Goal: Task Accomplishment & Management: Use online tool/utility

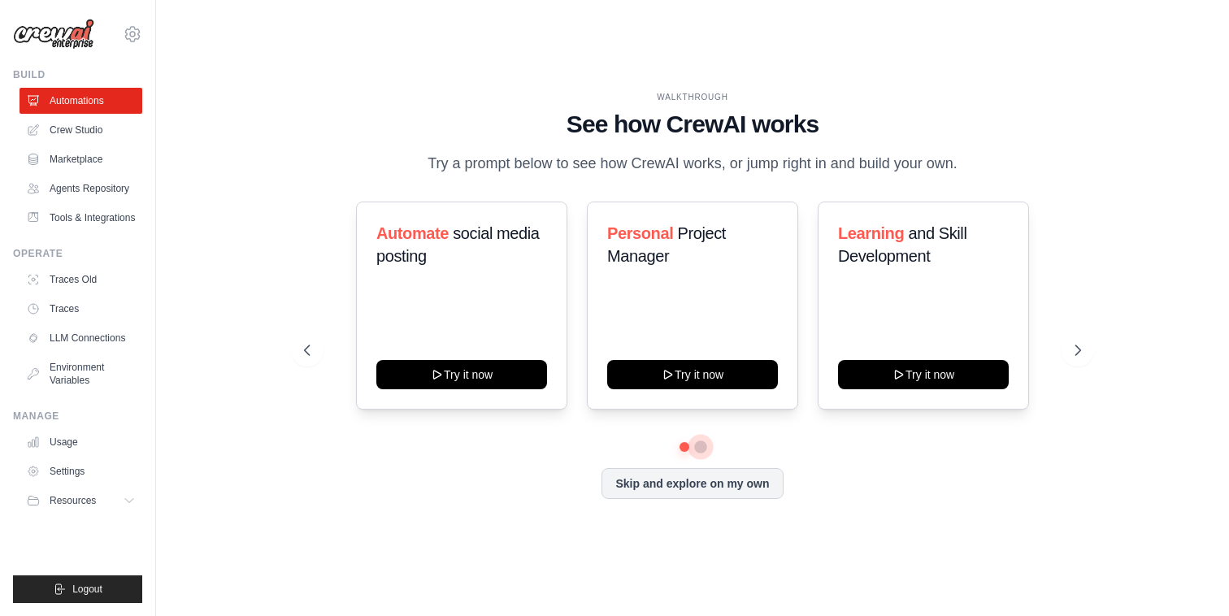
click at [702, 444] on button at bounding box center [700, 446] width 13 height 13
click at [683, 445] on button at bounding box center [684, 446] width 11 height 11
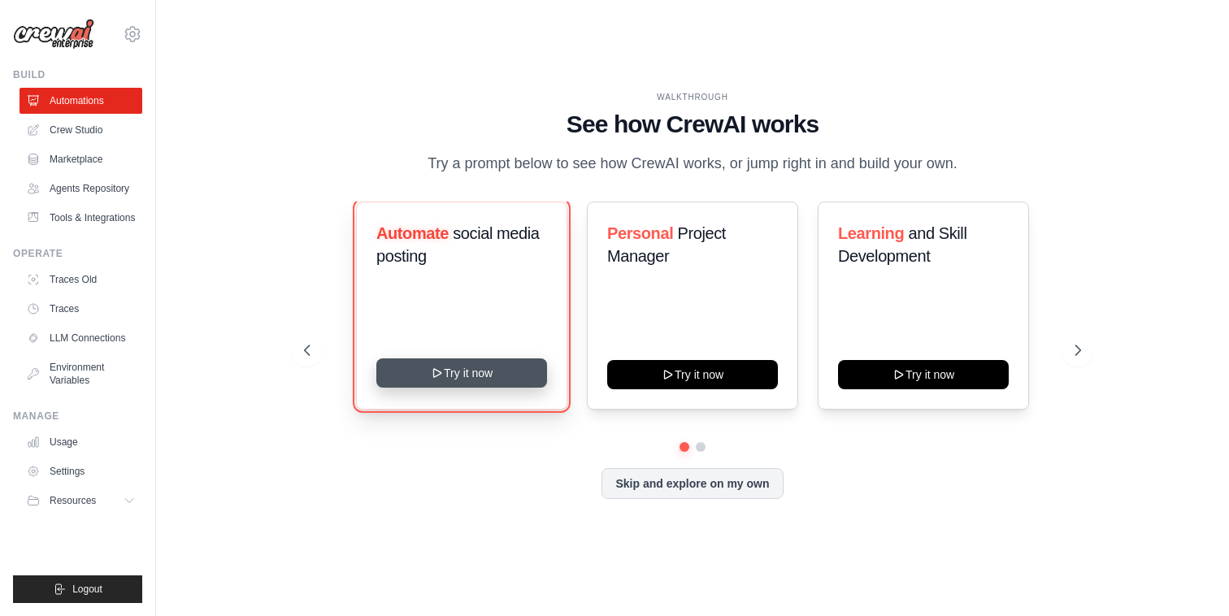
click at [484, 373] on button "Try it now" at bounding box center [461, 372] width 171 height 29
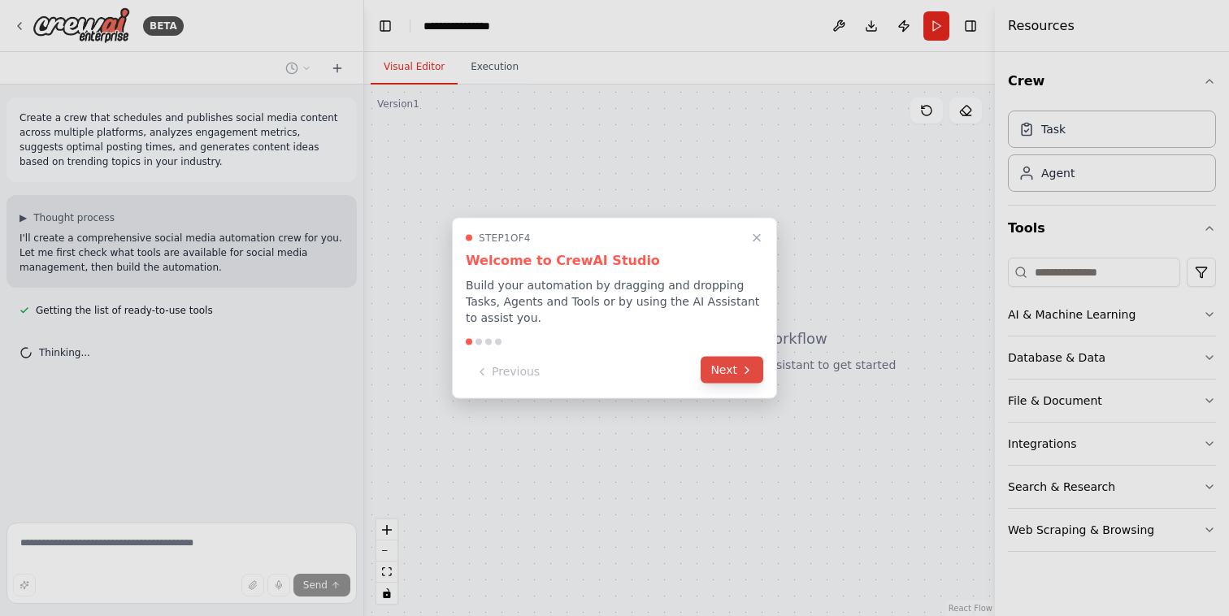
click at [743, 374] on icon at bounding box center [746, 369] width 13 height 13
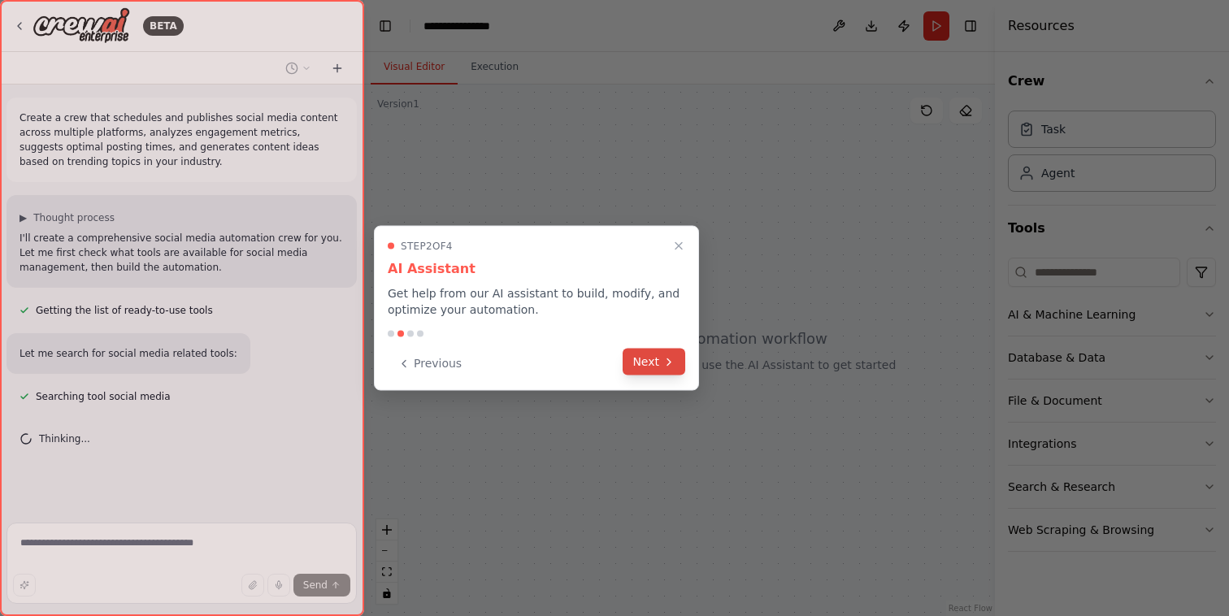
click at [649, 365] on button "Next" at bounding box center [653, 362] width 63 height 27
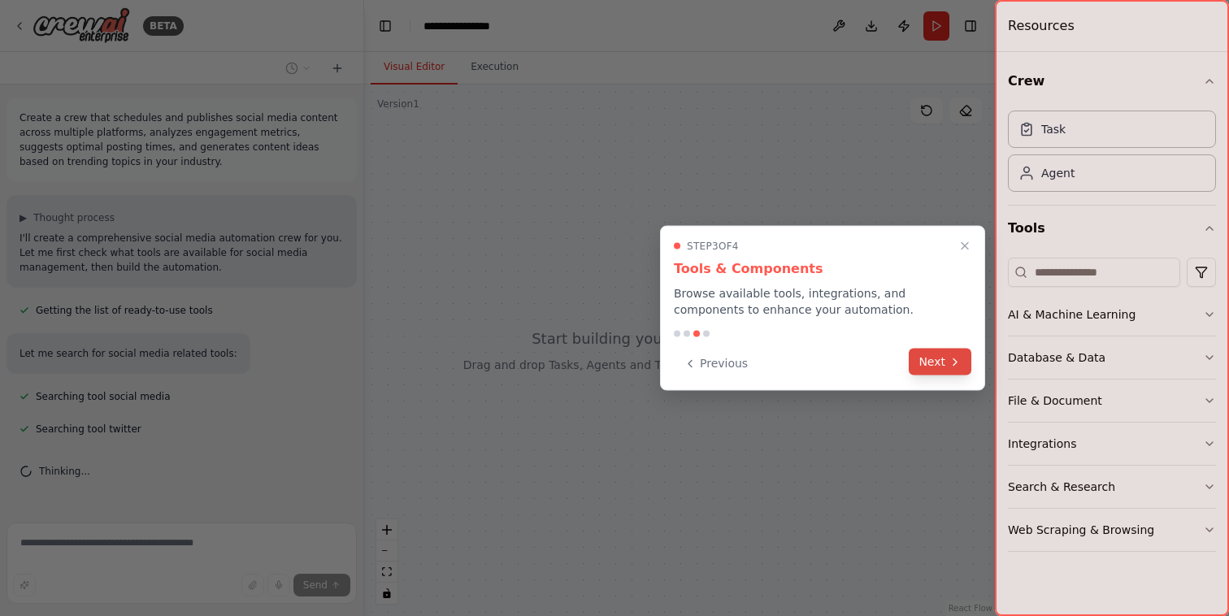
click at [938, 363] on button "Next" at bounding box center [940, 362] width 63 height 27
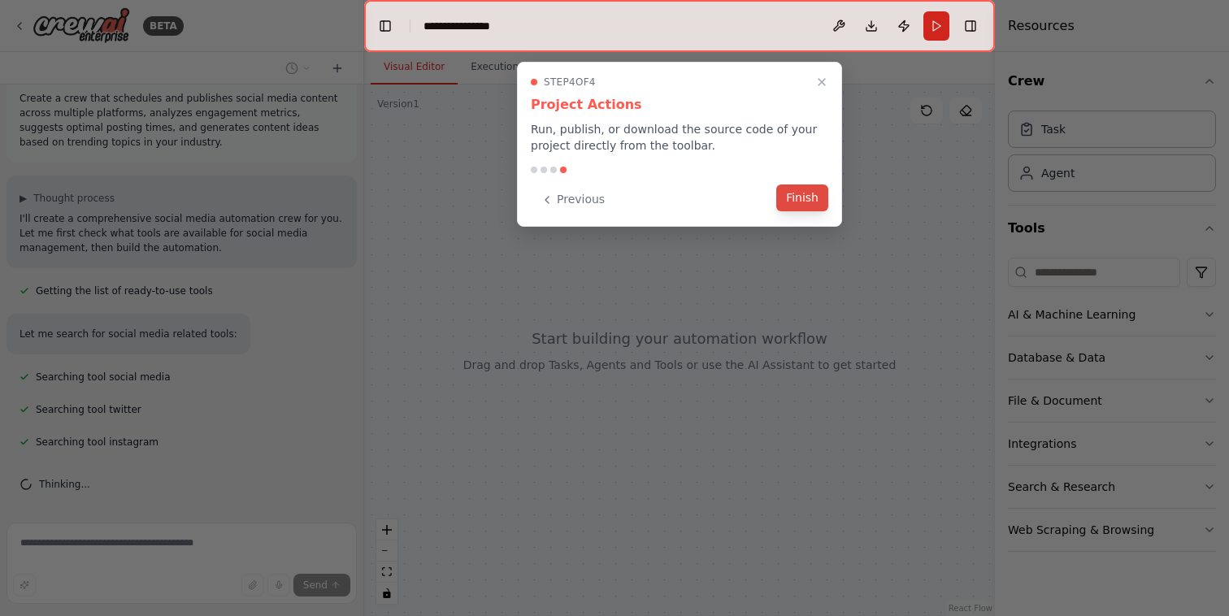
scroll to position [52, 0]
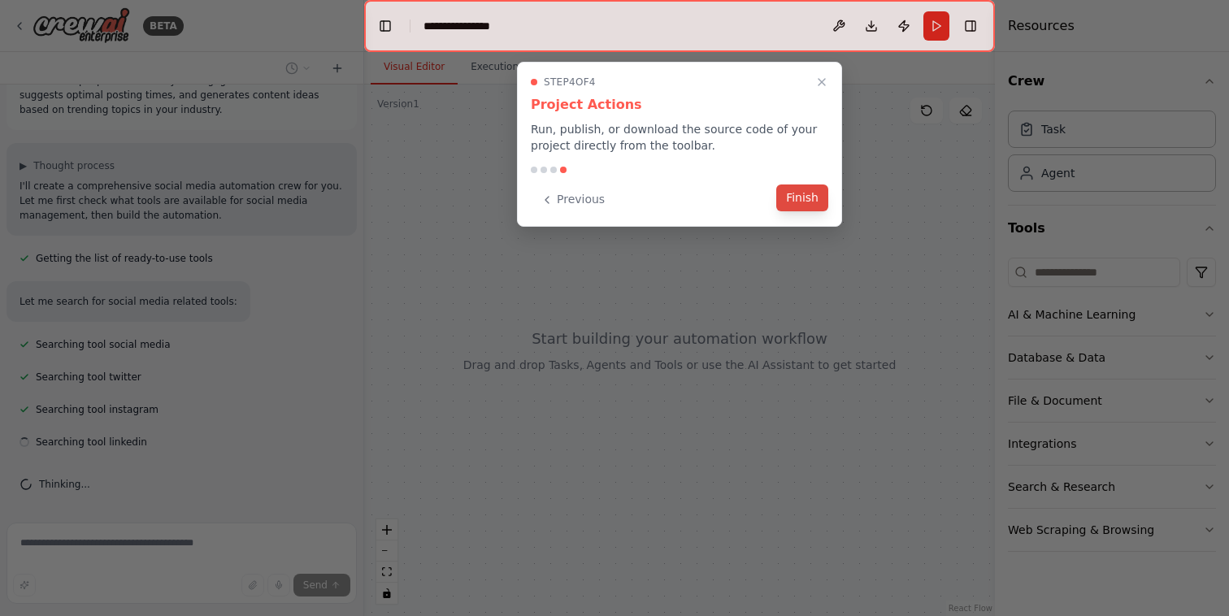
click at [800, 199] on button "Finish" at bounding box center [802, 197] width 52 height 27
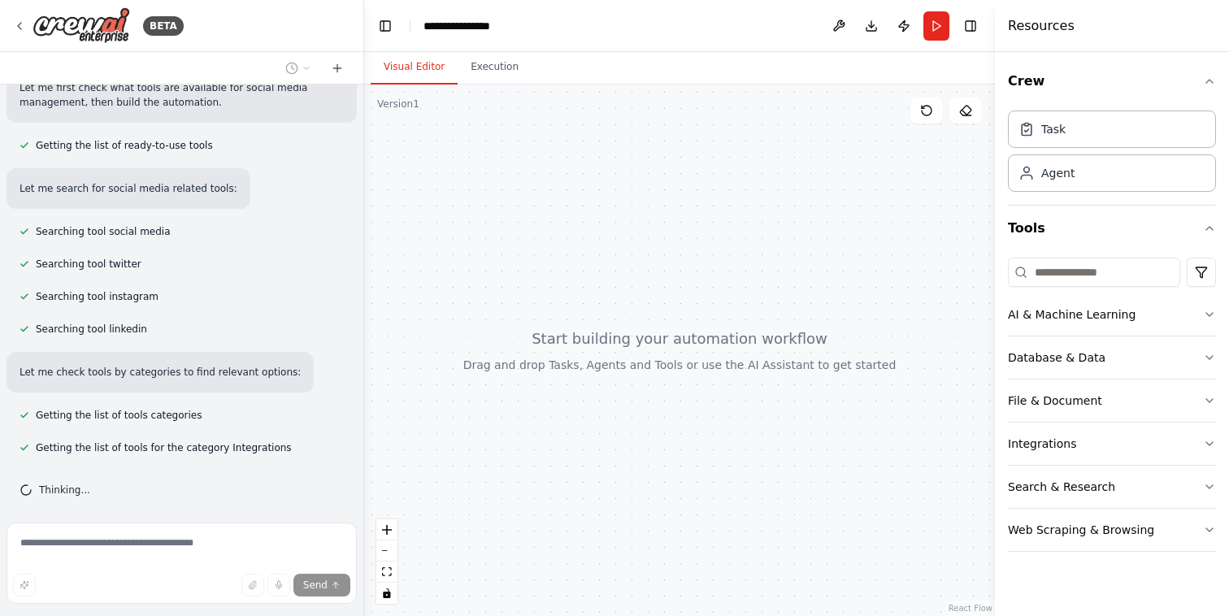
scroll to position [171, 0]
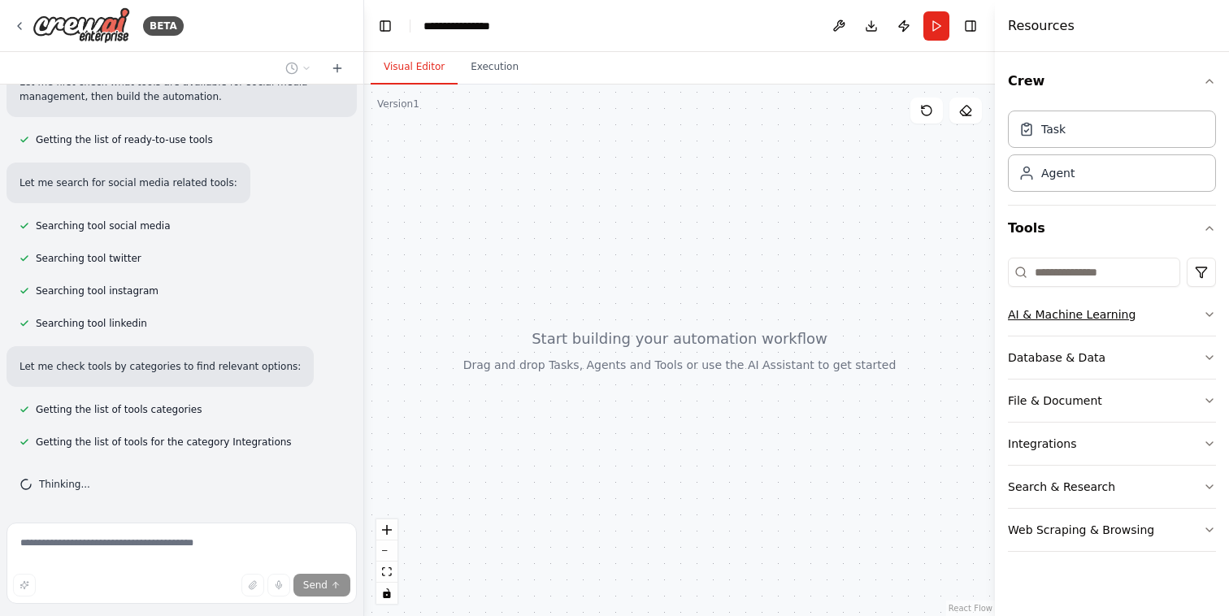
click at [1139, 317] on button "AI & Machine Learning" at bounding box center [1112, 314] width 208 height 42
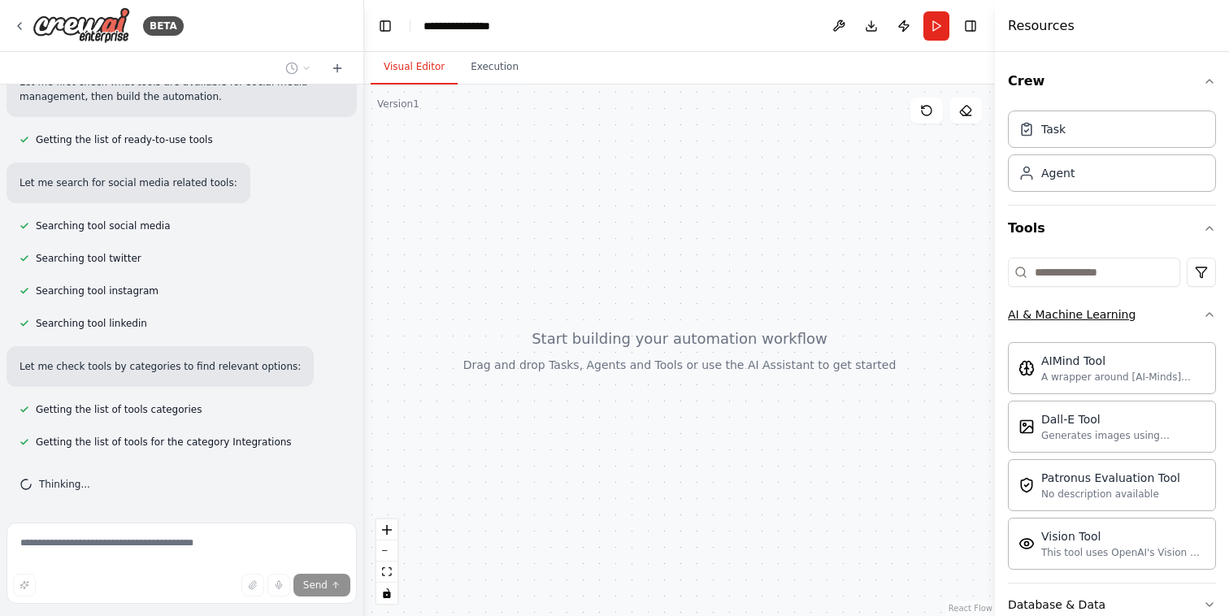
click at [1139, 317] on button "AI & Machine Learning" at bounding box center [1112, 314] width 208 height 42
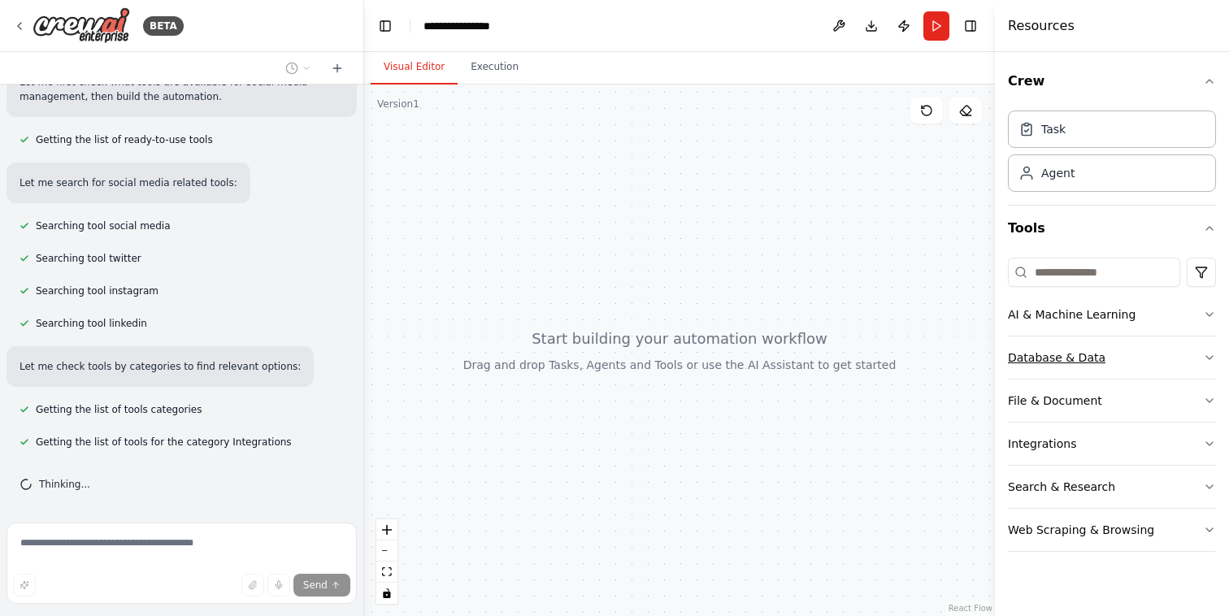
click at [1163, 358] on button "Database & Data" at bounding box center [1112, 357] width 208 height 42
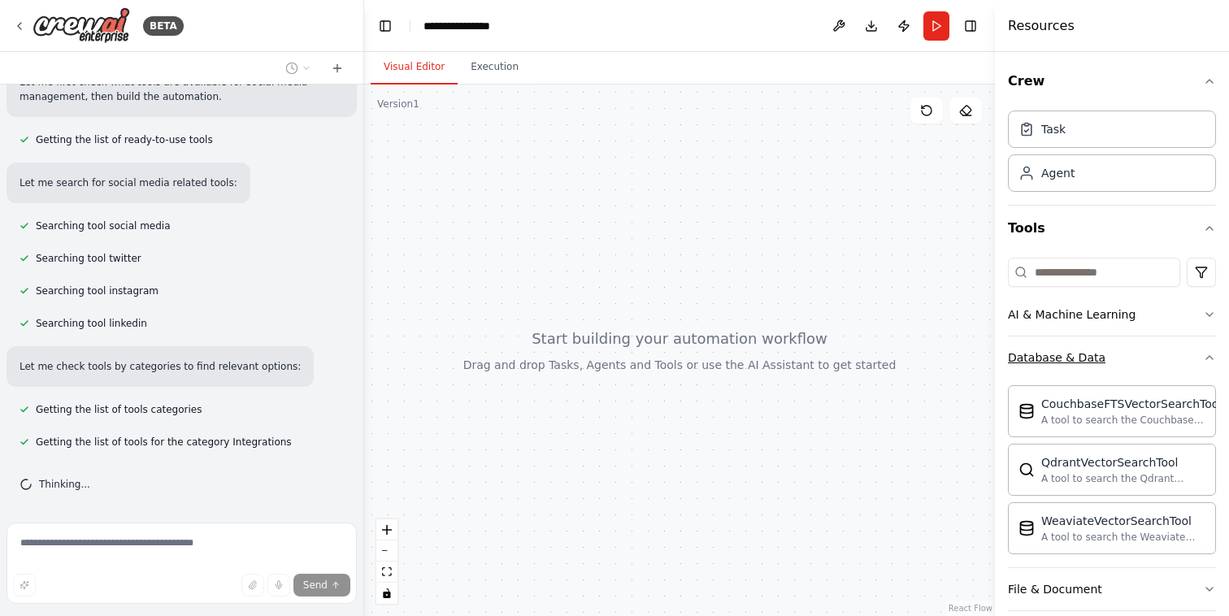
click at [1163, 358] on button "Database & Data" at bounding box center [1112, 357] width 208 height 42
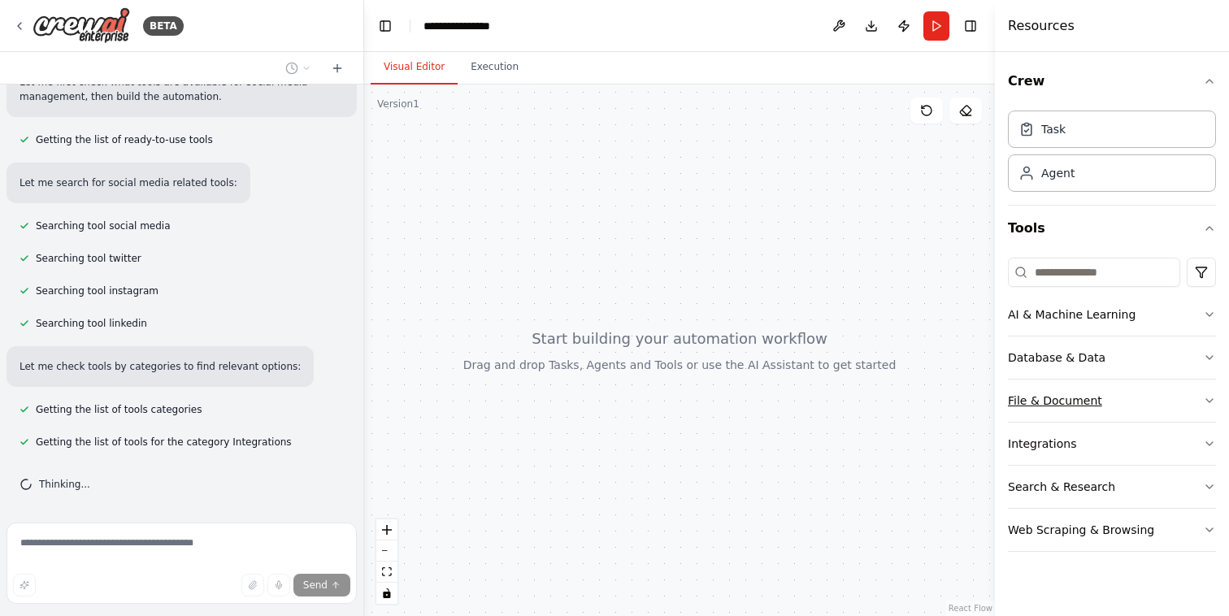
click at [1152, 397] on button "File & Document" at bounding box center [1112, 401] width 208 height 42
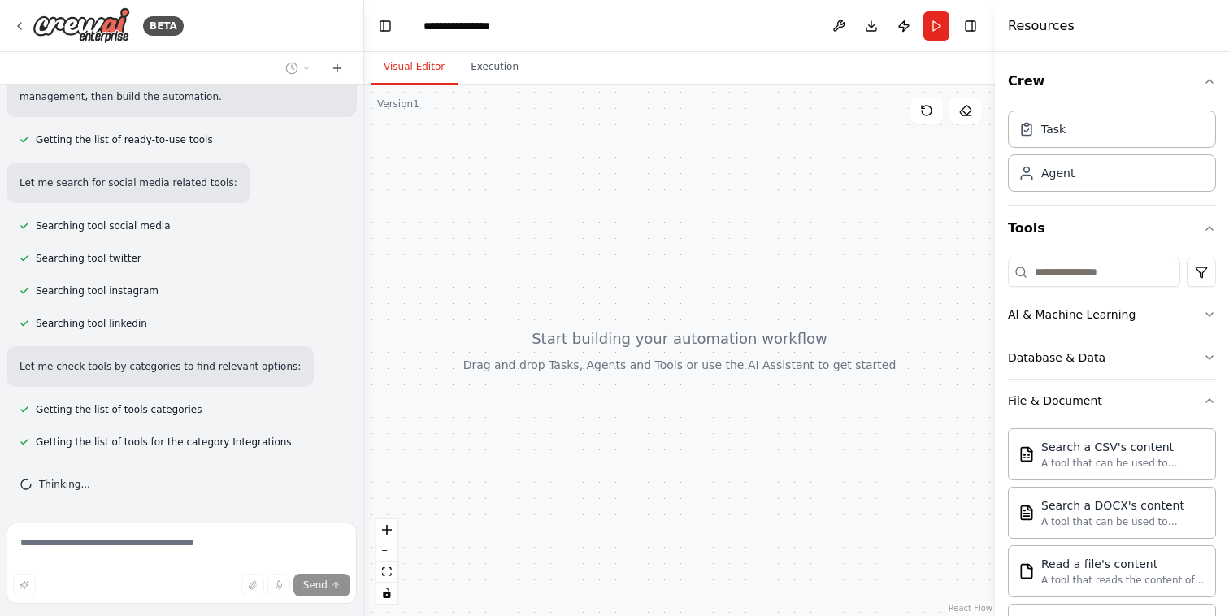
click at [1152, 397] on button "File & Document" at bounding box center [1112, 401] width 208 height 42
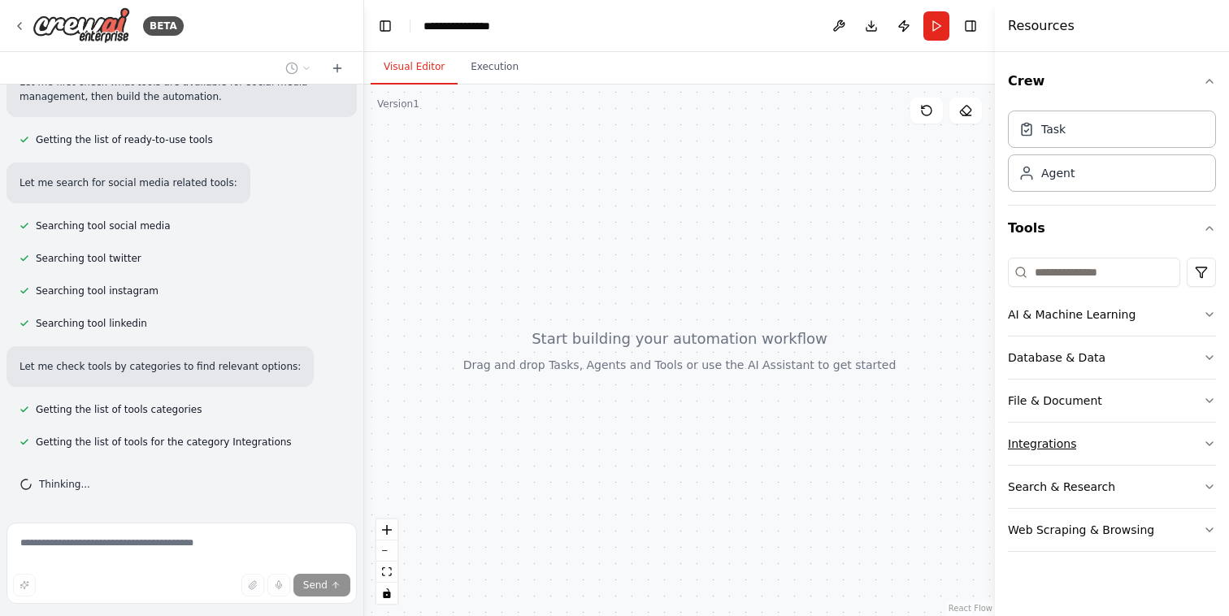
click at [1156, 436] on button "Integrations" at bounding box center [1112, 444] width 208 height 42
click at [1109, 536] on div "Web Scraping & Browsing" at bounding box center [1081, 530] width 146 height 16
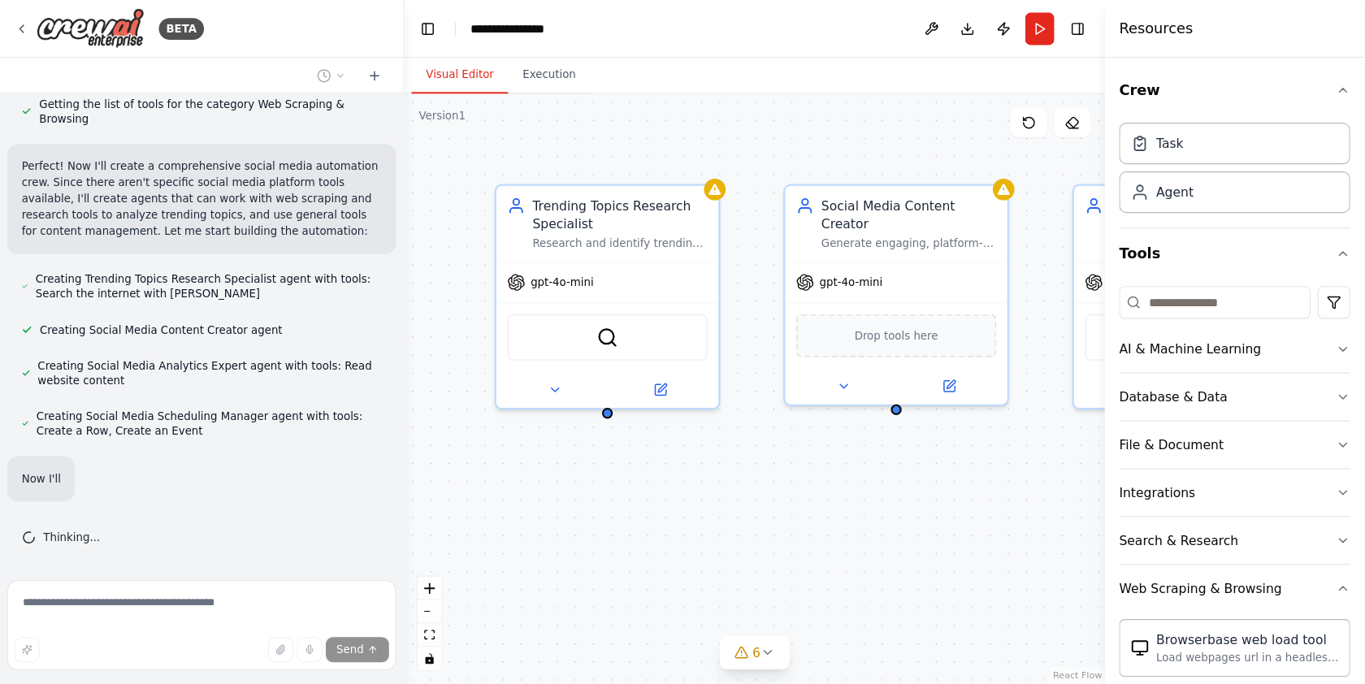
scroll to position [788, 0]
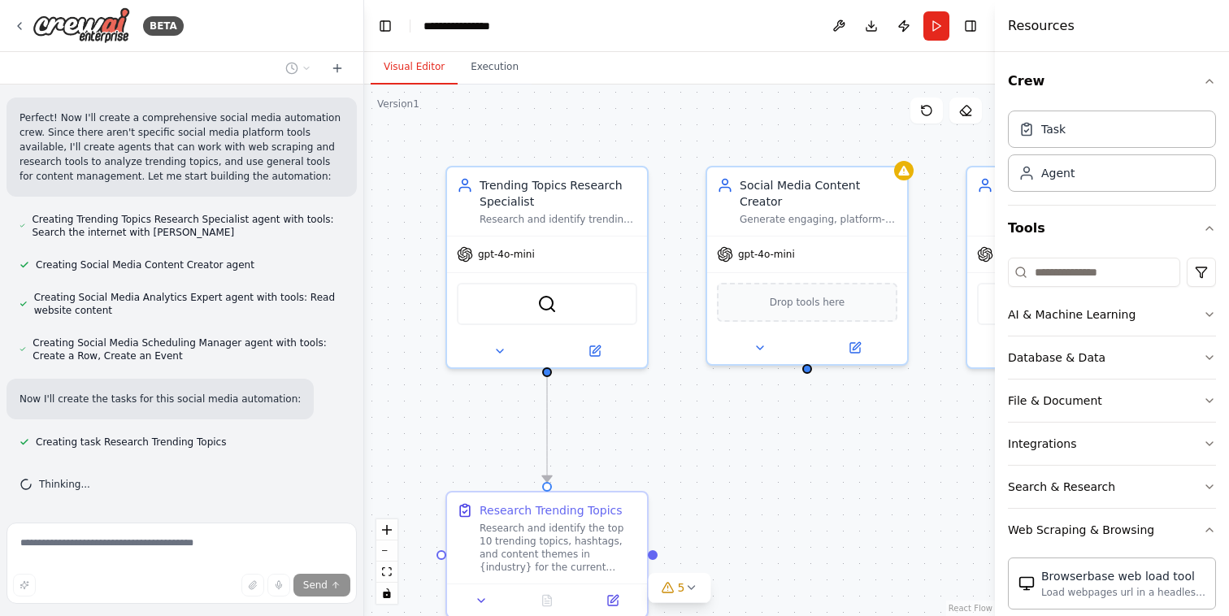
click at [857, 495] on div ".deletable-edge-delete-btn { width: 20px; height: 20px; border: 0px solid #ffff…" at bounding box center [679, 350] width 631 height 531
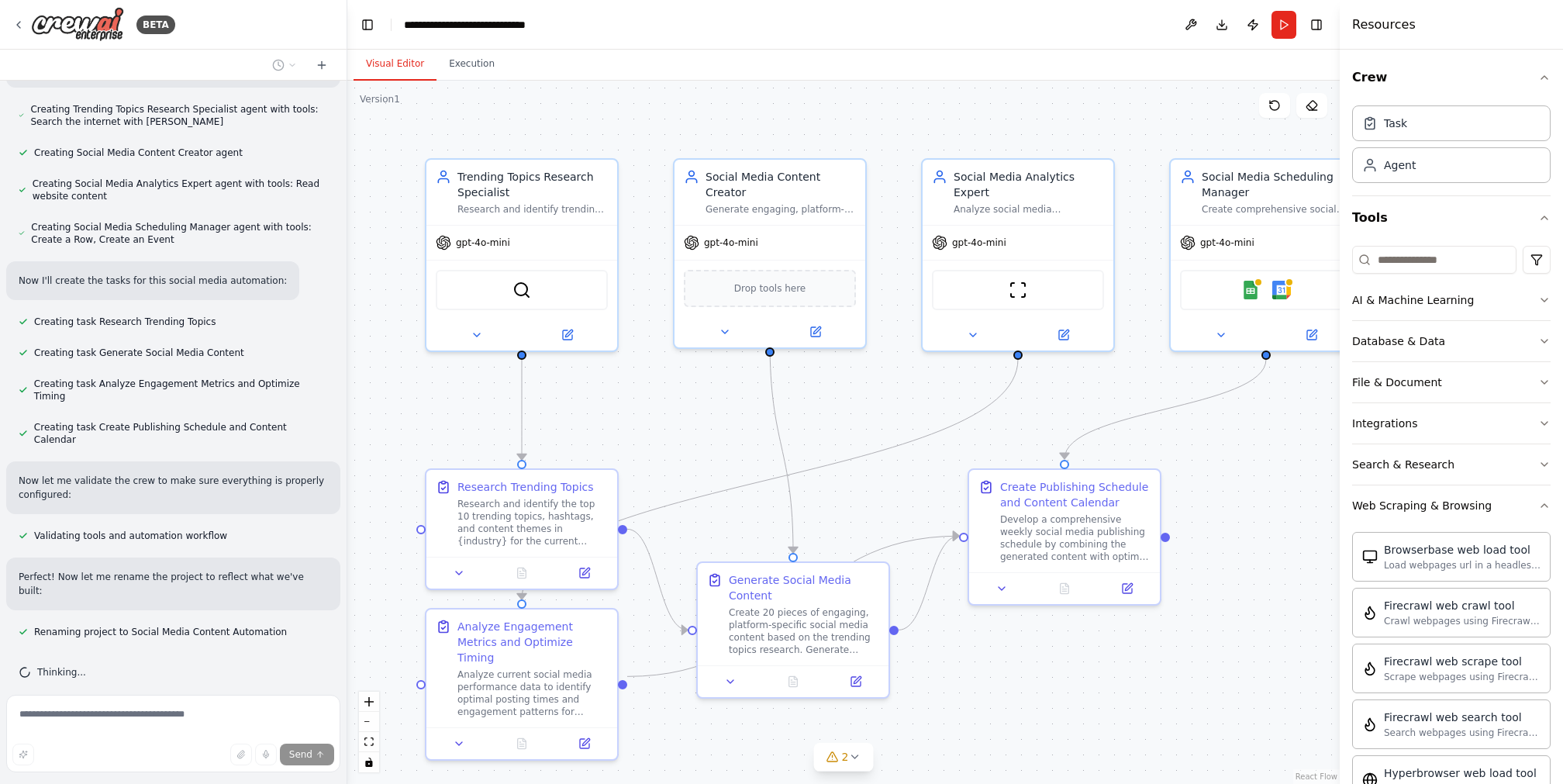
scroll to position [1028, 0]
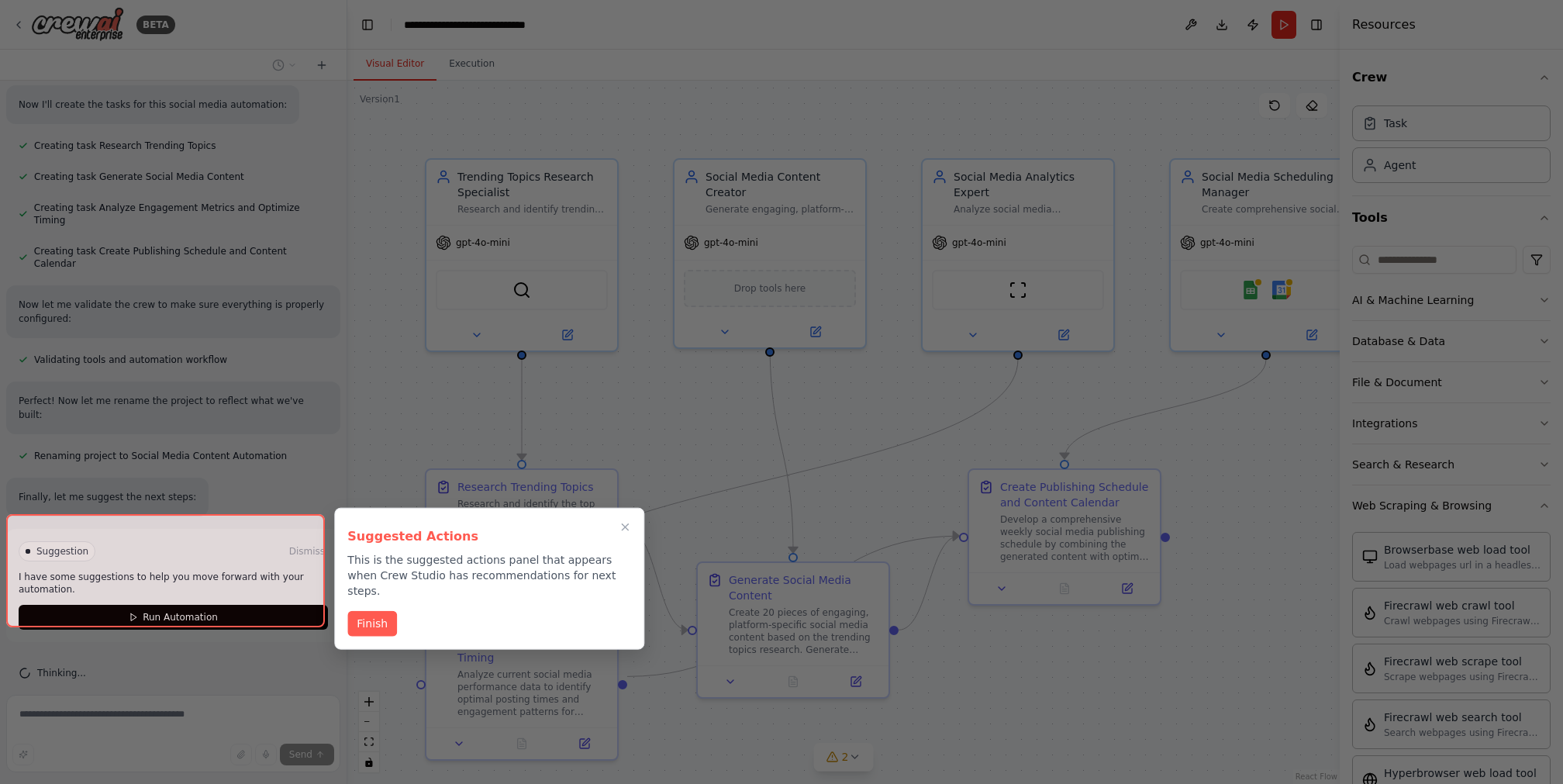
click at [157, 587] on div at bounding box center [166, 570] width 319 height 113
click at [129, 587] on div at bounding box center [166, 570] width 319 height 113
click at [118, 587] on div at bounding box center [166, 570] width 319 height 113
click at [376, 587] on button "Finish" at bounding box center [372, 622] width 50 height 26
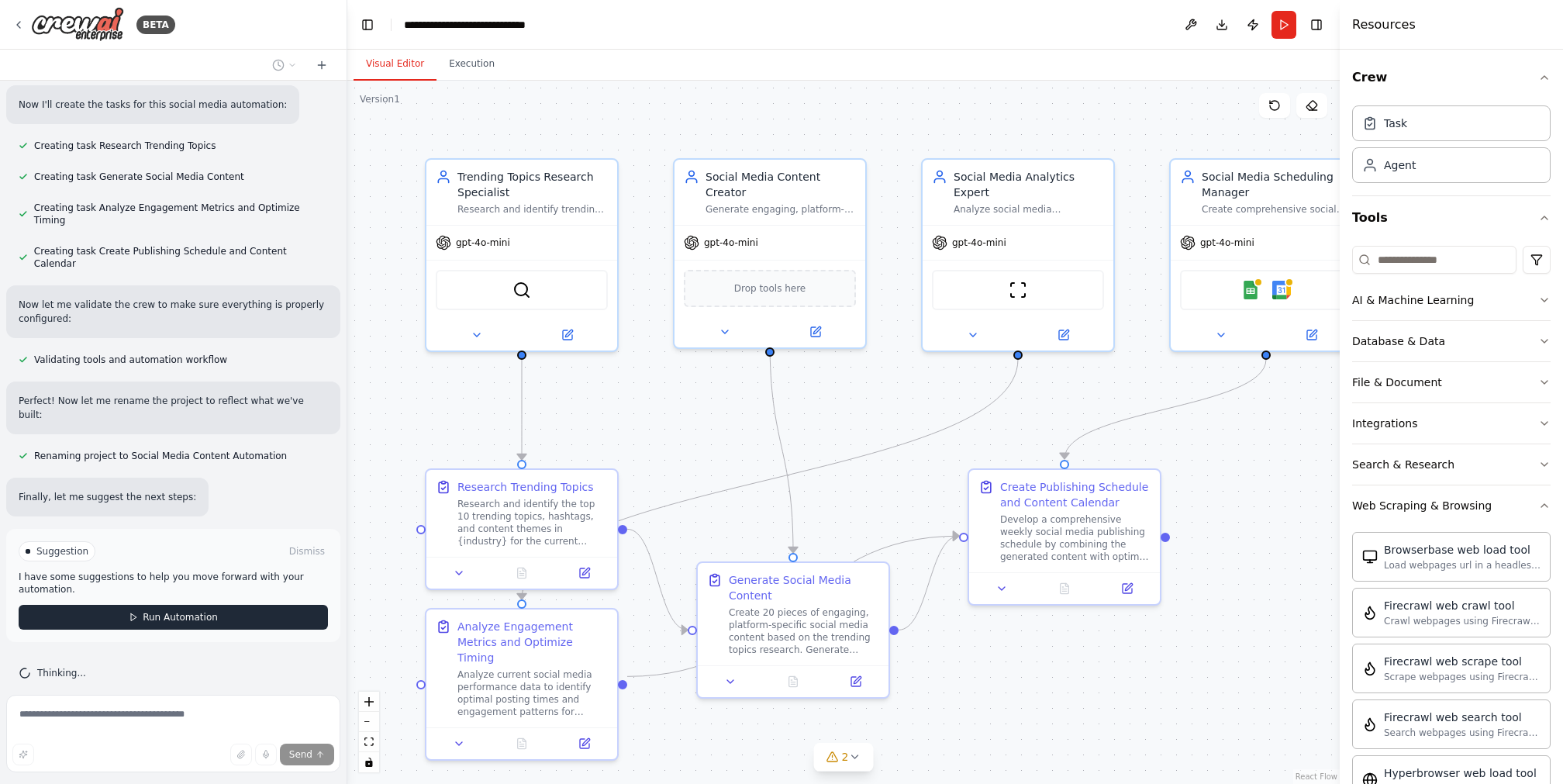
click at [143, 587] on span "Run Automation" at bounding box center [180, 616] width 75 height 12
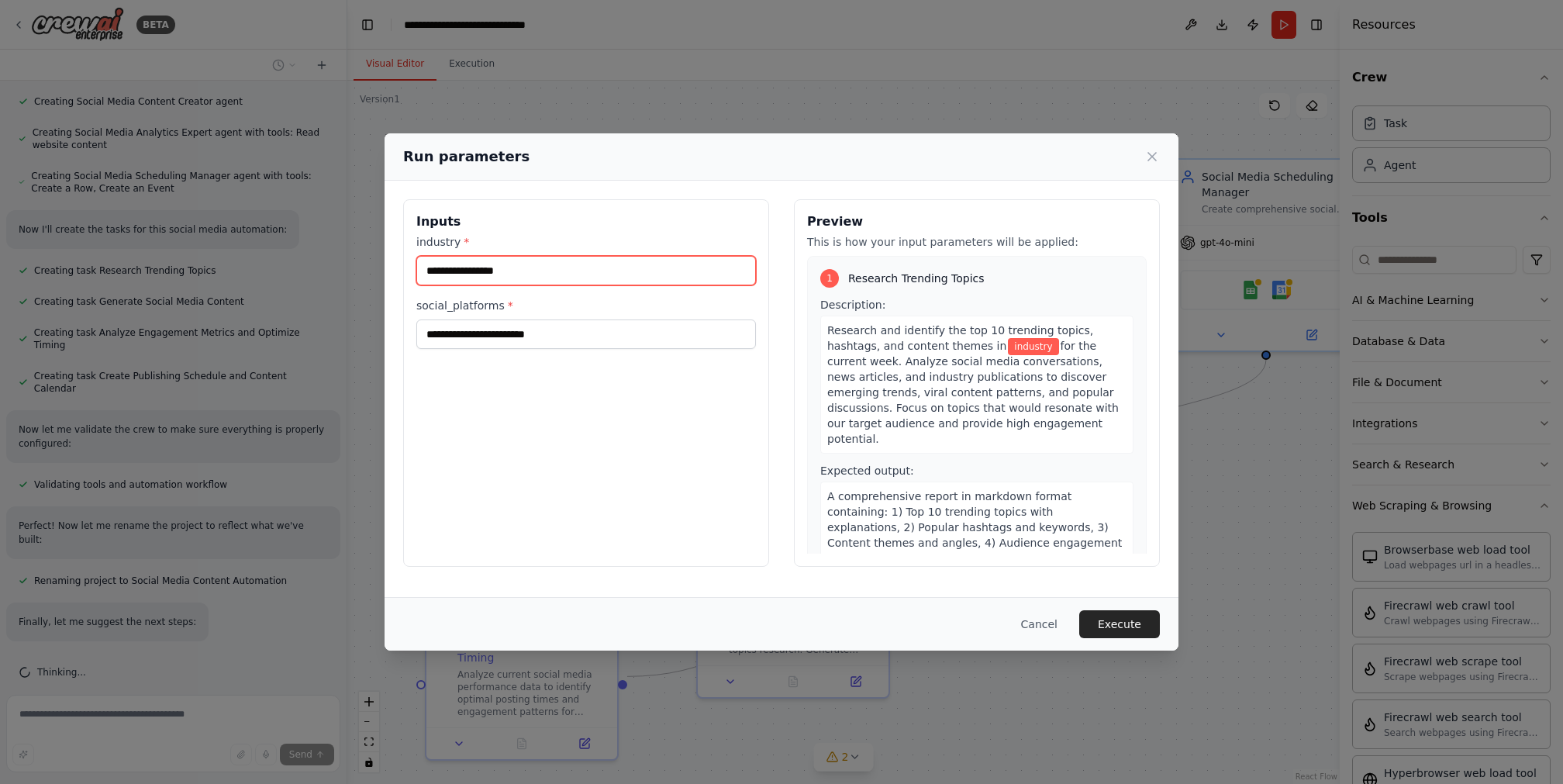
click at [579, 275] on input "industry *" at bounding box center [586, 270] width 340 height 30
type input "**********"
drag, startPoint x: 497, startPoint y: 276, endPoint x: 378, endPoint y: 266, distance: 119.4
click at [378, 266] on div "**********" at bounding box center [782, 392] width 1563 height 784
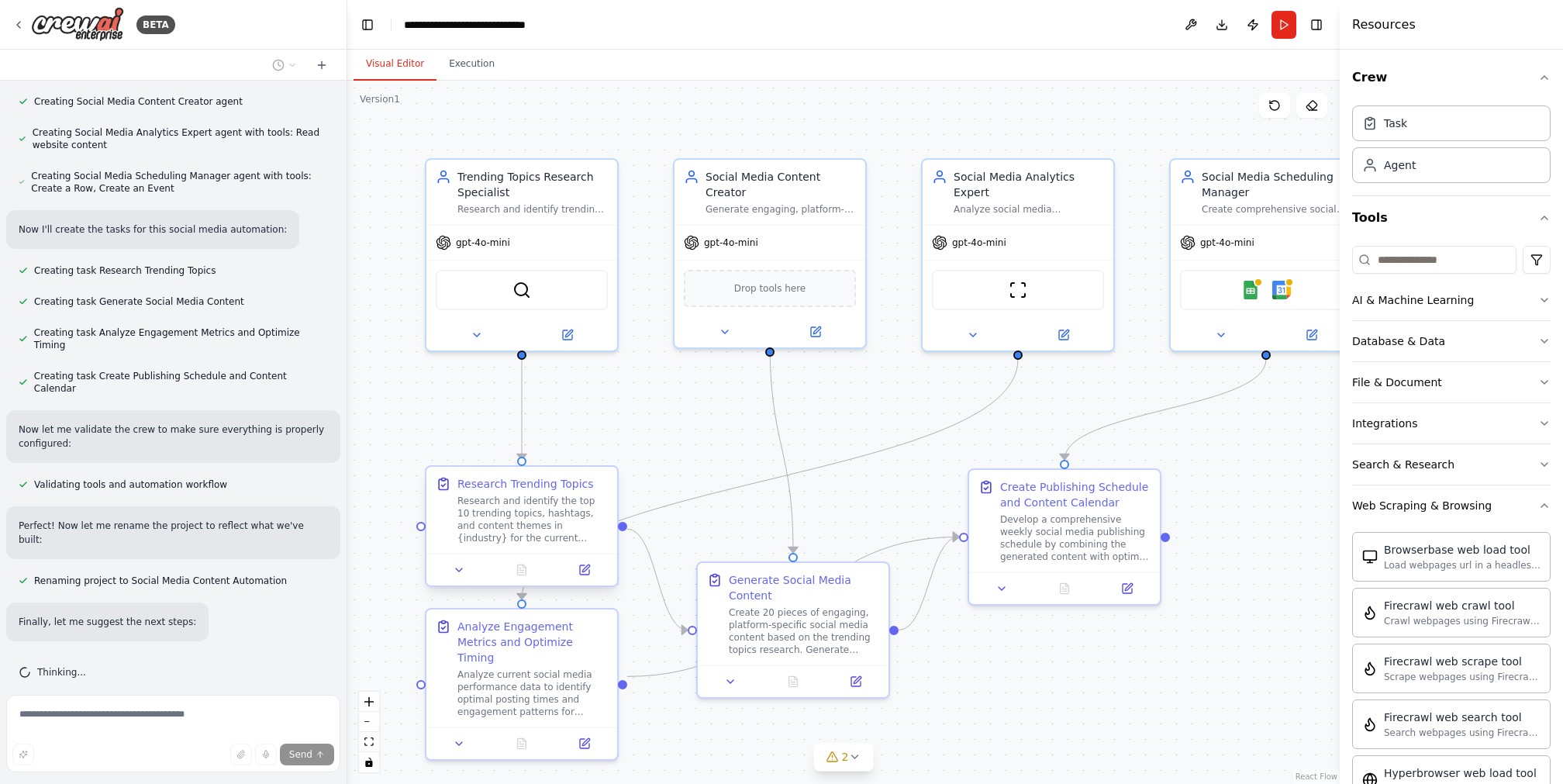
click at [527, 490] on div "Research Trending Topics" at bounding box center [525, 484] width 136 height 15
click at [584, 567] on icon at bounding box center [585, 567] width 7 height 7
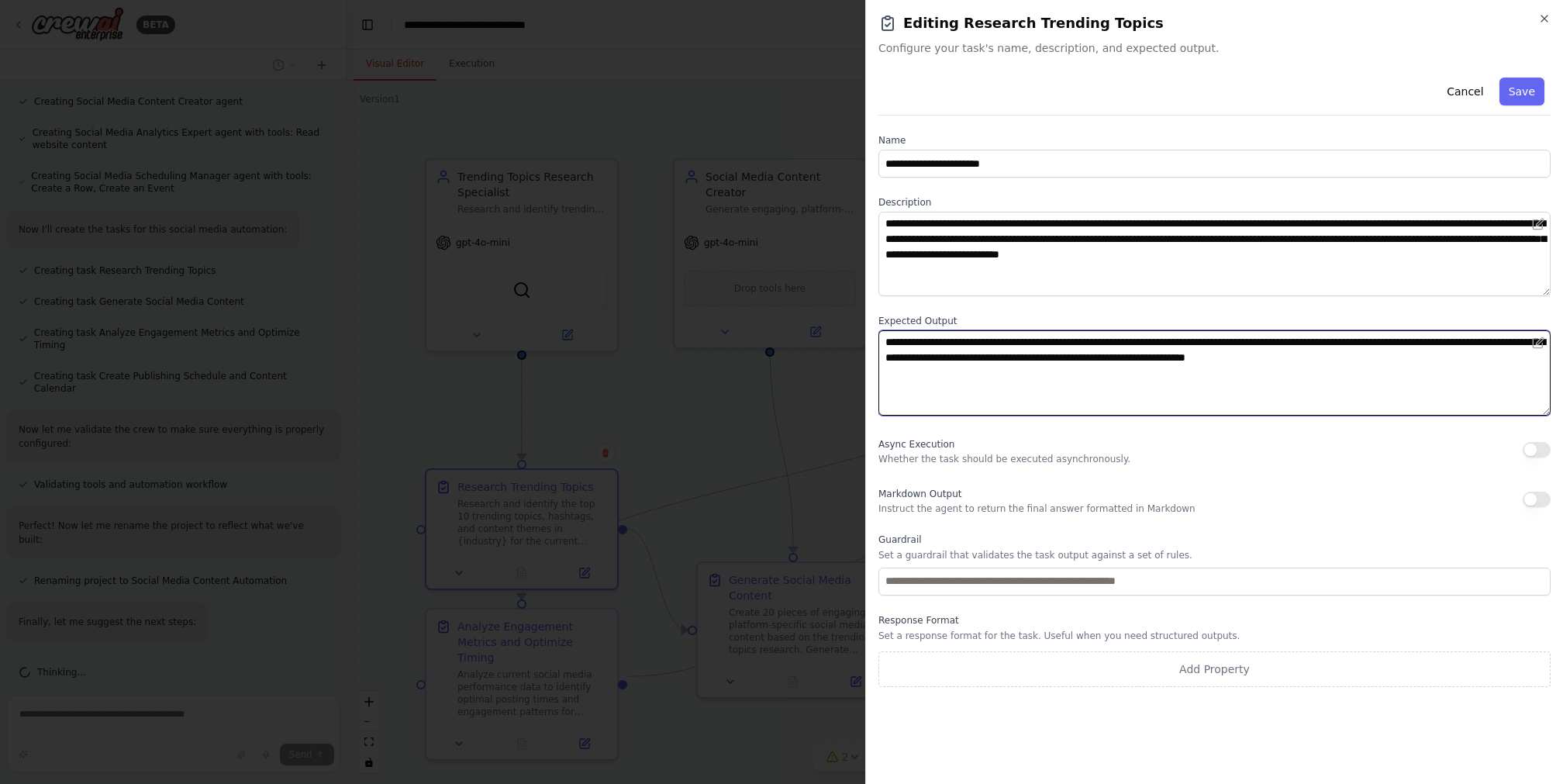
click at [1172, 382] on textarea "**********" at bounding box center [1215, 372] width 673 height 85
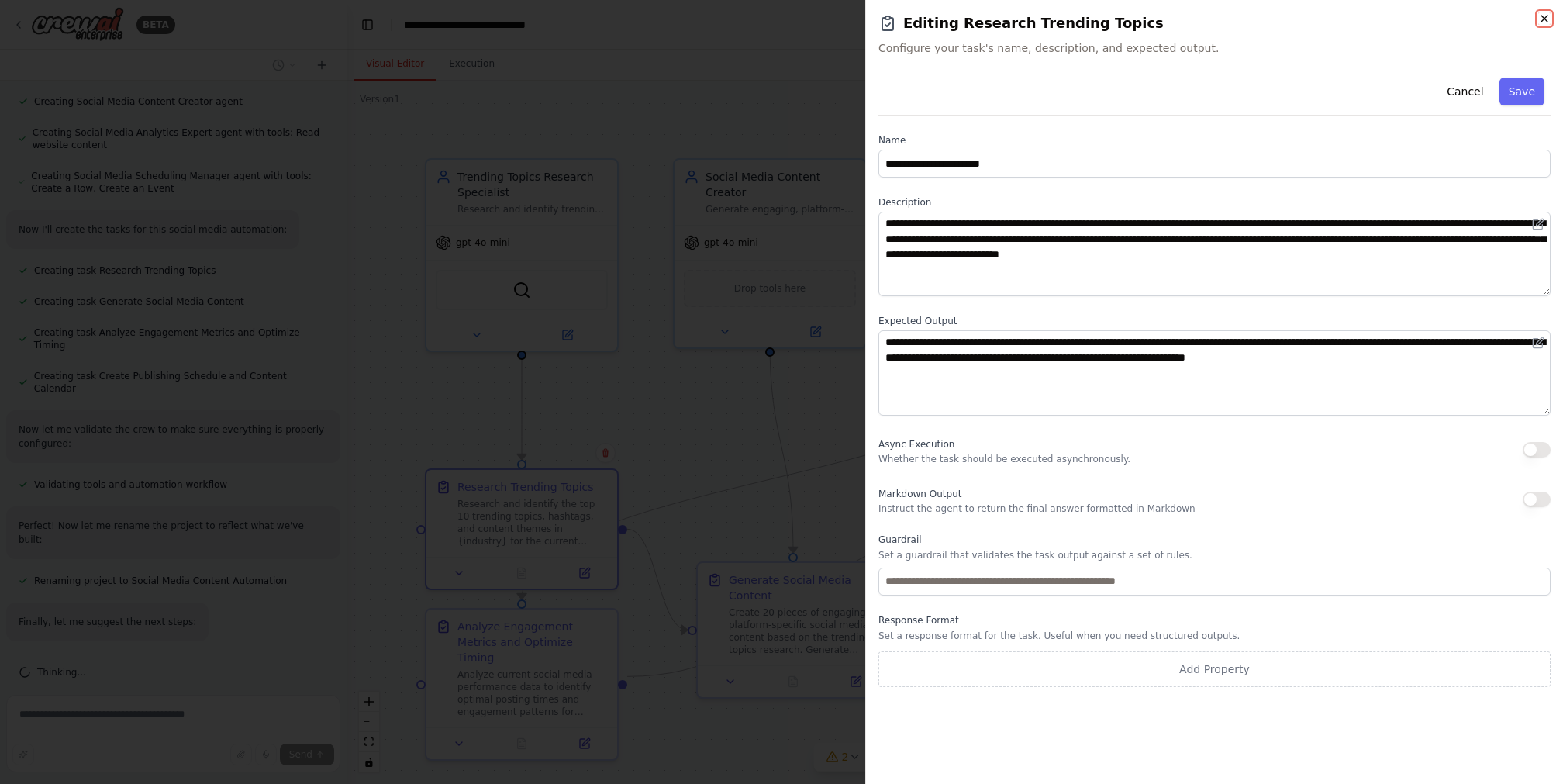
click at [1172, 16] on icon "button" at bounding box center [1544, 18] width 12 height 12
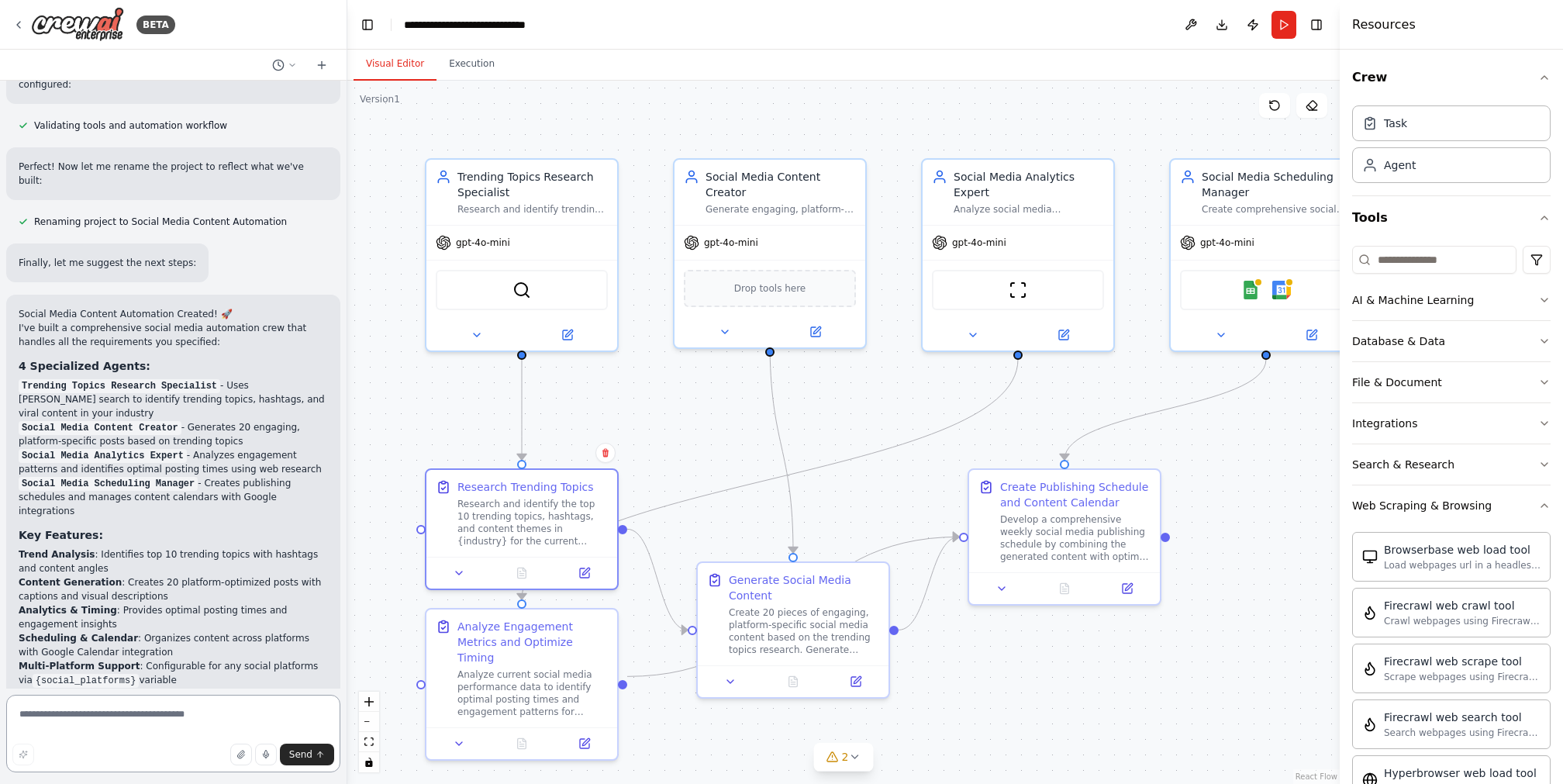
scroll to position [1260, 0]
drag, startPoint x: 231, startPoint y: 372, endPoint x: 260, endPoint y: 397, distance: 38.3
click at [260, 397] on li "Trending Topics Research Specialist - Uses Serper search to identify trending t…" at bounding box center [174, 401] width 309 height 42
drag, startPoint x: 193, startPoint y: 412, endPoint x: 267, endPoint y: 426, distance: 75.3
click at [267, 426] on li "Social Media Content Creator - Generates 20 engaging, platform-specific posts b…" at bounding box center [174, 435] width 309 height 28
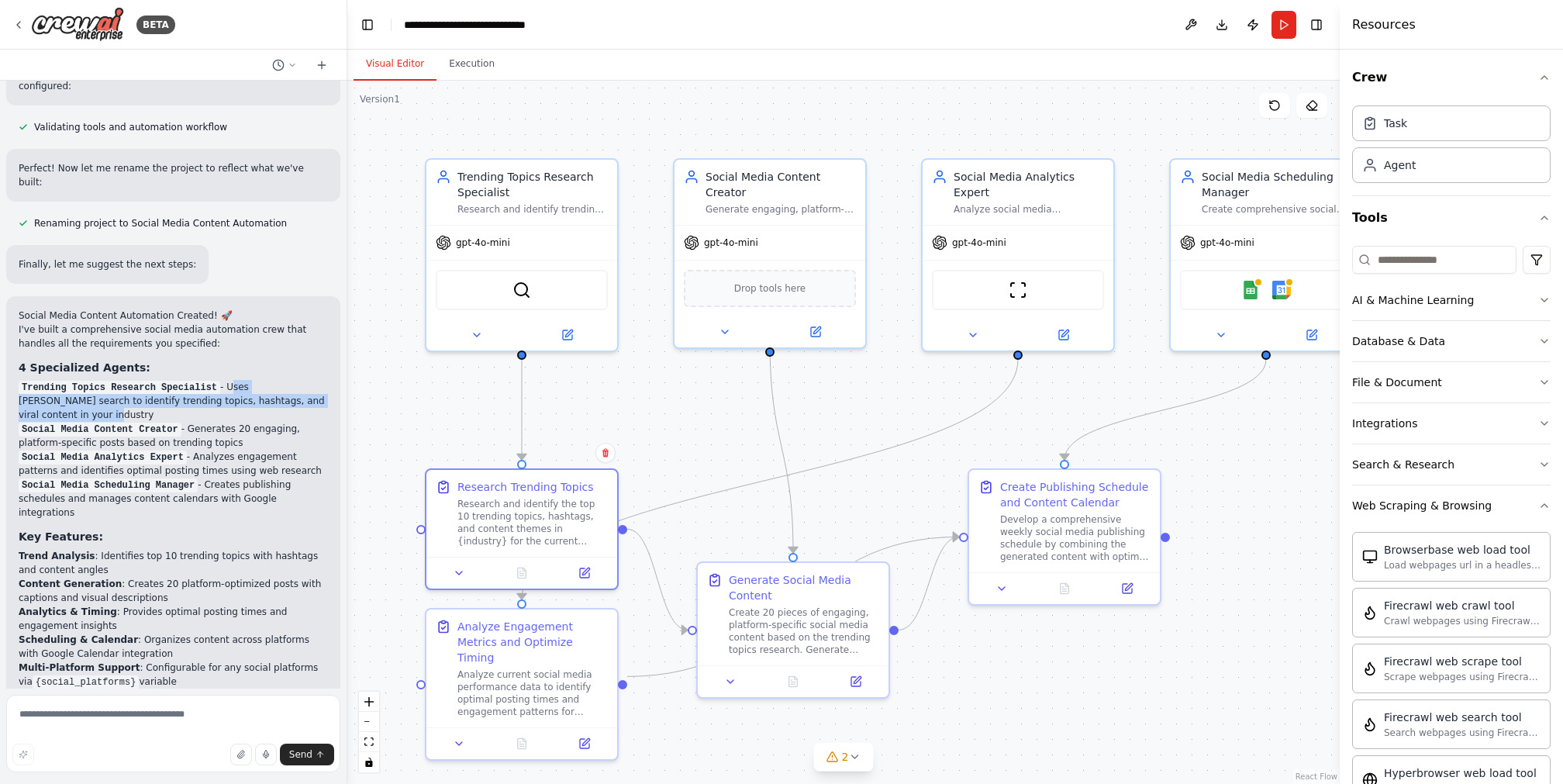
drag, startPoint x: 197, startPoint y: 443, endPoint x: 311, endPoint y: 457, distance: 114.9
click at [311, 457] on li "Social Media Analytics Expert - Analyzes engagement patterns and identifies opt…" at bounding box center [174, 463] width 309 height 28
drag, startPoint x: 209, startPoint y: 470, endPoint x: 274, endPoint y: 499, distance: 71.2
click at [274, 499] on li "Social Media Scheduling Manager - Creates publishing schedules and manages cont…" at bounding box center [174, 499] width 309 height 42
click at [250, 499] on li "Social Media Scheduling Manager - Creates publishing schedules and manages cont…" at bounding box center [174, 499] width 309 height 42
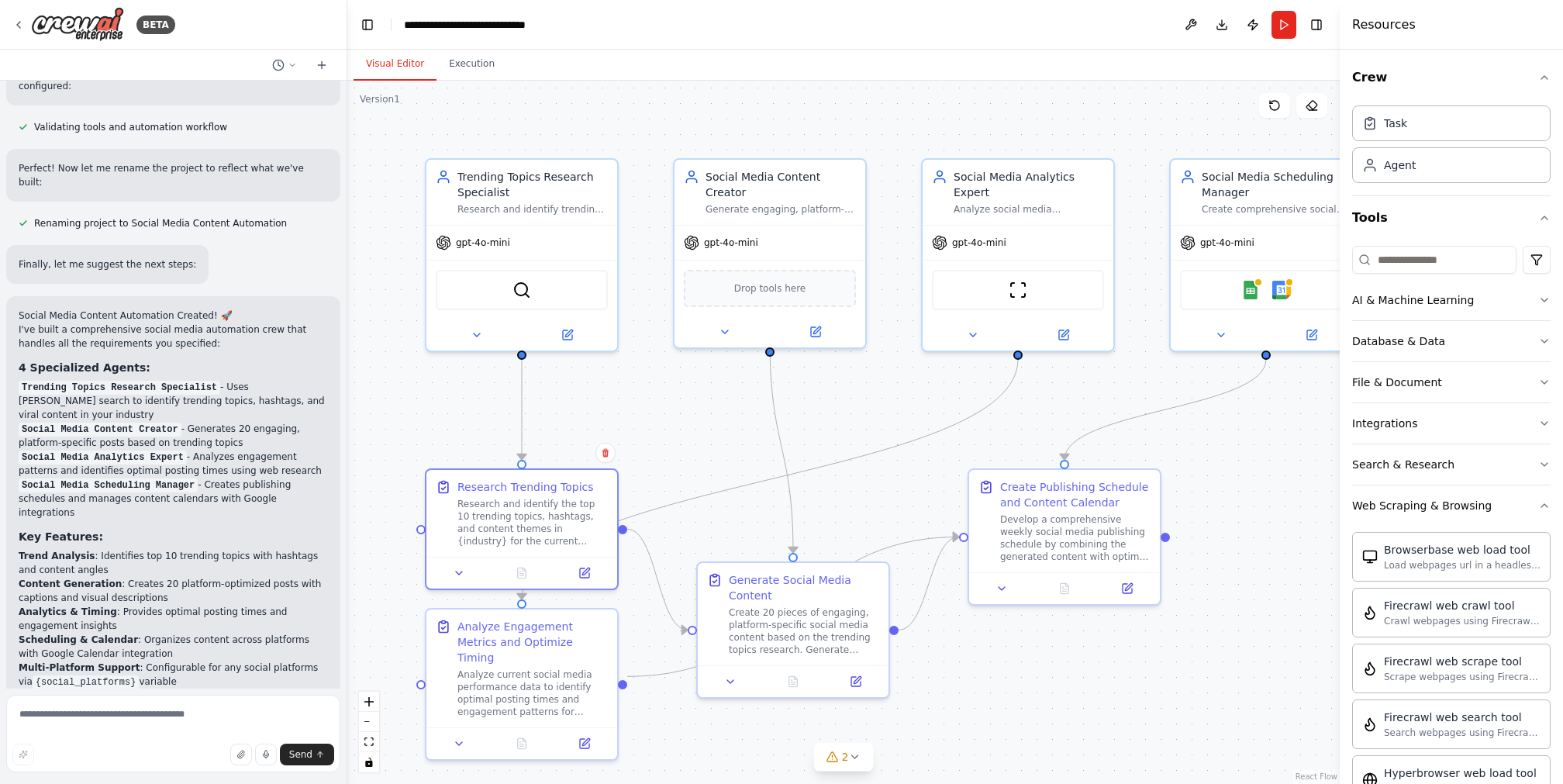
drag, startPoint x: 324, startPoint y: 561, endPoint x: 321, endPoint y: 548, distance: 13.3
click at [321, 548] on div "Social Media Content Automation Created! 🚀 I've built a comprehensive social me…" at bounding box center [174, 625] width 334 height 659
click at [567, 333] on icon at bounding box center [568, 332] width 10 height 10
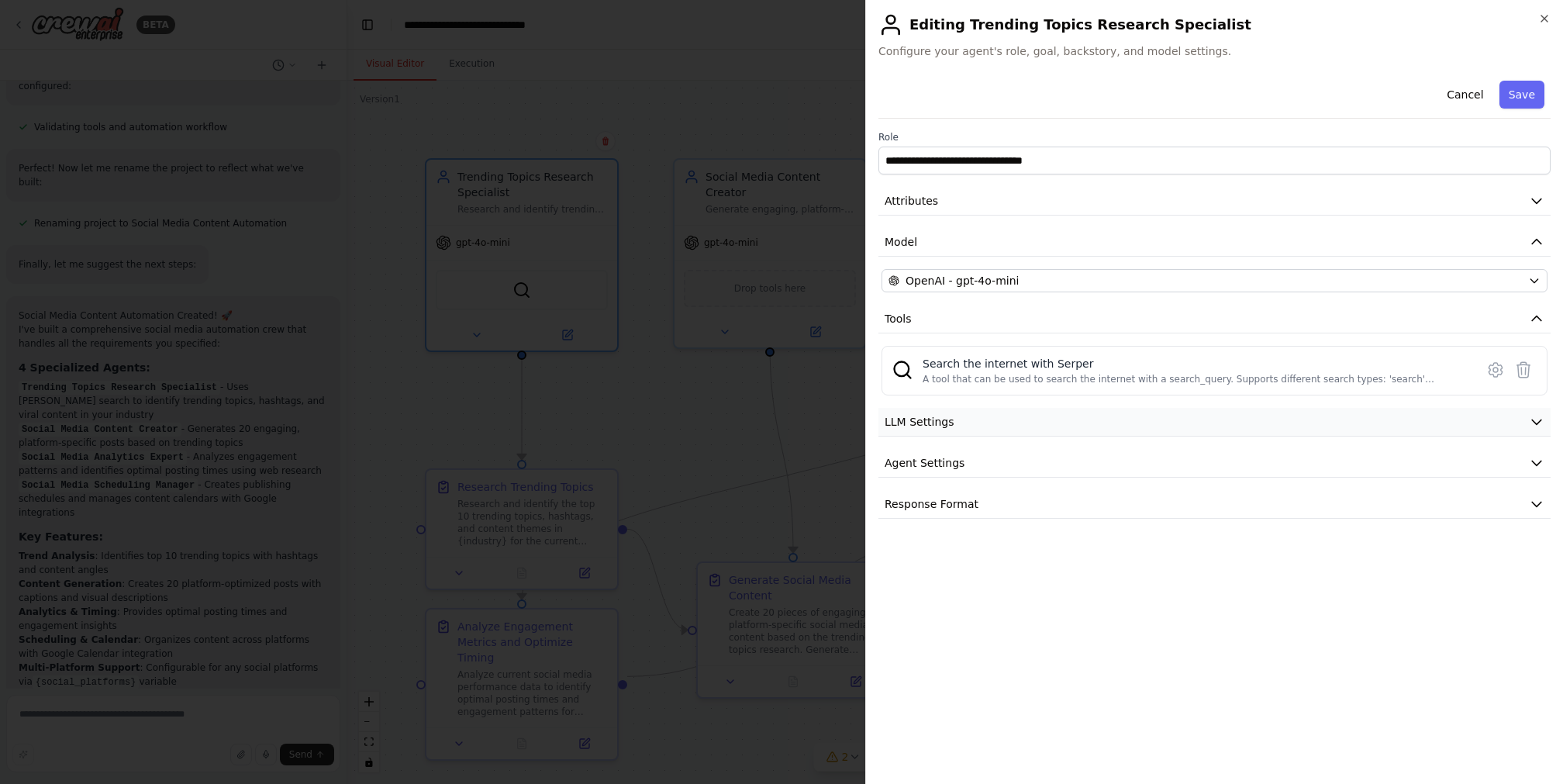
click at [942, 414] on span "LLM Settings" at bounding box center [919, 422] width 70 height 15
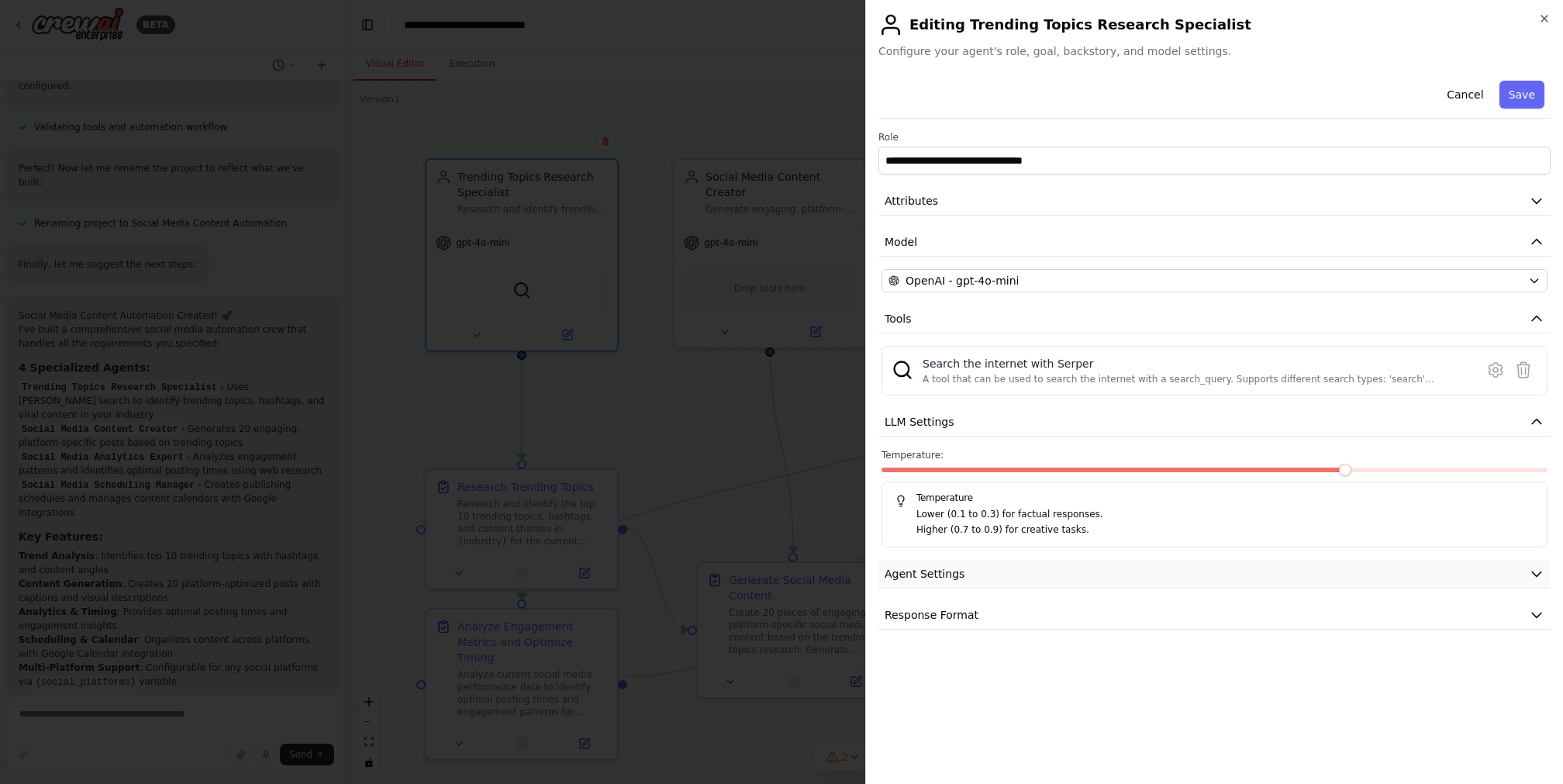
click at [967, 567] on button "Agent Settings" at bounding box center [1215, 574] width 673 height 29
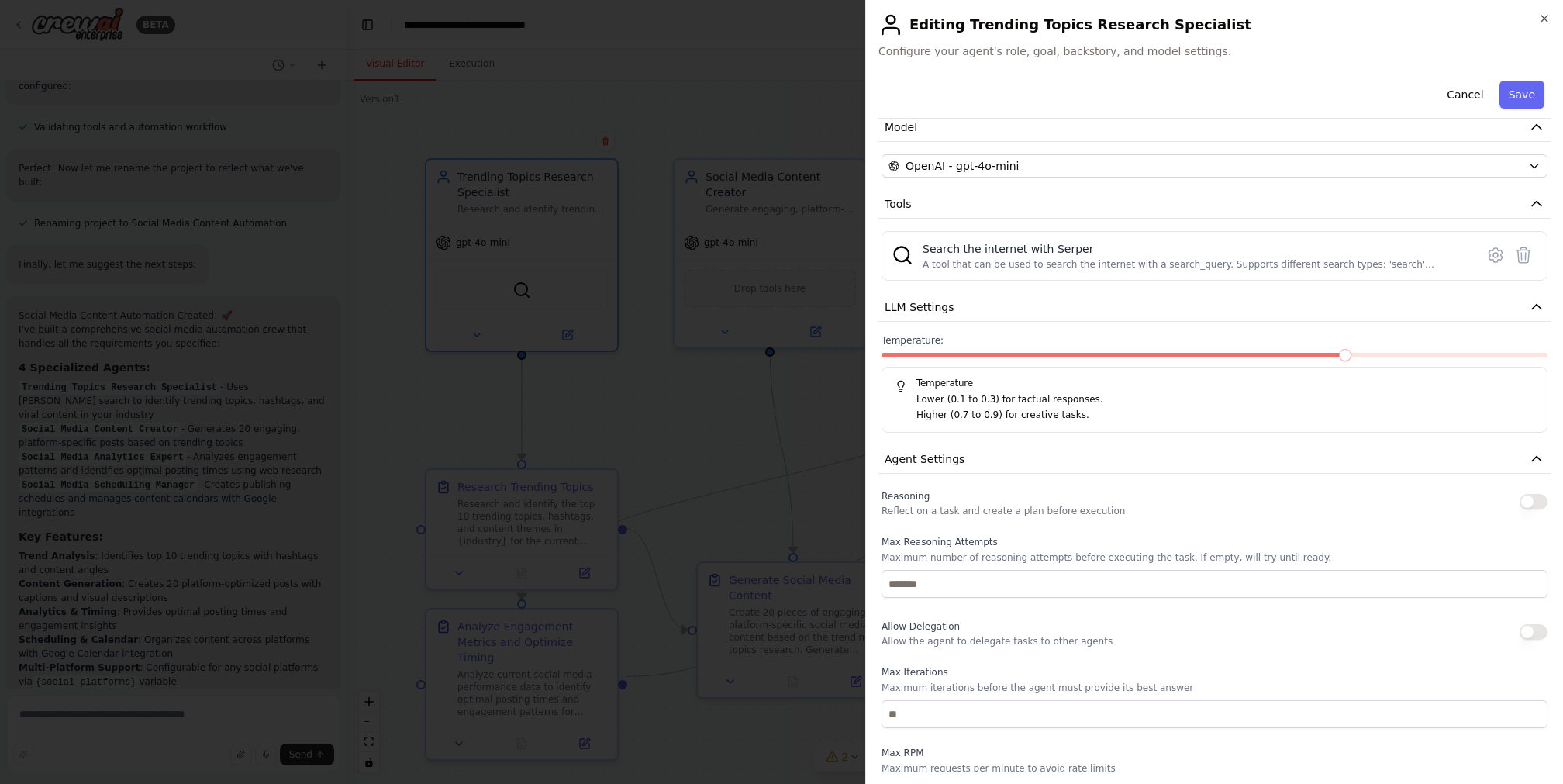
scroll to position [0, 0]
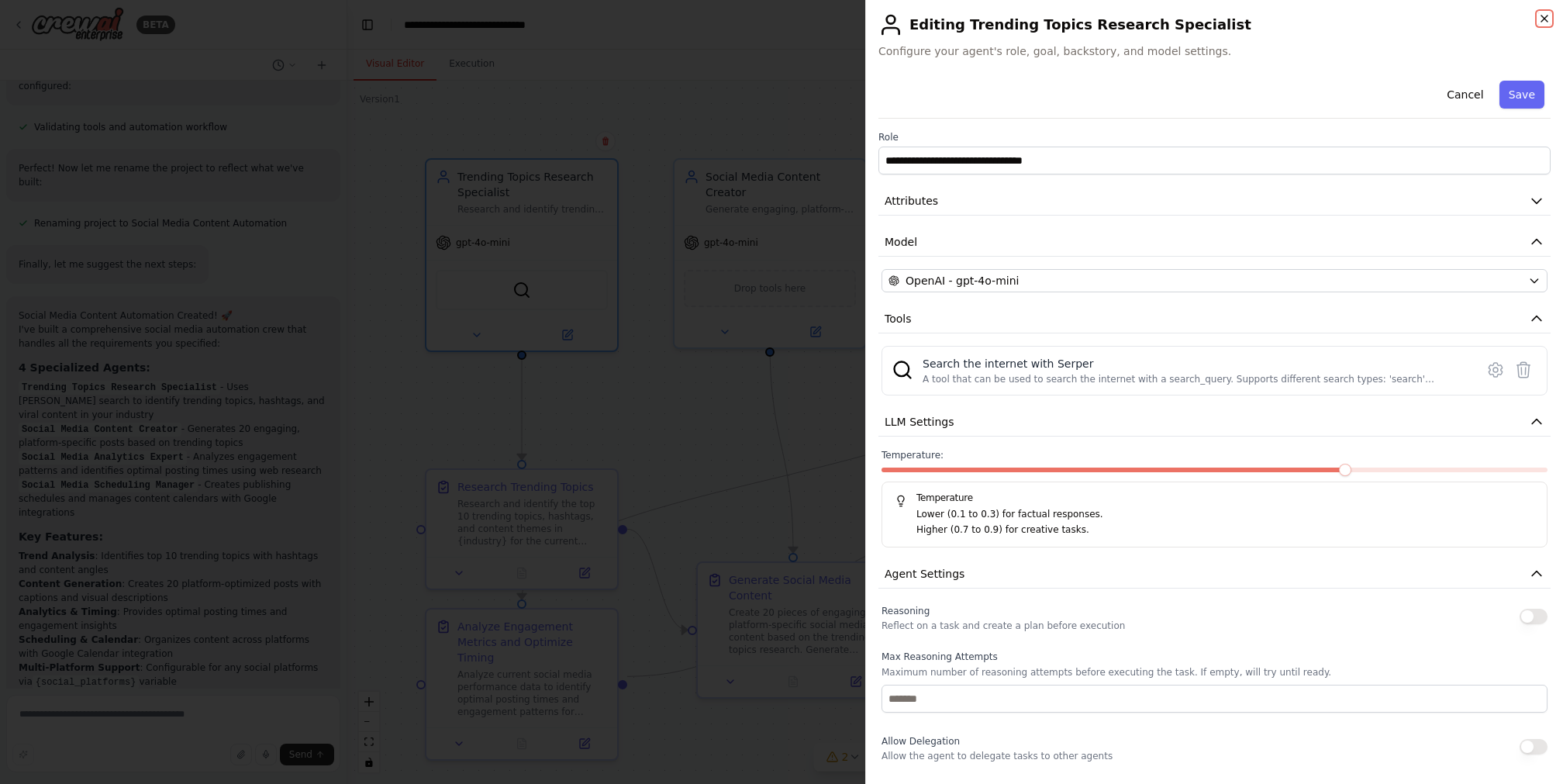
click at [1172, 19] on icon "button" at bounding box center [1545, 18] width 7 height 7
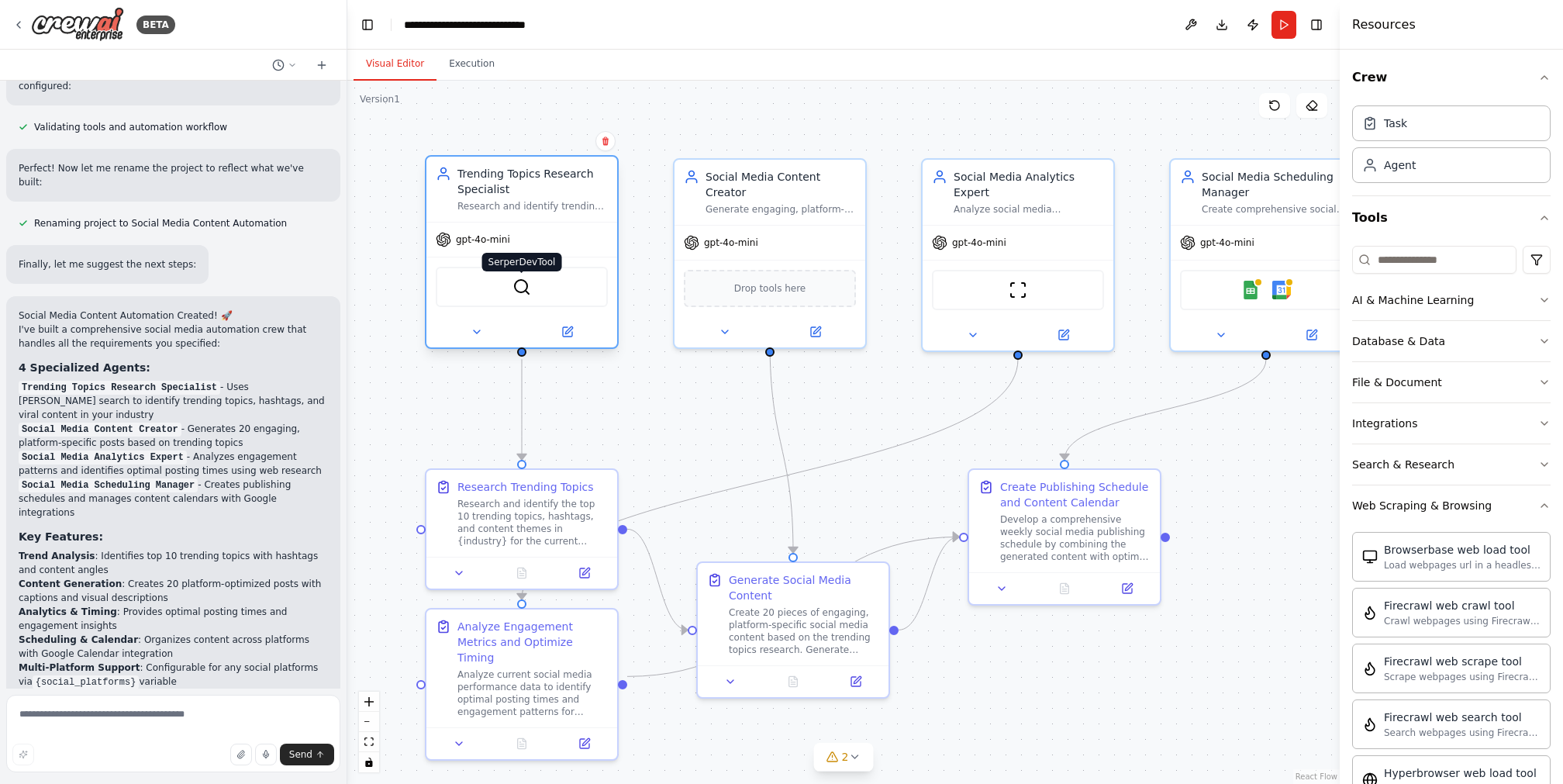
click at [517, 287] on img at bounding box center [522, 287] width 19 height 19
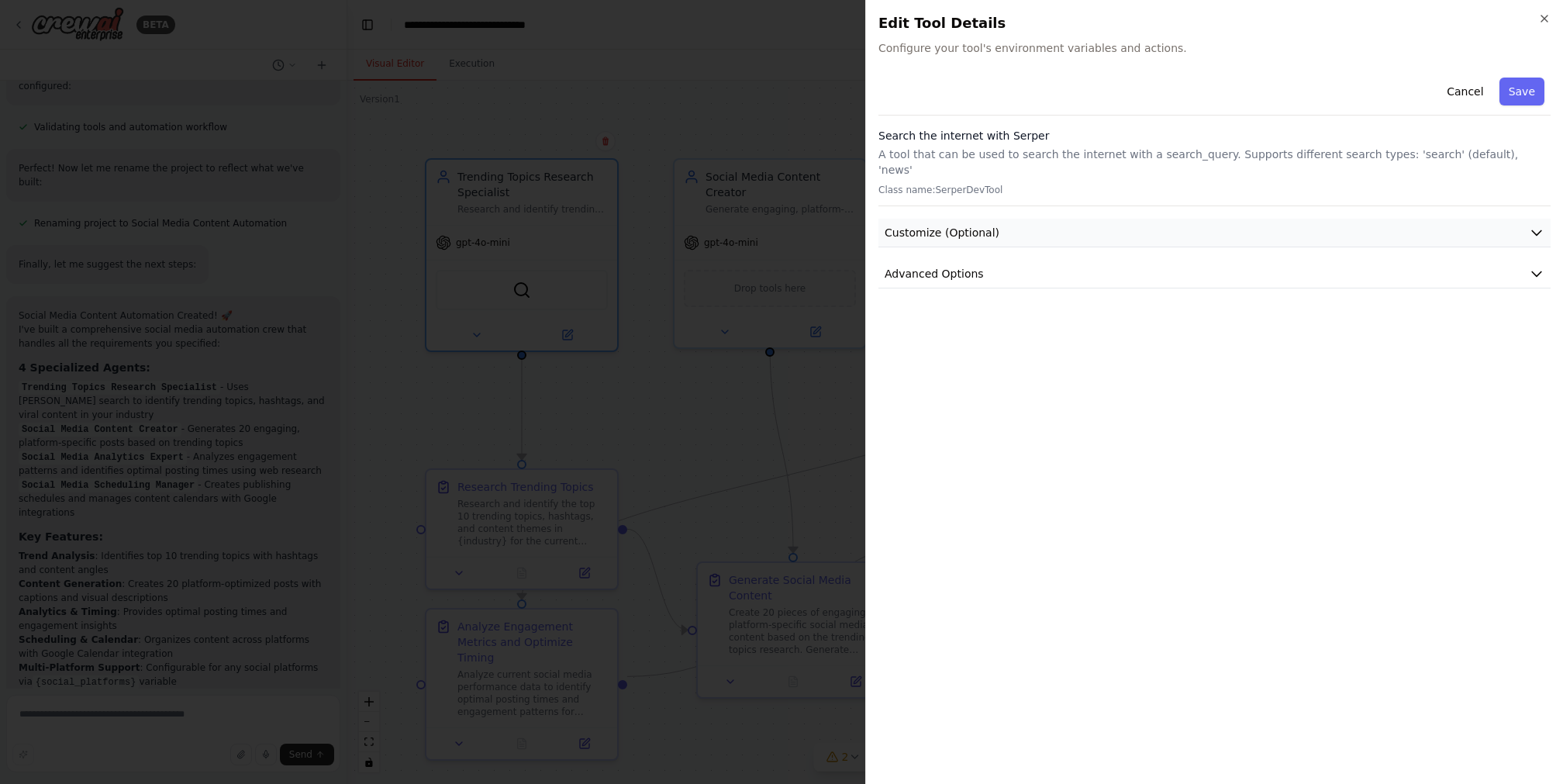
click at [1169, 218] on button "Customize (Optional)" at bounding box center [1215, 233] width 673 height 29
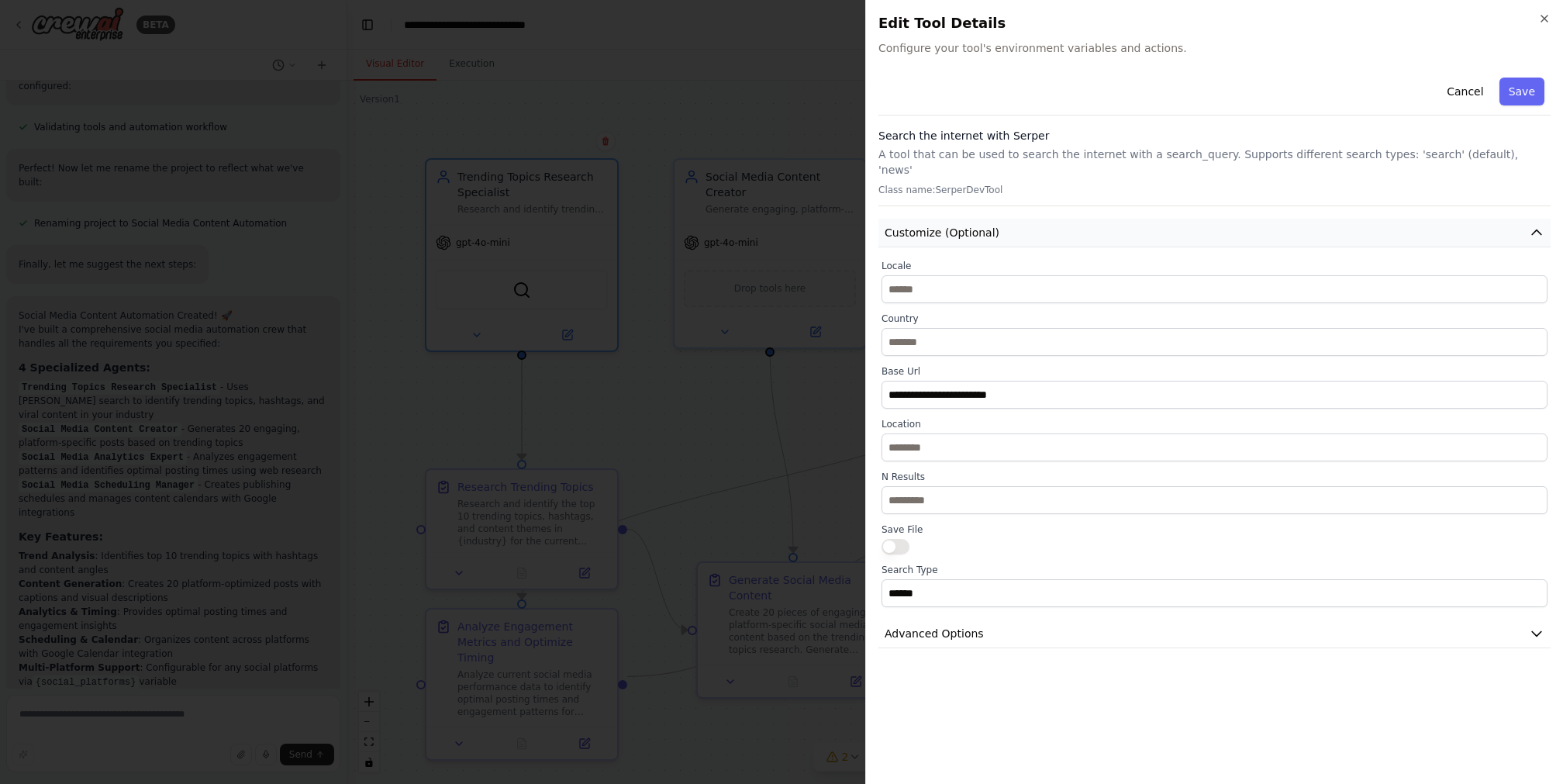
click at [1169, 218] on button "Customize (Optional)" at bounding box center [1215, 233] width 673 height 29
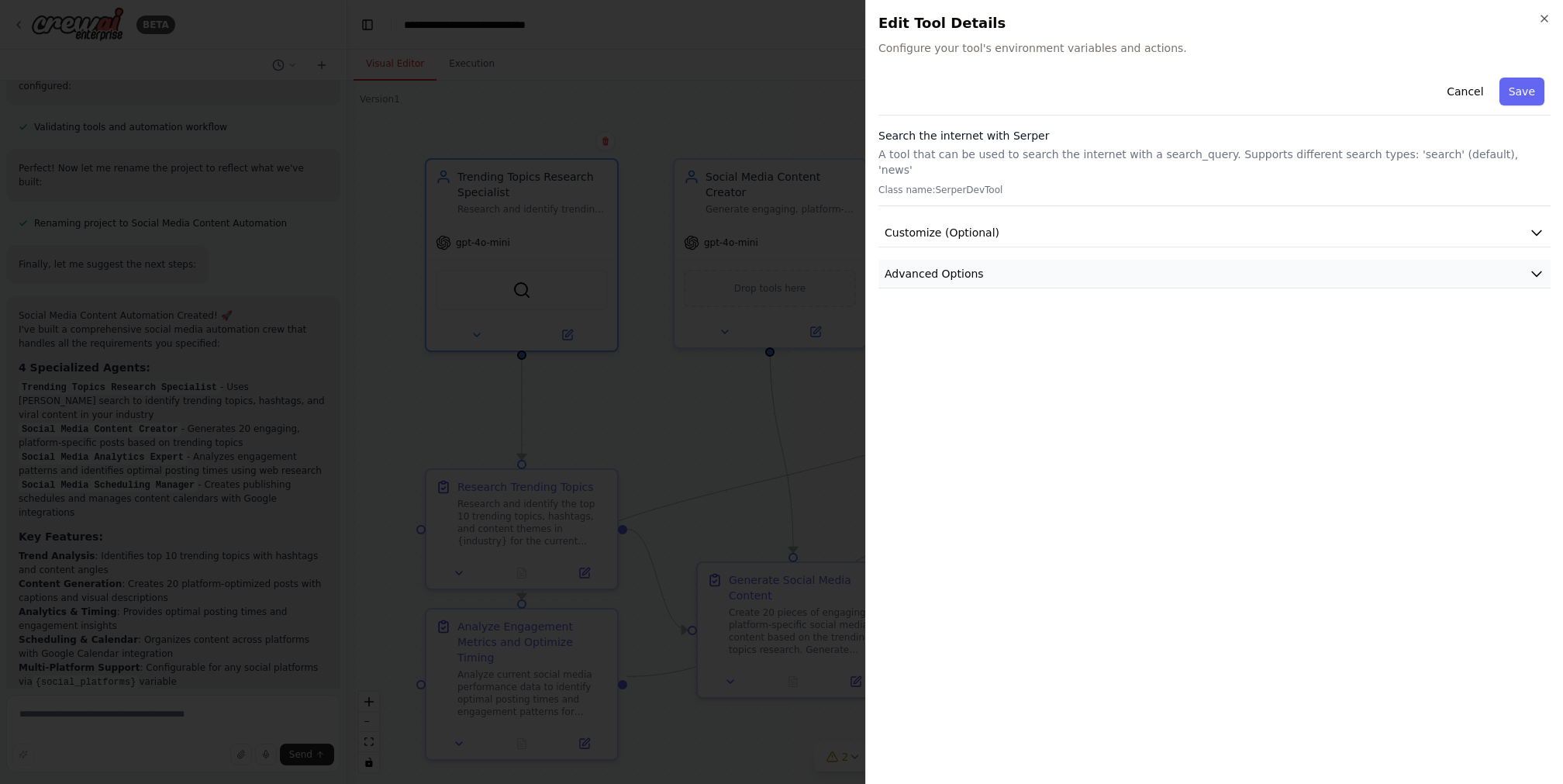
click at [1115, 259] on button "Advanced Options" at bounding box center [1215, 274] width 673 height 29
click at [1172, 14] on icon "button" at bounding box center [1544, 18] width 12 height 12
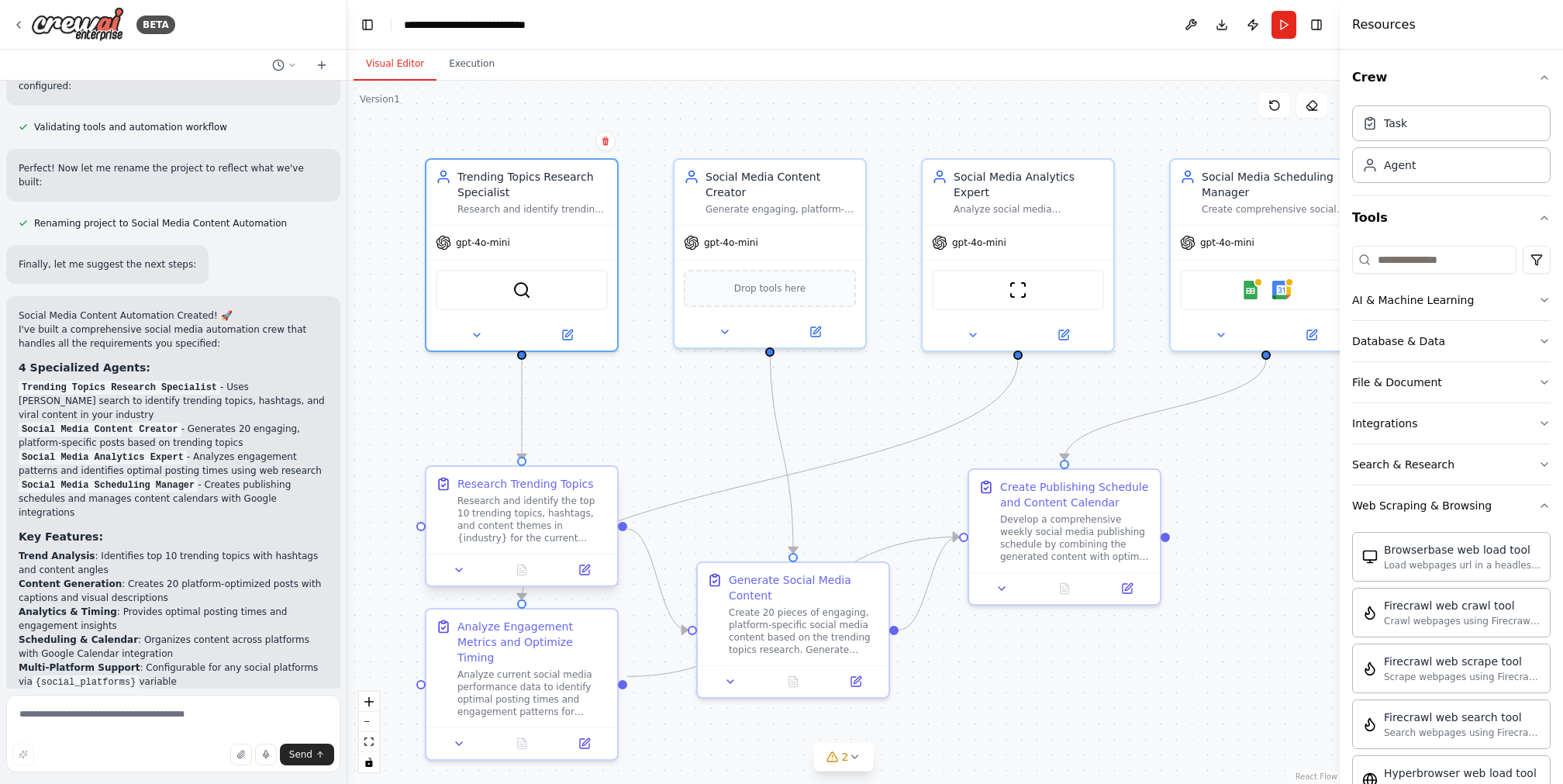
click at [523, 522] on div "Research and identify the top 10 trending topics, hashtags, and content themes …" at bounding box center [532, 519] width 151 height 50
click at [857, 587] on icon at bounding box center [856, 678] width 10 height 10
click at [542, 587] on div "Analyze current social media performance data to identify optimal posting times…" at bounding box center [532, 690] width 151 height 50
click at [548, 587] on div "Analyze current social media performance data to identify optimal posting times…" at bounding box center [532, 690] width 151 height 50
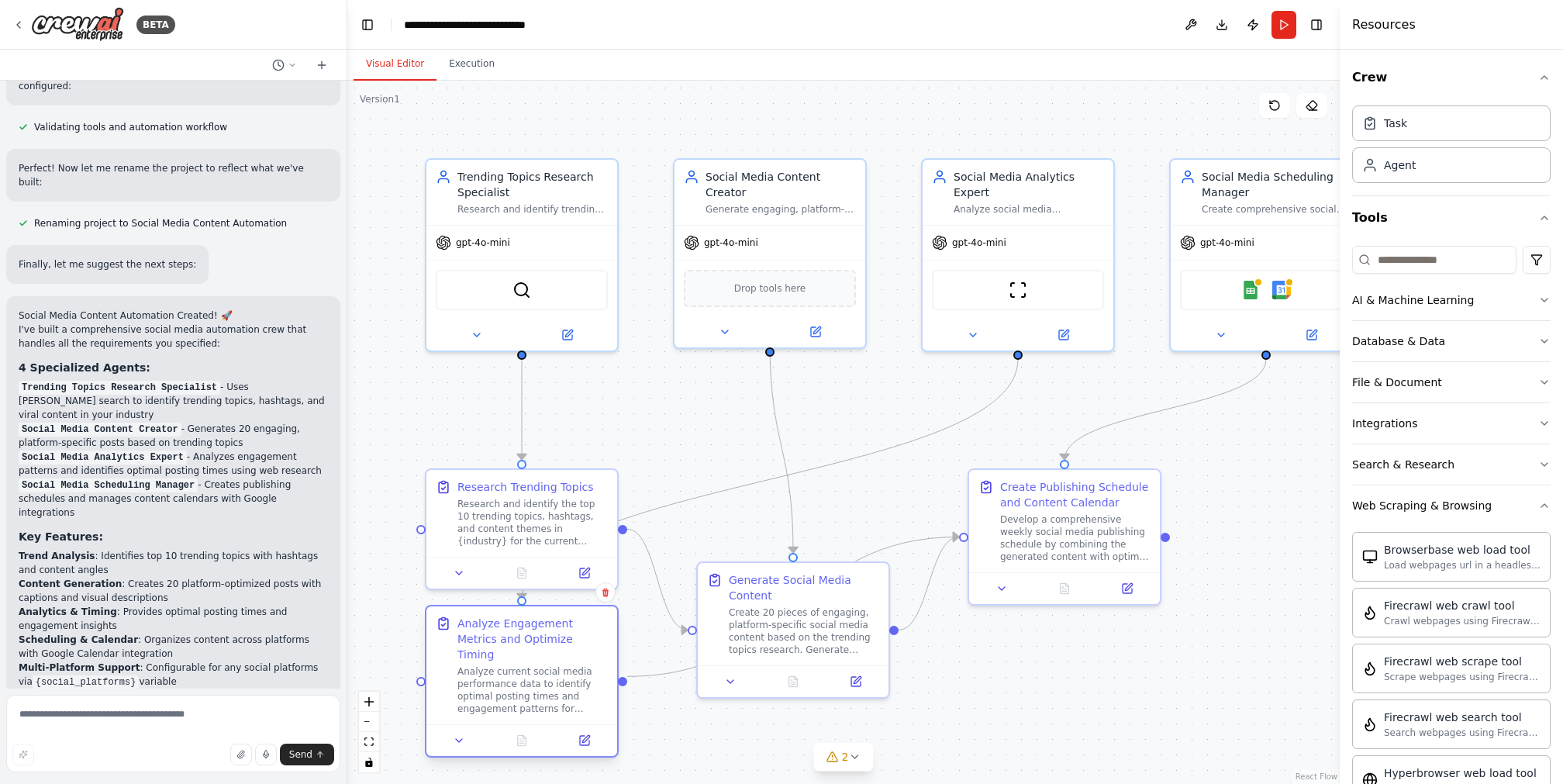
click at [548, 587] on div "Analyze current social media performance data to identify optimal posting times…" at bounding box center [532, 690] width 151 height 50
click at [531, 587] on div "Analyze Engagement Metrics and Optimize Timing" at bounding box center [532, 638] width 151 height 47
click at [519, 587] on div "Analyze Engagement Metrics and Optimize Timing" at bounding box center [532, 638] width 151 height 47
click at [777, 277] on div "Drop tools here" at bounding box center [770, 285] width 172 height 37
click at [725, 322] on icon at bounding box center [724, 328] width 12 height 12
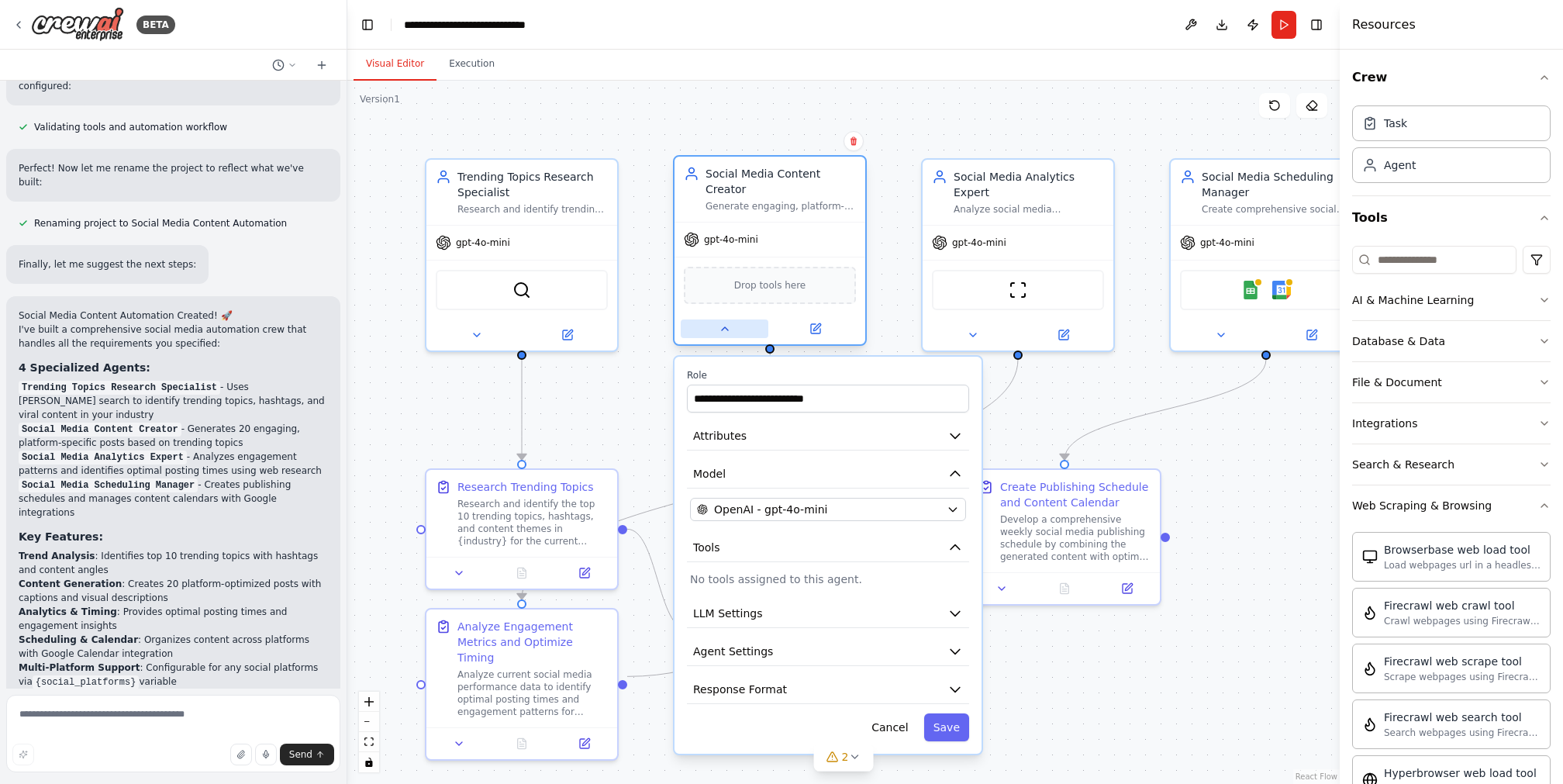
click at [725, 322] on icon at bounding box center [724, 328] width 12 height 12
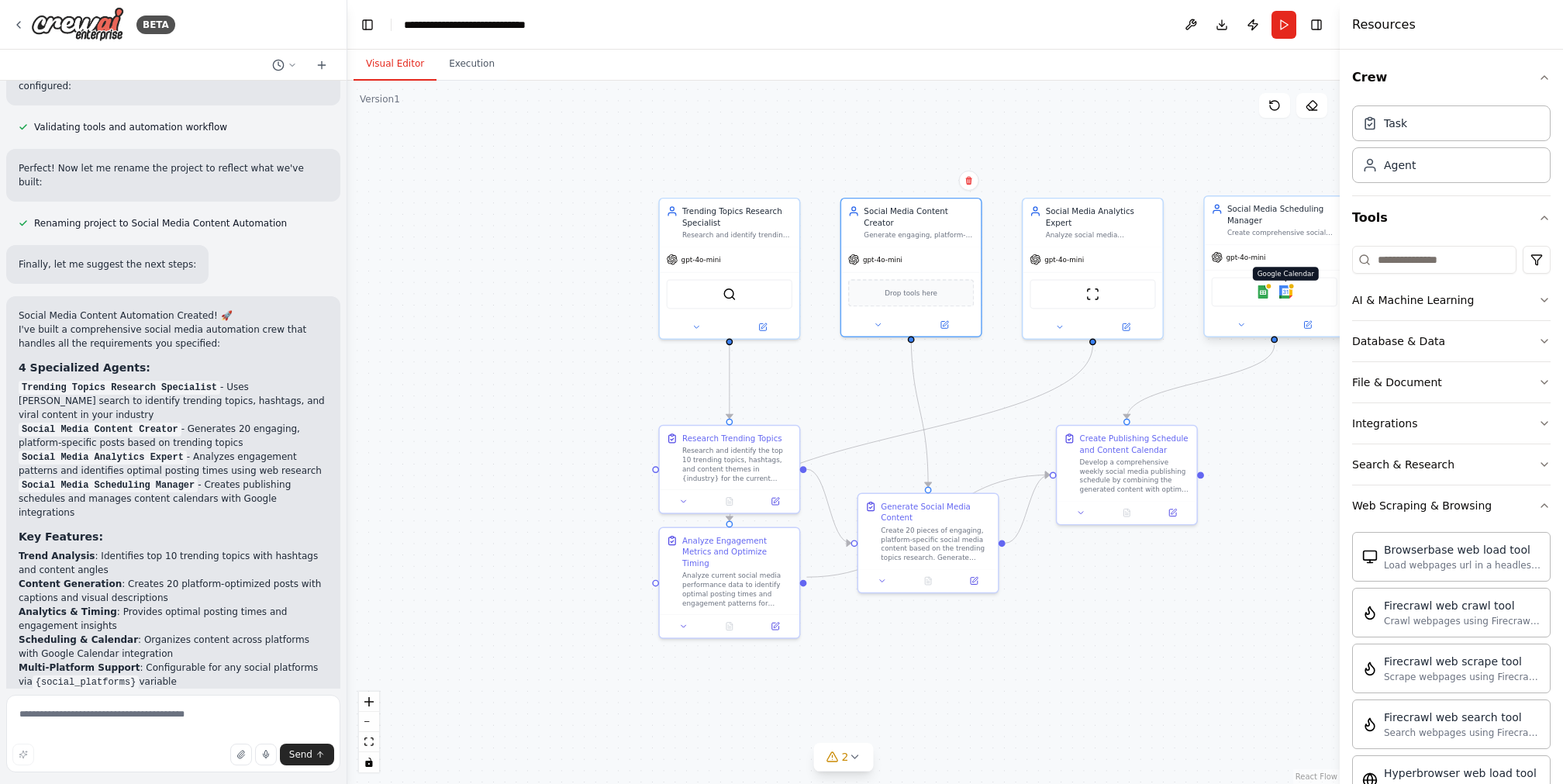
click at [1172, 287] on img at bounding box center [1286, 292] width 14 height 14
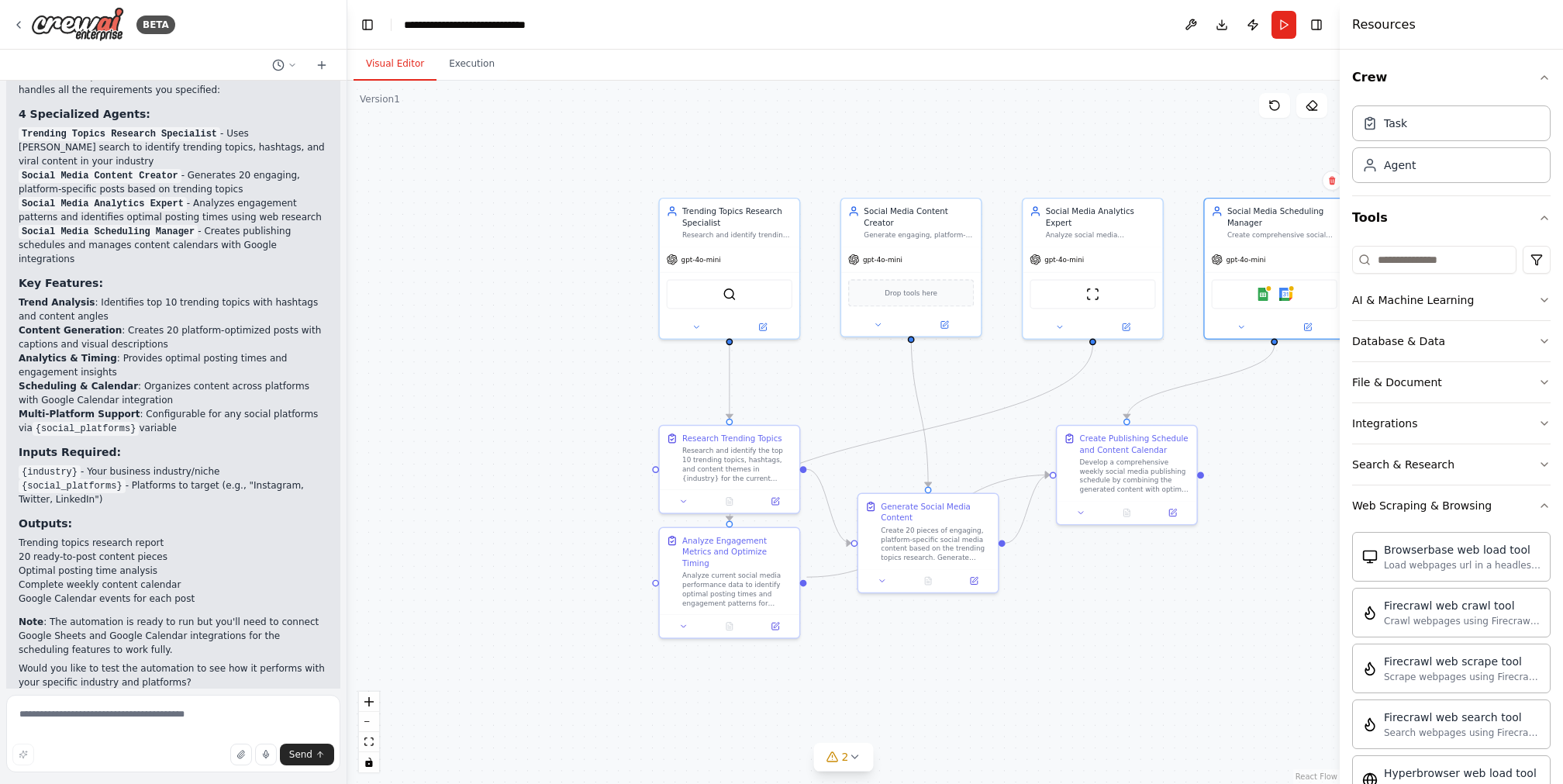
scroll to position [1524, 0]
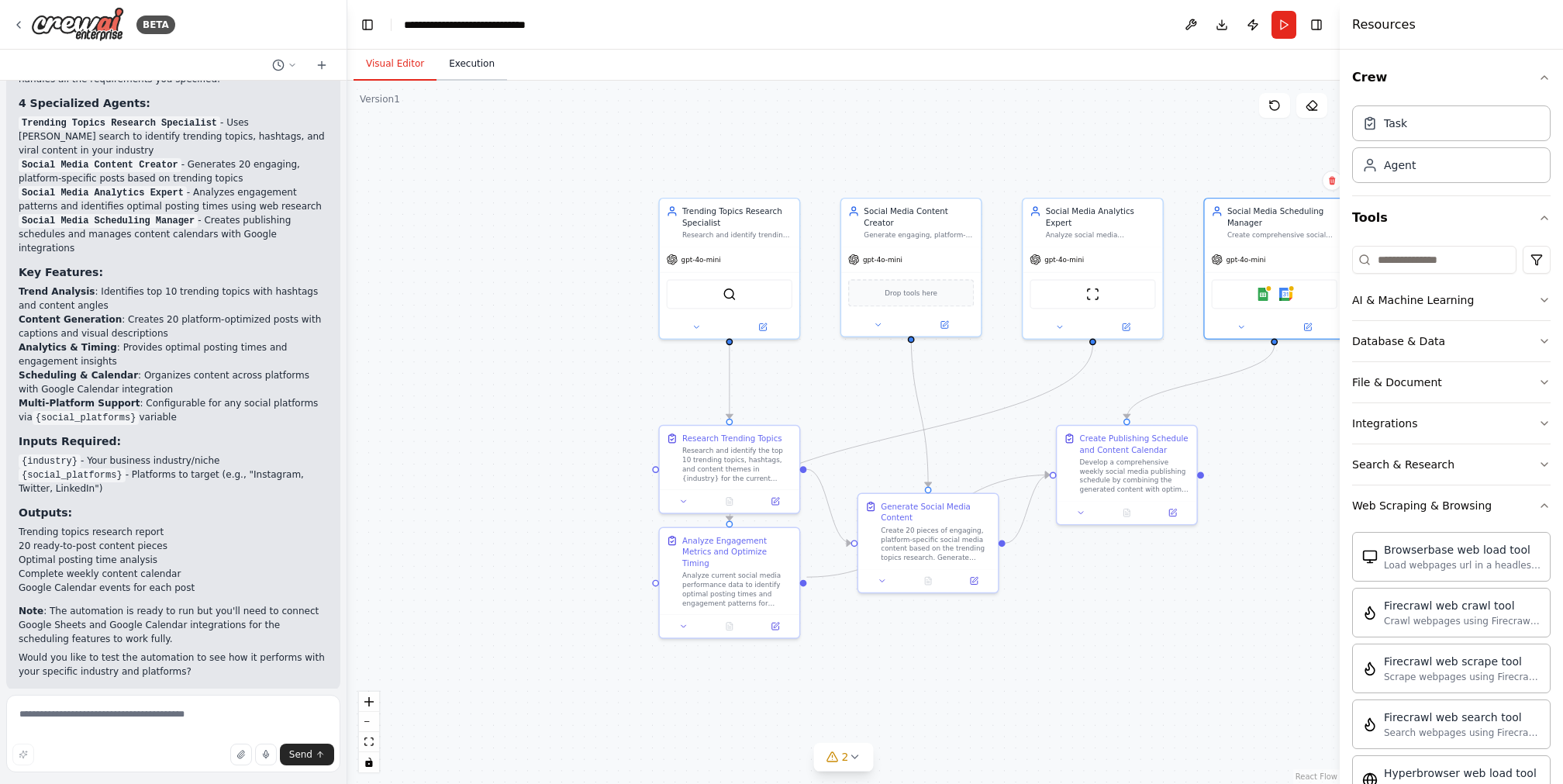
click at [478, 76] on button "Execution" at bounding box center [472, 64] width 71 height 32
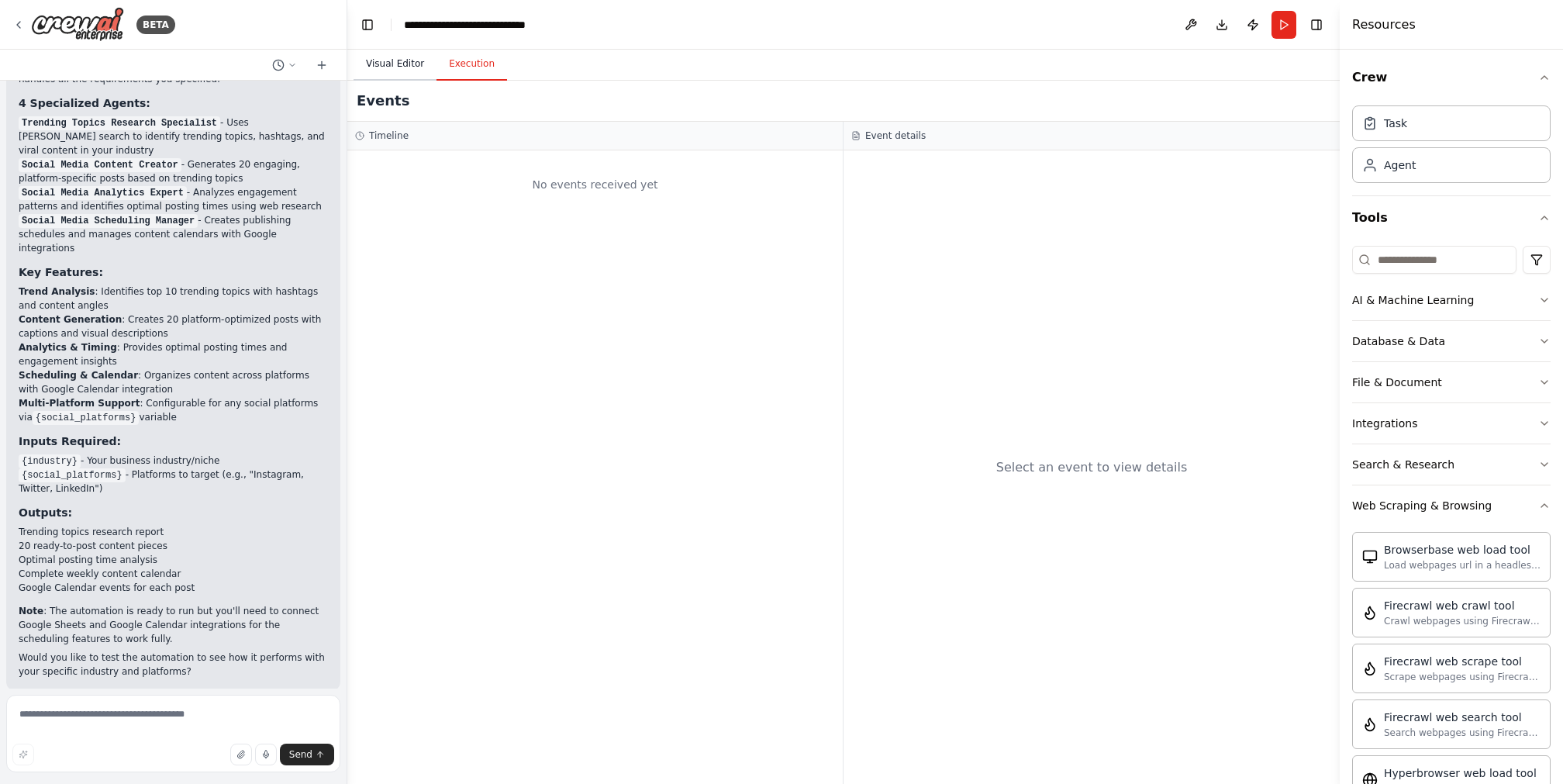
click at [412, 60] on button "Visual Editor" at bounding box center [395, 64] width 83 height 32
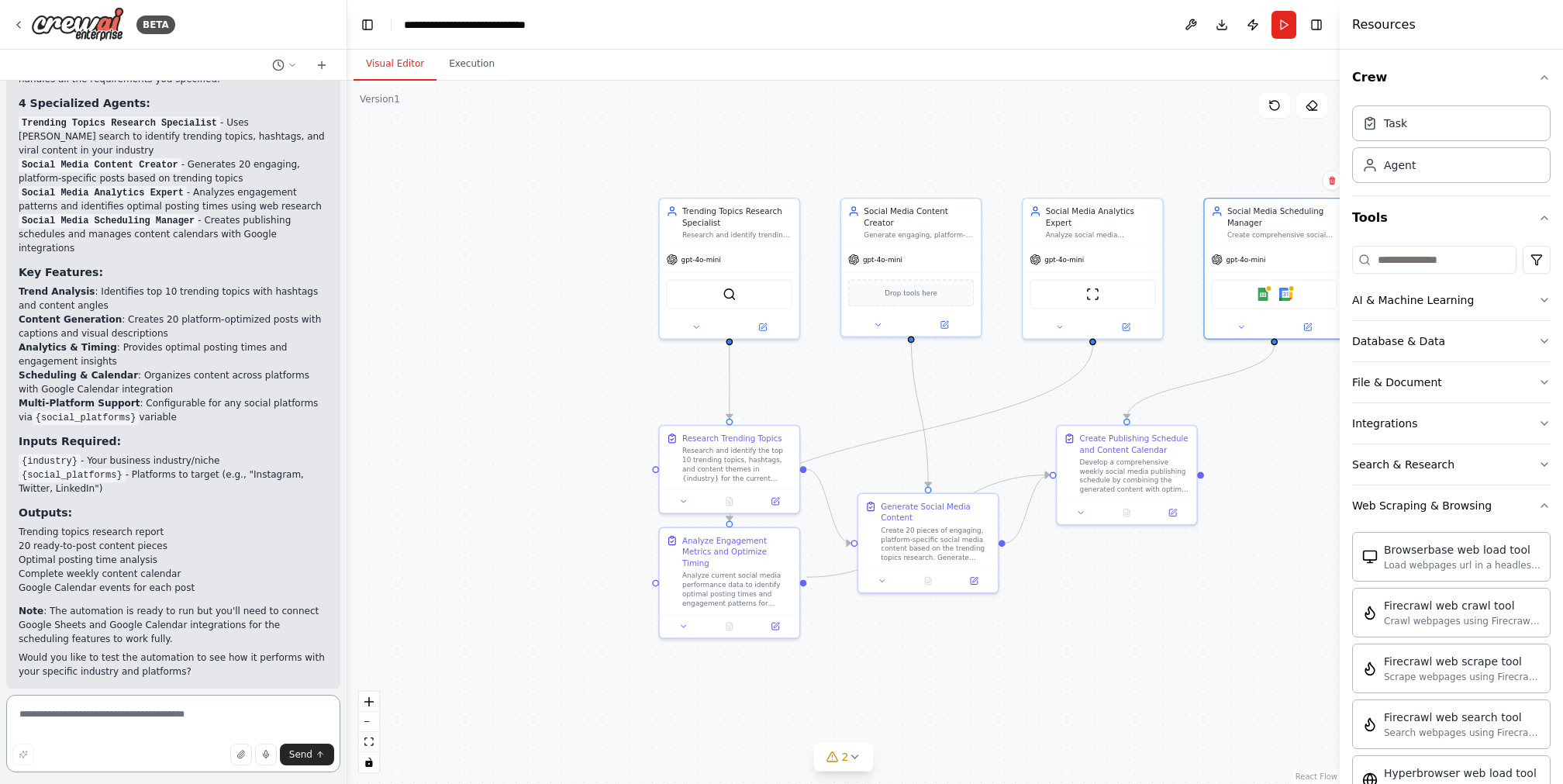
click at [231, 587] on textarea at bounding box center [174, 732] width 334 height 77
click at [859, 587] on icon at bounding box center [854, 756] width 12 height 12
click at [1011, 587] on button at bounding box center [1021, 697] width 27 height 19
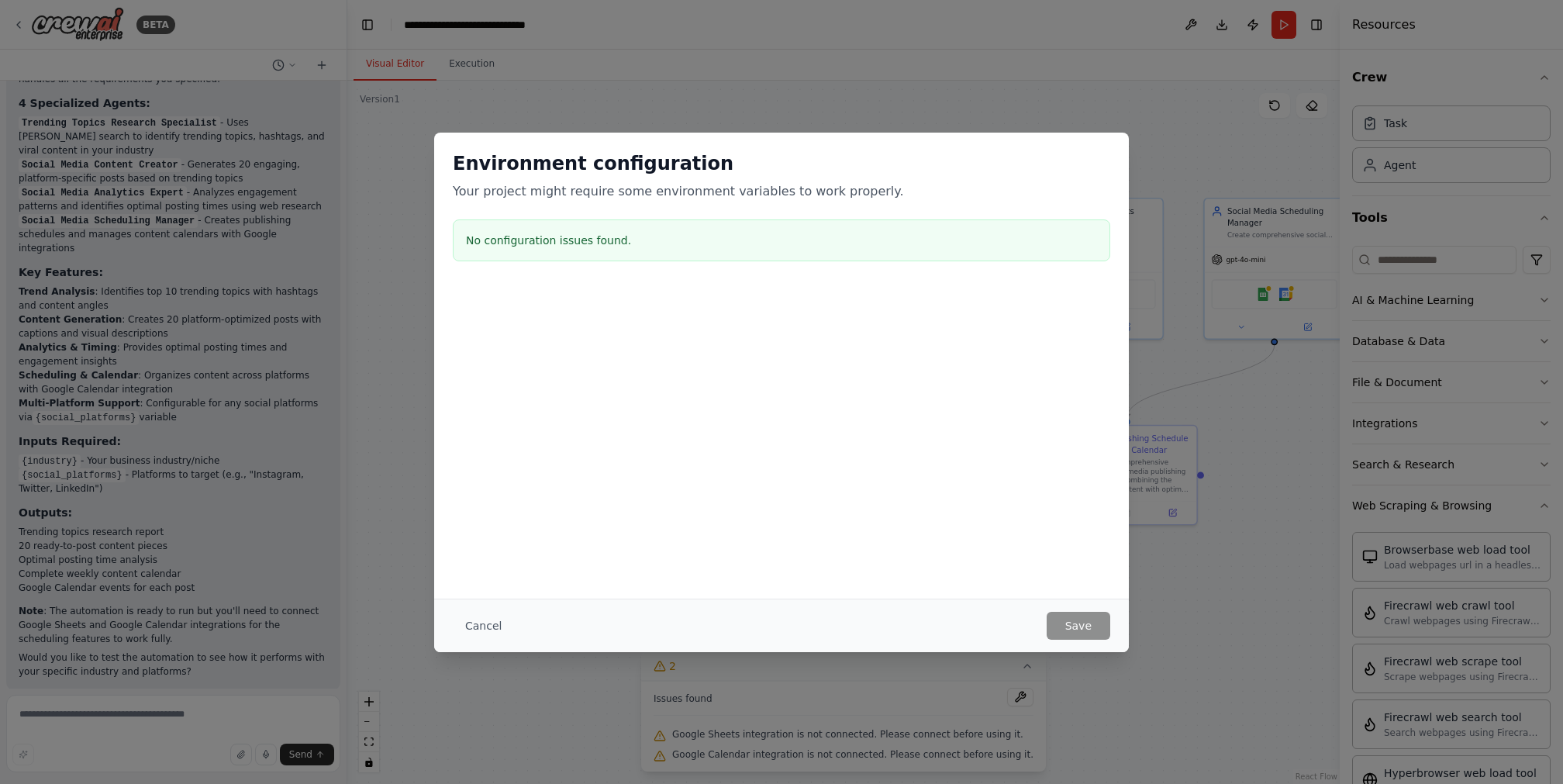
click at [1128, 587] on div "Environment configuration Your project might require some environment variables…" at bounding box center [782, 392] width 1563 height 784
click at [478, 587] on button "Cancel" at bounding box center [484, 625] width 61 height 28
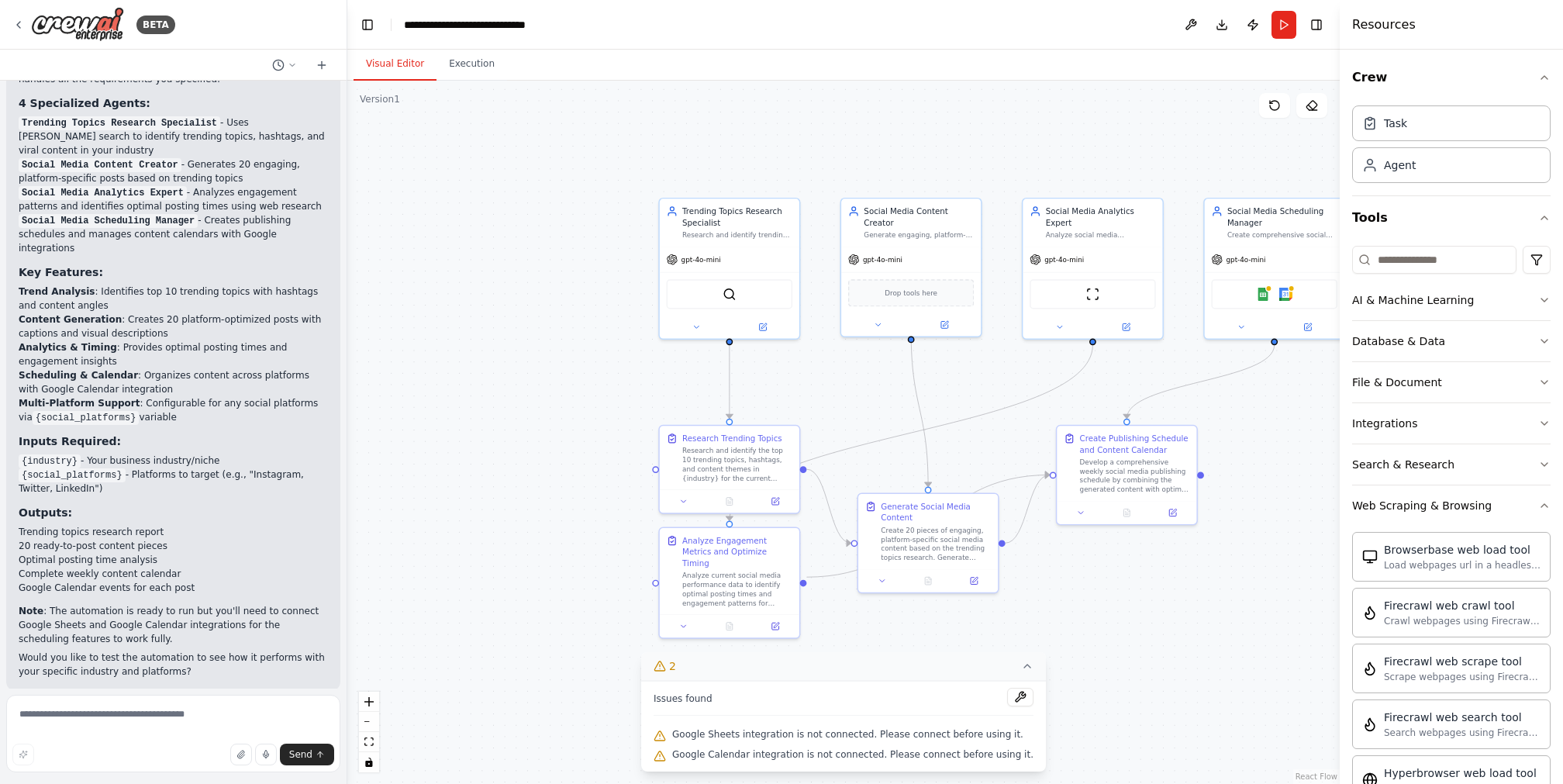
click at [1122, 587] on div ".deletable-edge-delete-btn { width: 20px; height: 20px; border: 0px solid #ffff…" at bounding box center [844, 432] width 992 height 703
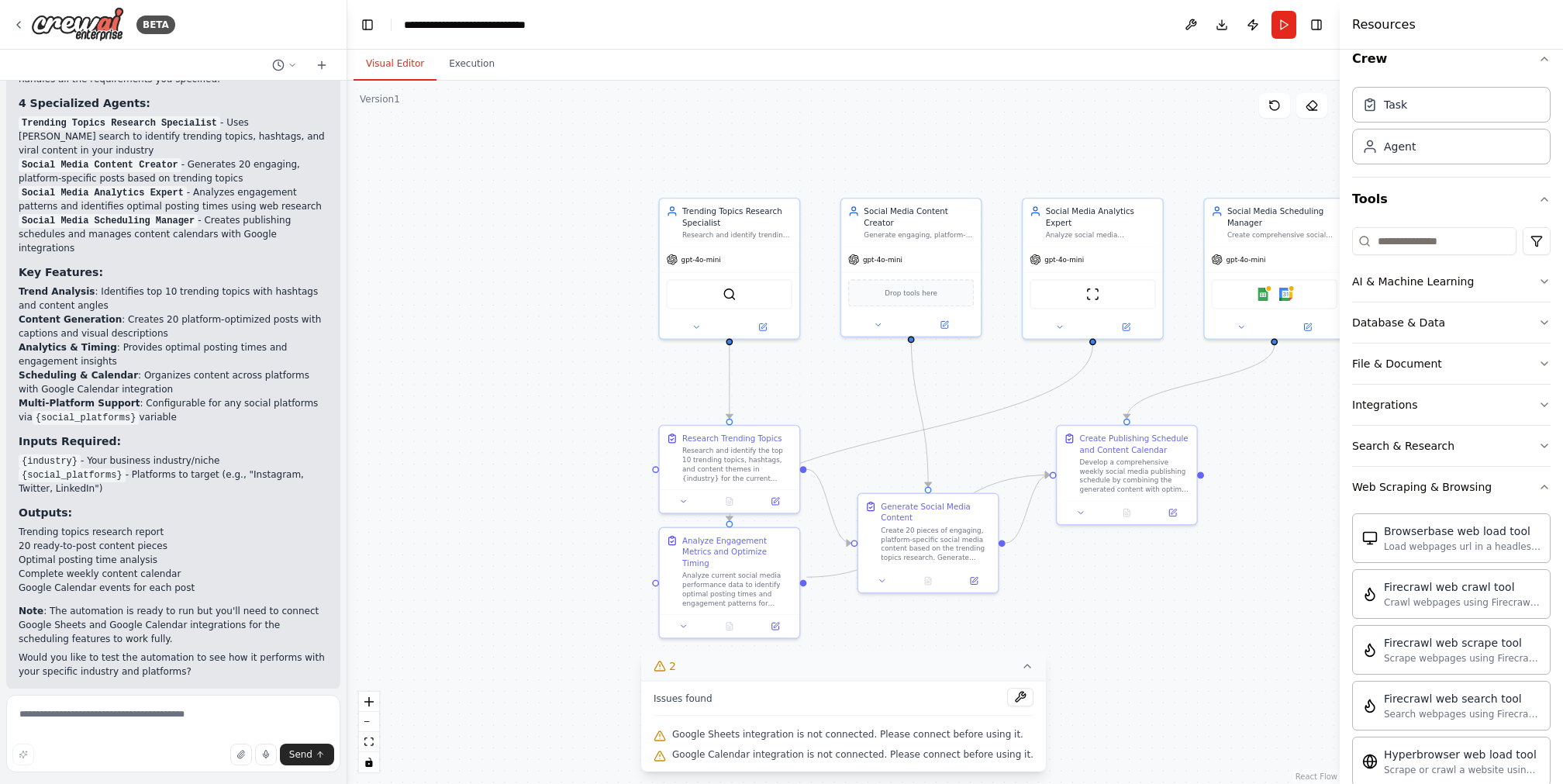
scroll to position [0, 0]
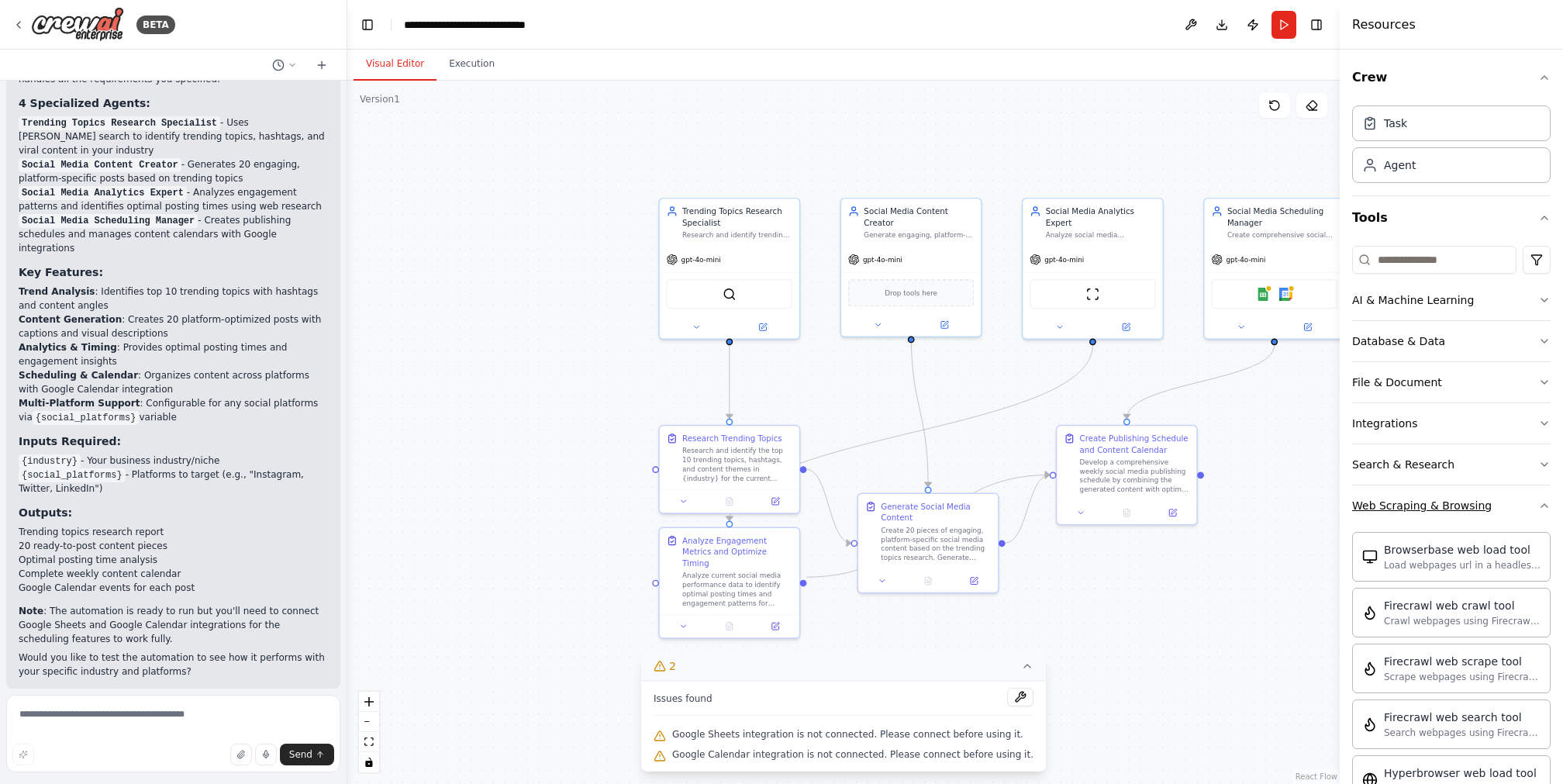
click at [1172, 499] on icon "button" at bounding box center [1544, 505] width 12 height 12
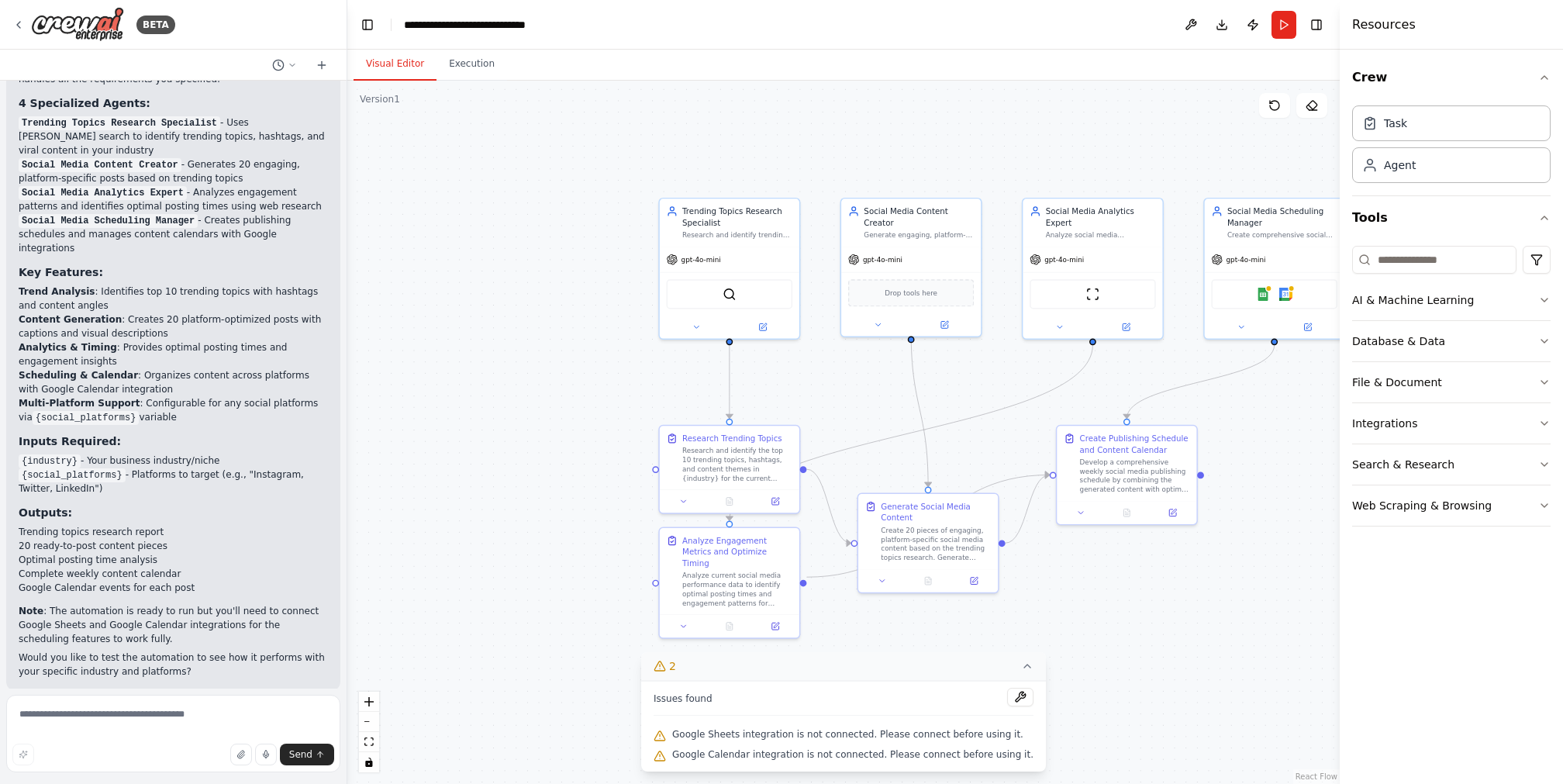
click at [1172, 587] on div ".deletable-edge-delete-btn { width: 20px; height: 20px; border: 0px solid #ffff…" at bounding box center [844, 432] width 992 height 703
click at [764, 450] on div "Research and identify the top 10 trending topics, hashtags, and content themes …" at bounding box center [737, 463] width 110 height 36
click at [769, 473] on div "Research and identify the top 10 trending topics, hashtags, and content themes …" at bounding box center [737, 463] width 110 height 36
click at [775, 493] on button at bounding box center [775, 499] width 39 height 14
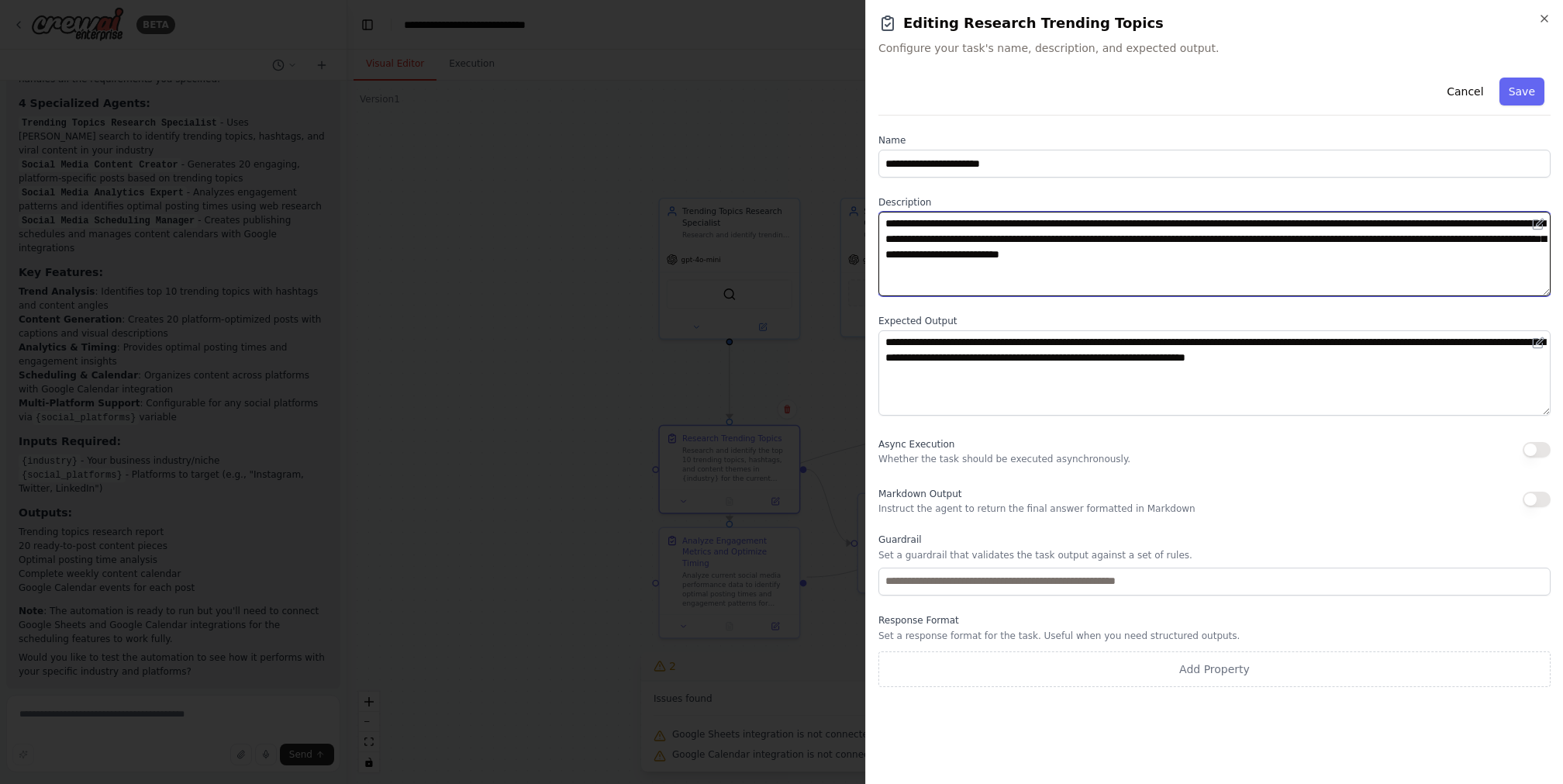
click at [1172, 224] on textarea "**********" at bounding box center [1215, 254] width 673 height 85
click at [1172, 262] on textarea "**********" at bounding box center [1215, 254] width 673 height 85
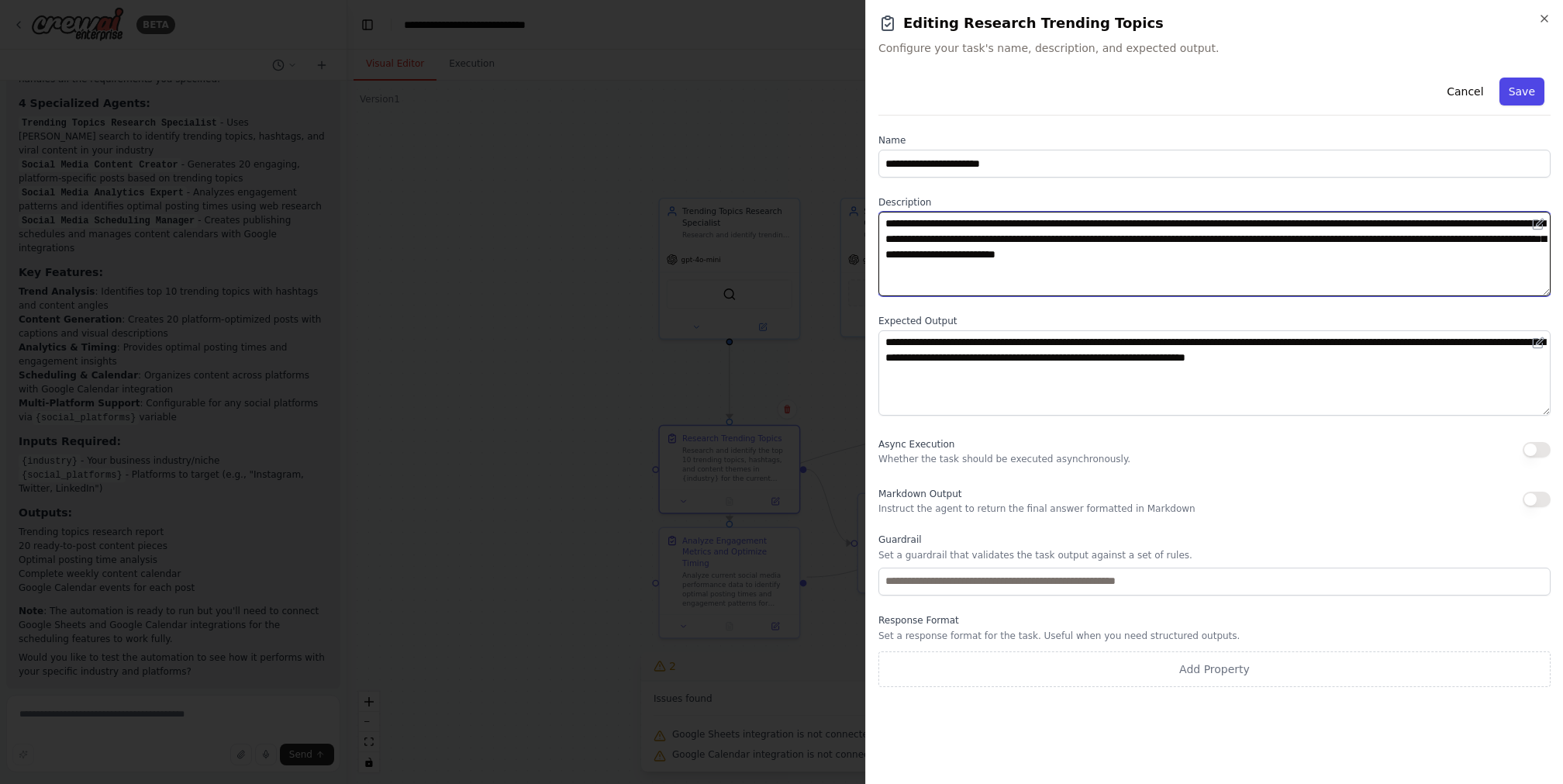
type textarea "**********"
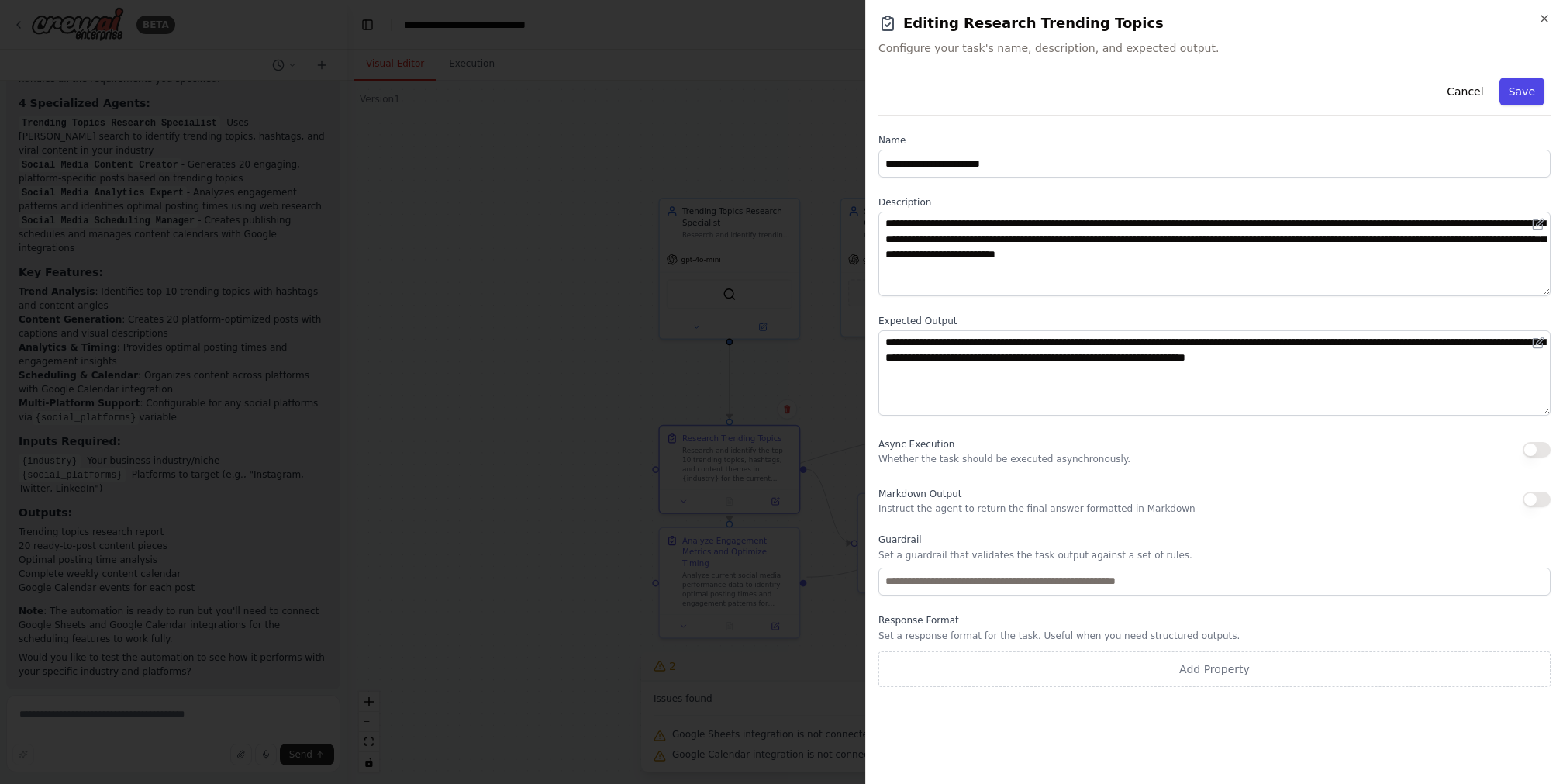
click at [1172, 86] on button "Save" at bounding box center [1522, 91] width 45 height 28
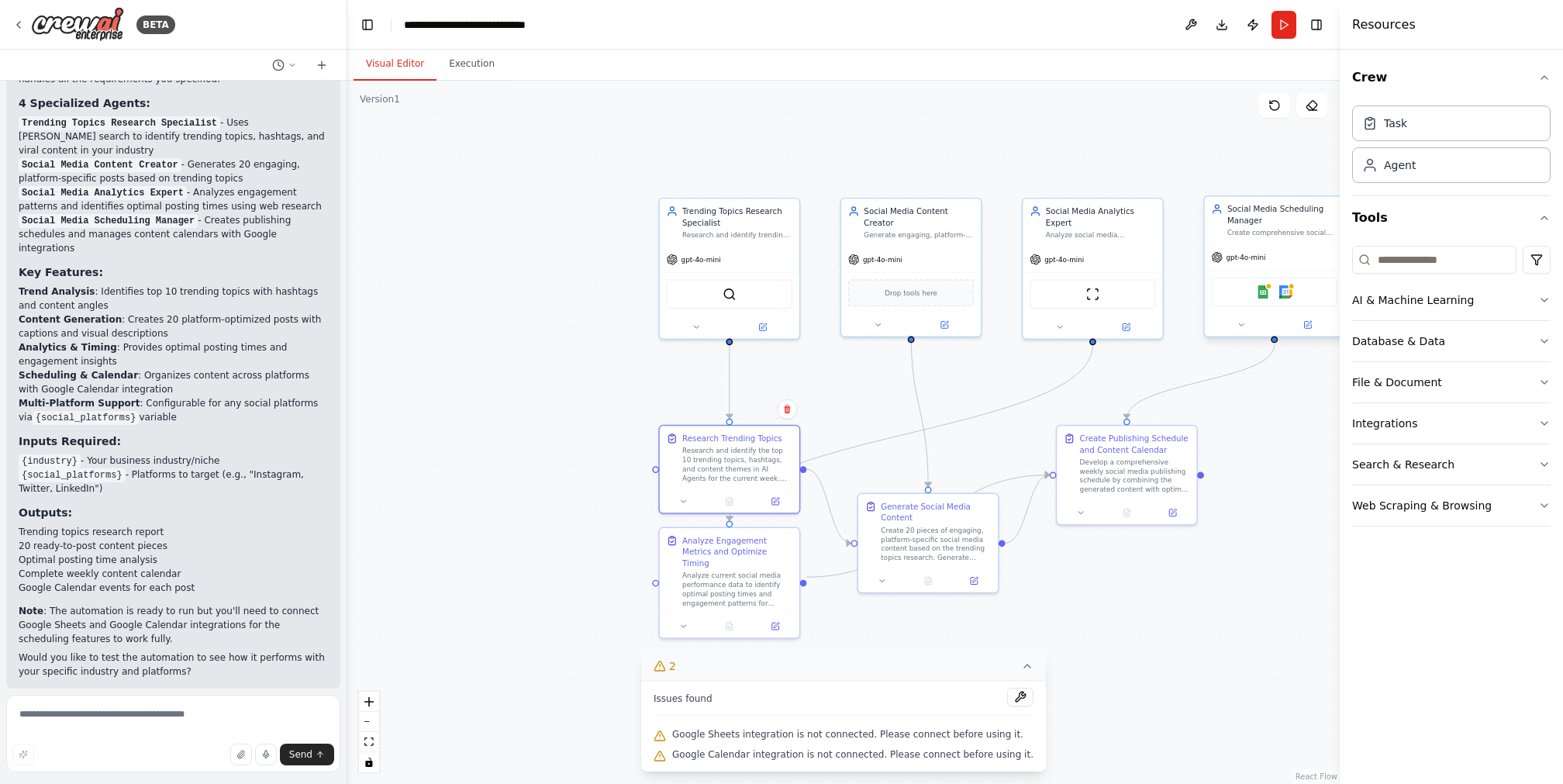
click at [1172, 250] on div "gpt-4o-mini" at bounding box center [1275, 258] width 139 height 25
click at [1172, 292] on div "Google Sheets Google Calendar" at bounding box center [1274, 291] width 126 height 30
click at [1172, 294] on img at bounding box center [1286, 292] width 14 height 14
click at [1172, 292] on img at bounding box center [1286, 292] width 14 height 14
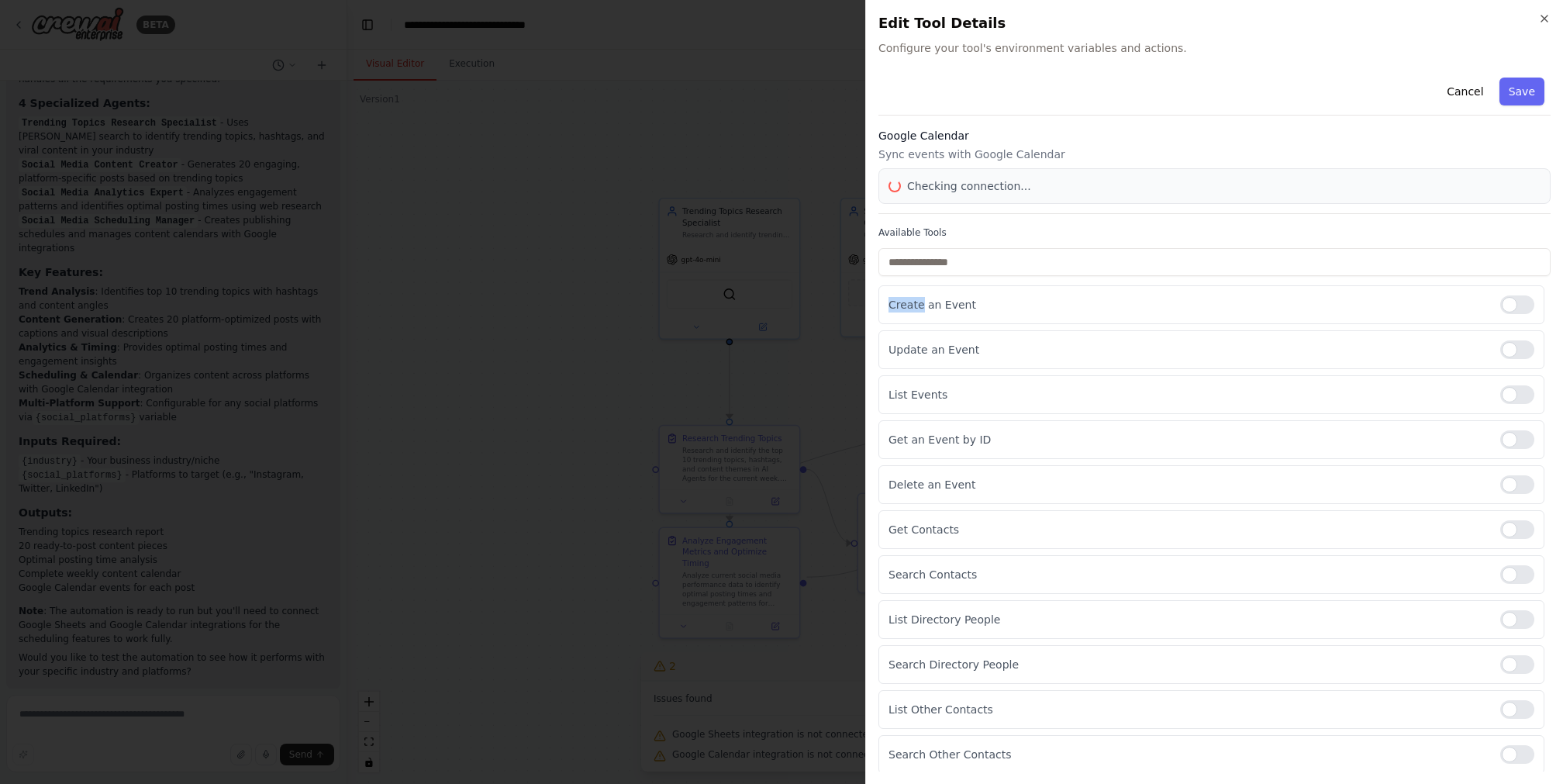
click at [1172, 292] on div "Create an Event" at bounding box center [1212, 304] width 666 height 39
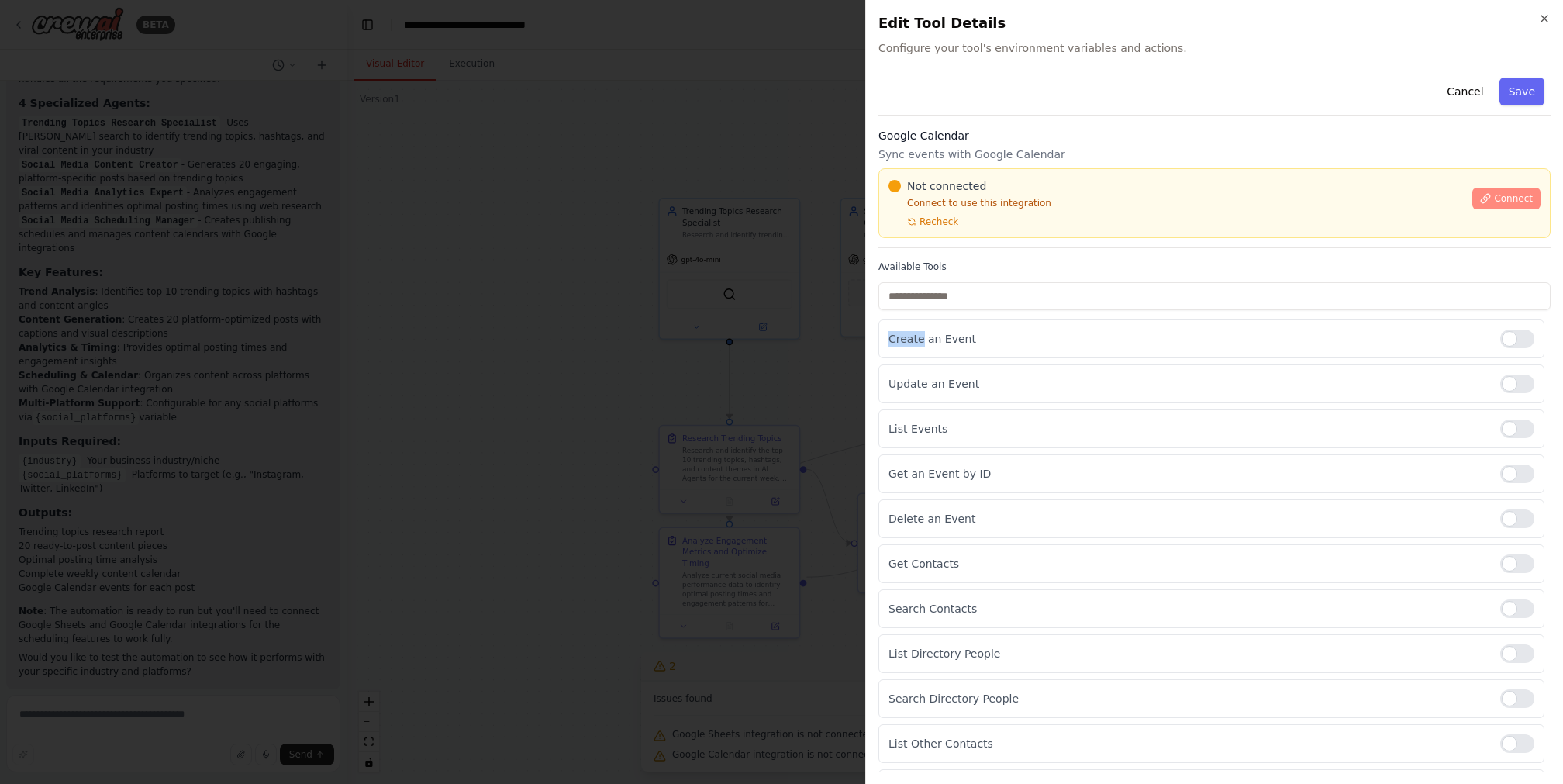
click at [1172, 195] on span "Connect" at bounding box center [1513, 198] width 39 height 12
click at [1172, 18] on icon "button" at bounding box center [1545, 18] width 7 height 7
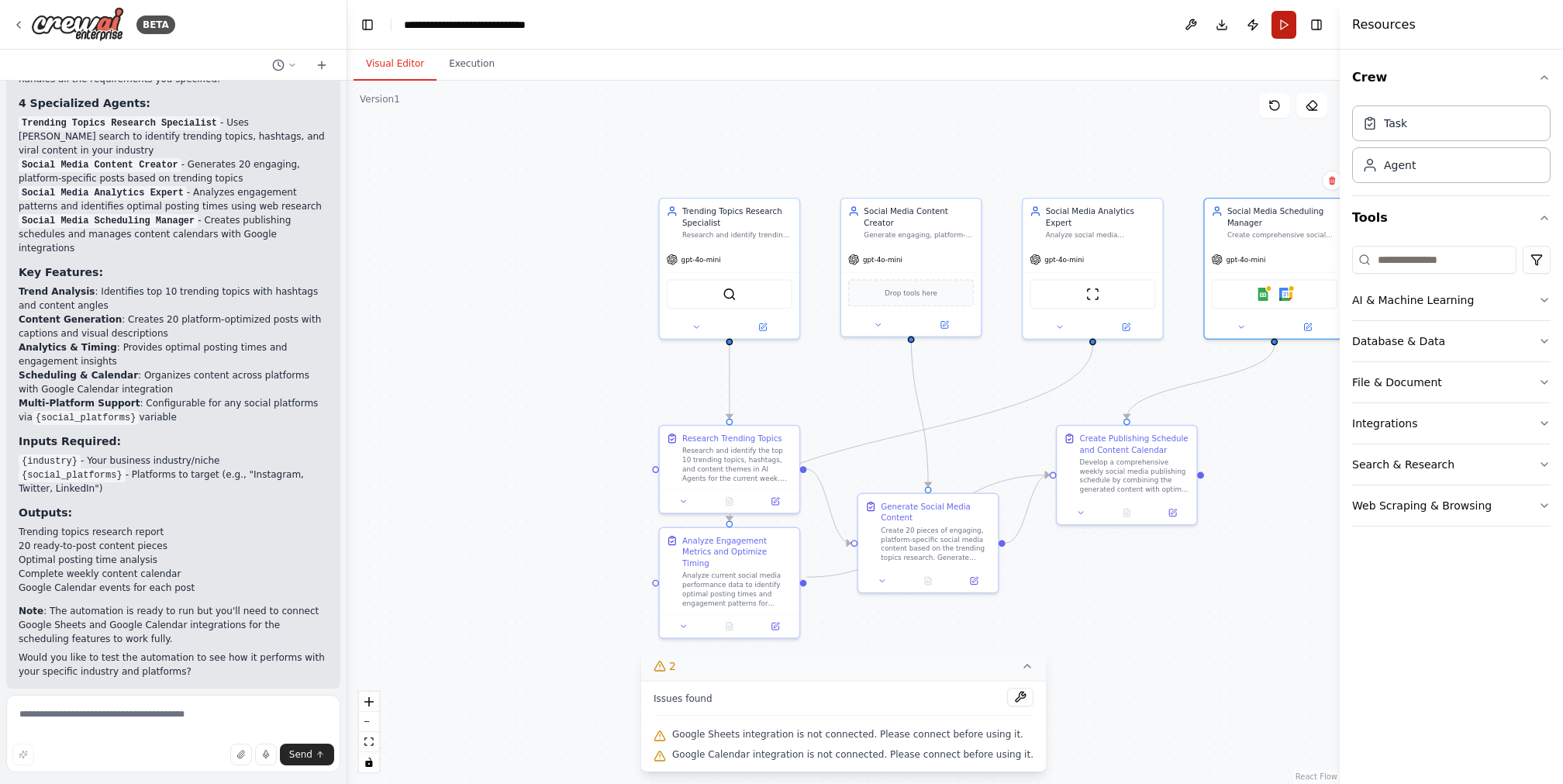
click at [1172, 19] on button "Run" at bounding box center [1284, 24] width 25 height 28
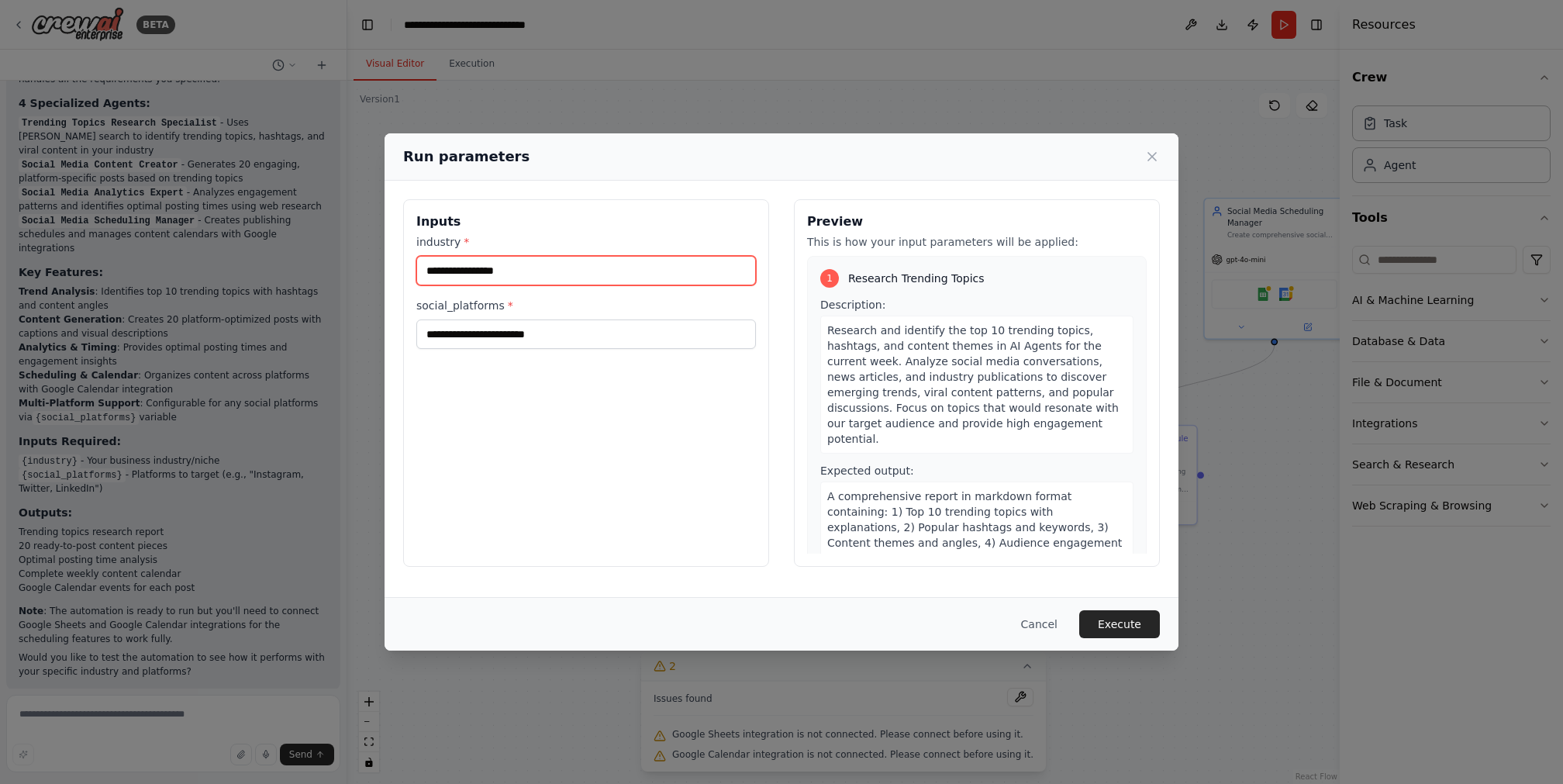
click at [573, 273] on input "industry *" at bounding box center [586, 270] width 340 height 30
type input "****"
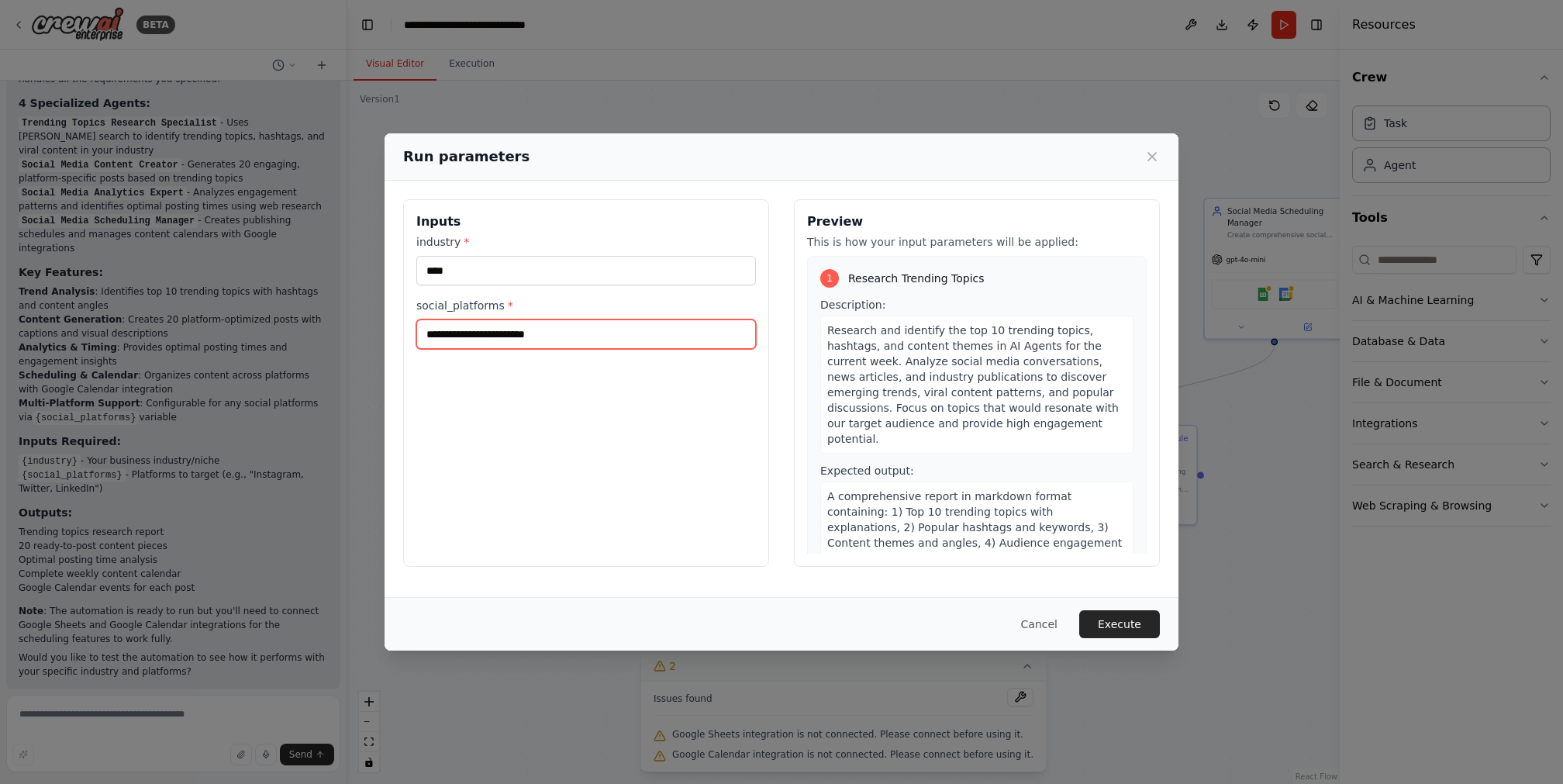
click at [482, 338] on input "social_platforms *" at bounding box center [586, 334] width 340 height 30
type input "********"
click at [521, 424] on div "Inputs industry * **** social_platforms * ********" at bounding box center [587, 382] width 366 height 367
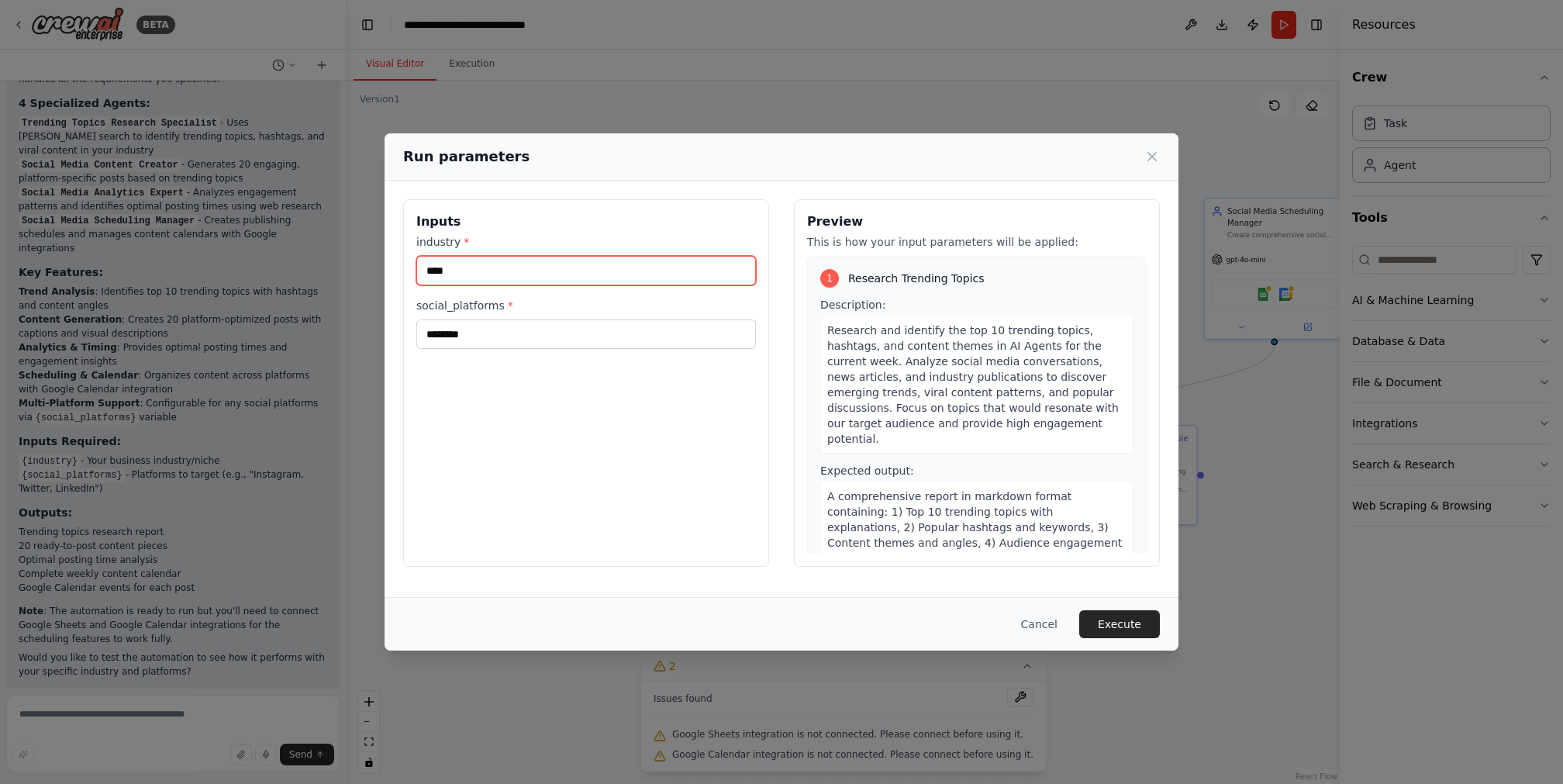
drag, startPoint x: 516, startPoint y: 275, endPoint x: 371, endPoint y: 263, distance: 145.5
click at [371, 263] on div "Run parameters Inputs industry * **** social_platforms * ******** Preview This …" at bounding box center [782, 392] width 1563 height 784
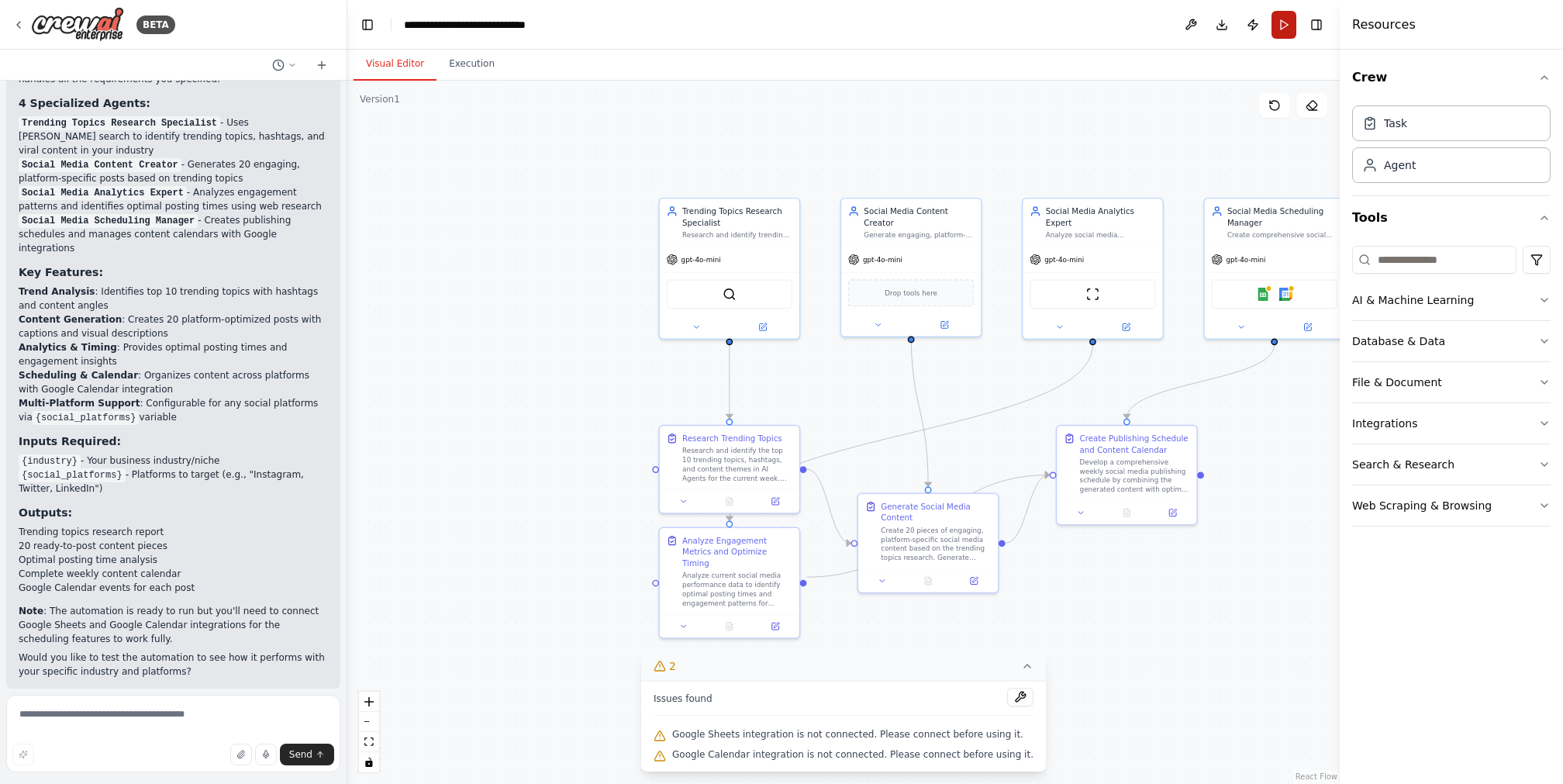
click at [1172, 28] on button "Run" at bounding box center [1284, 24] width 25 height 28
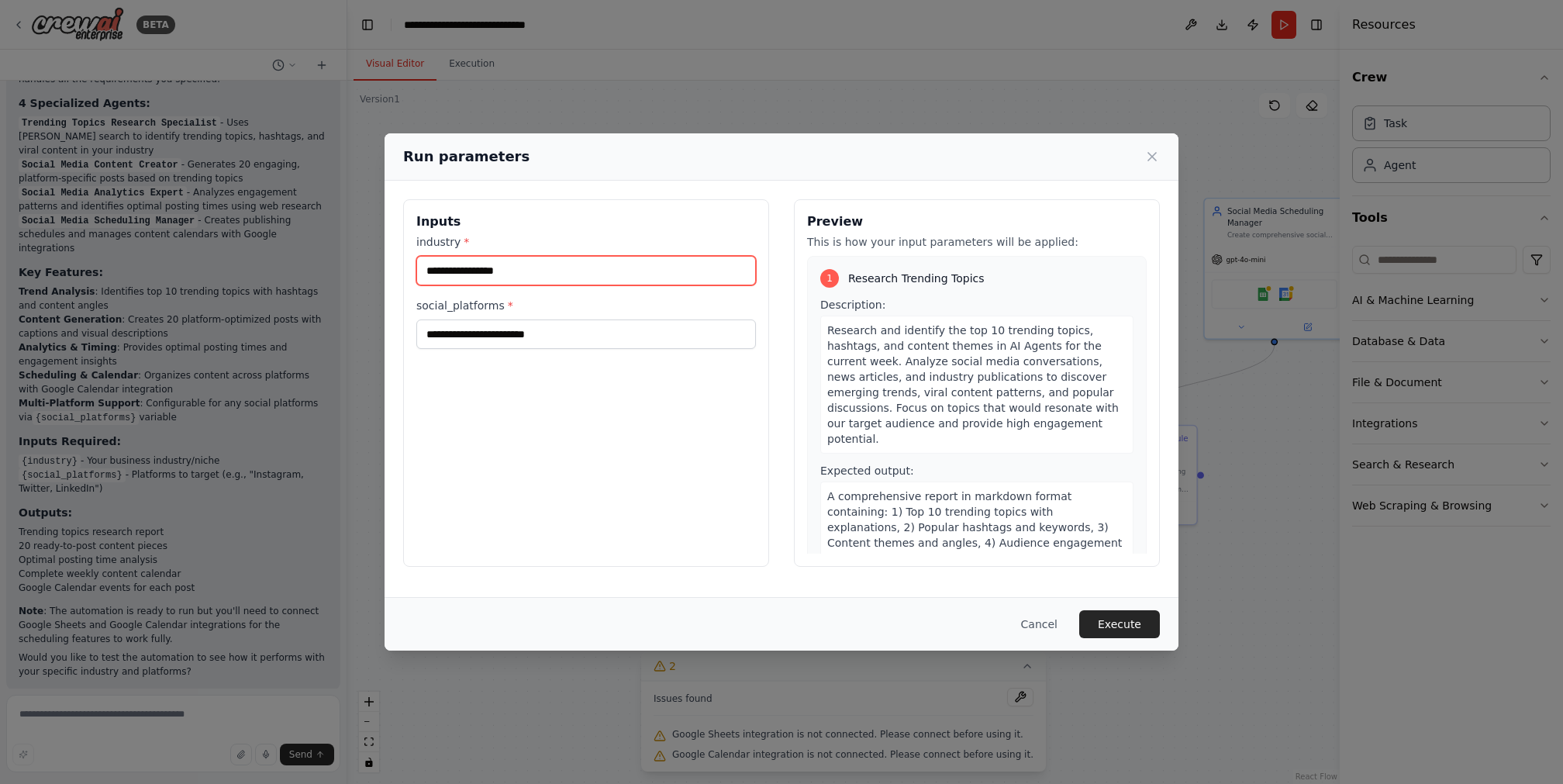
click at [552, 266] on input "industry *" at bounding box center [586, 270] width 340 height 30
type input "*********"
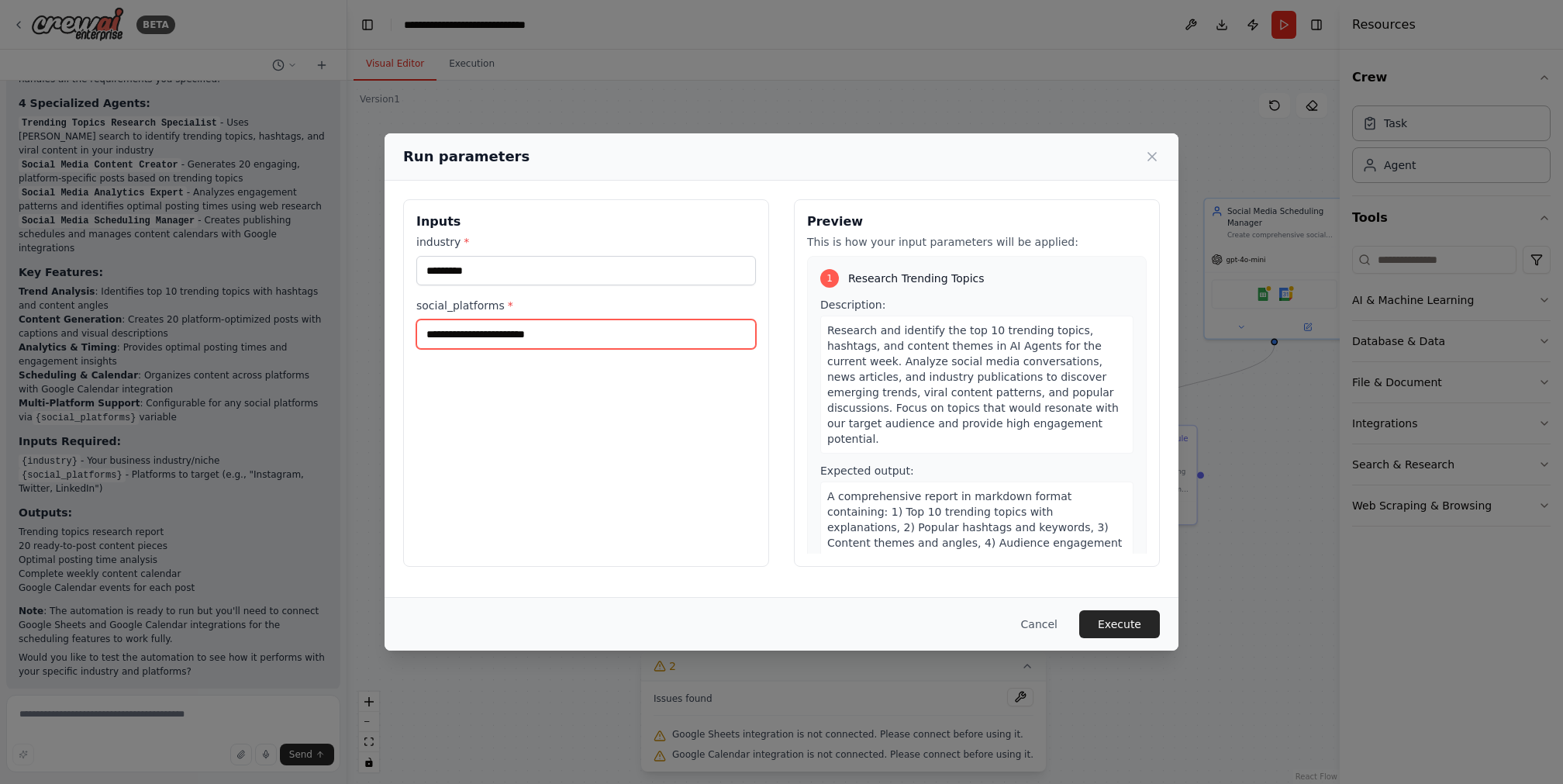
click at [485, 340] on input "social_platforms *" at bounding box center [586, 334] width 340 height 30
type input "********"
click at [1122, 587] on button "Execute" at bounding box center [1119, 624] width 81 height 28
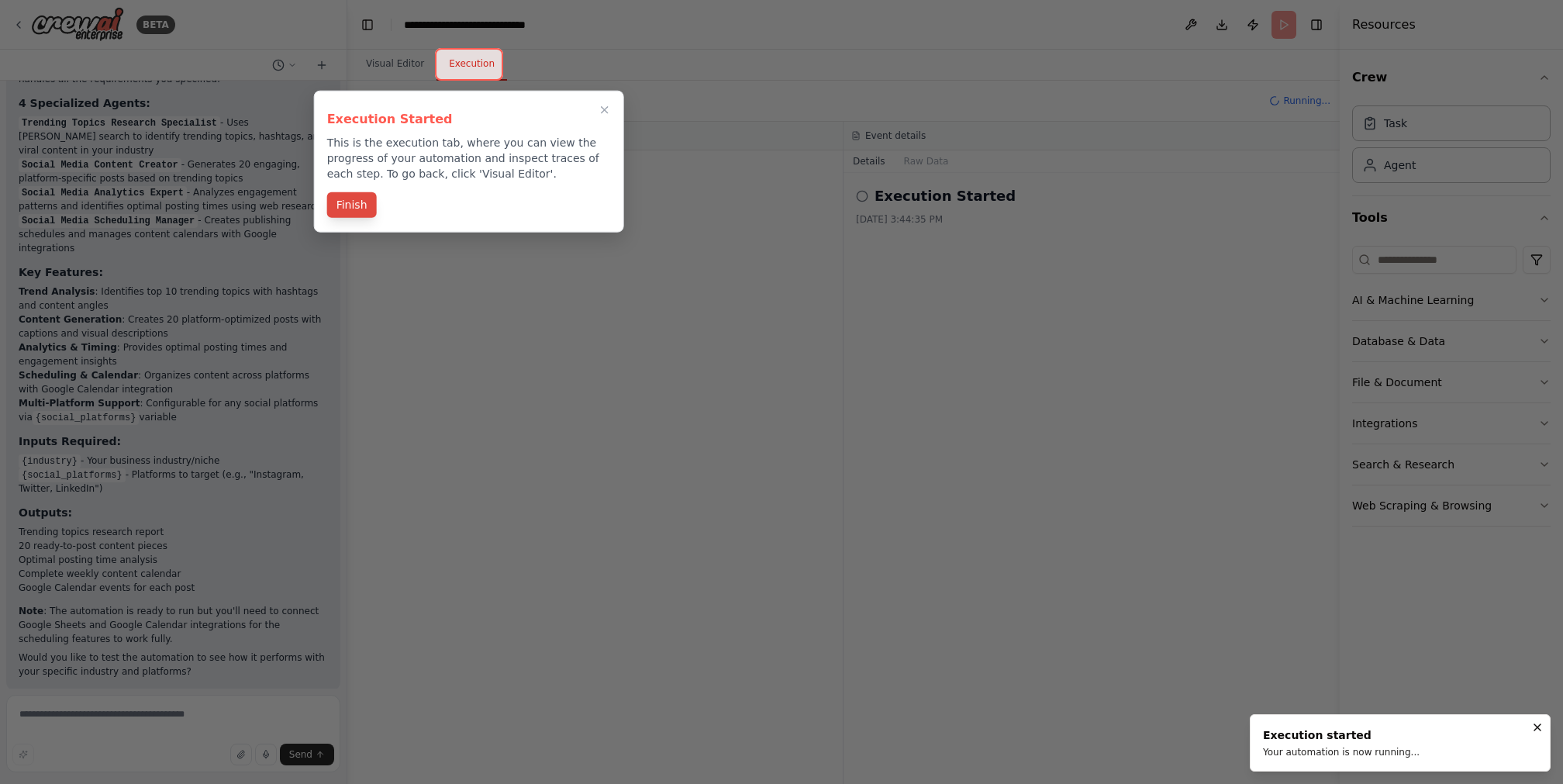
click at [339, 202] on button "Finish" at bounding box center [352, 205] width 50 height 26
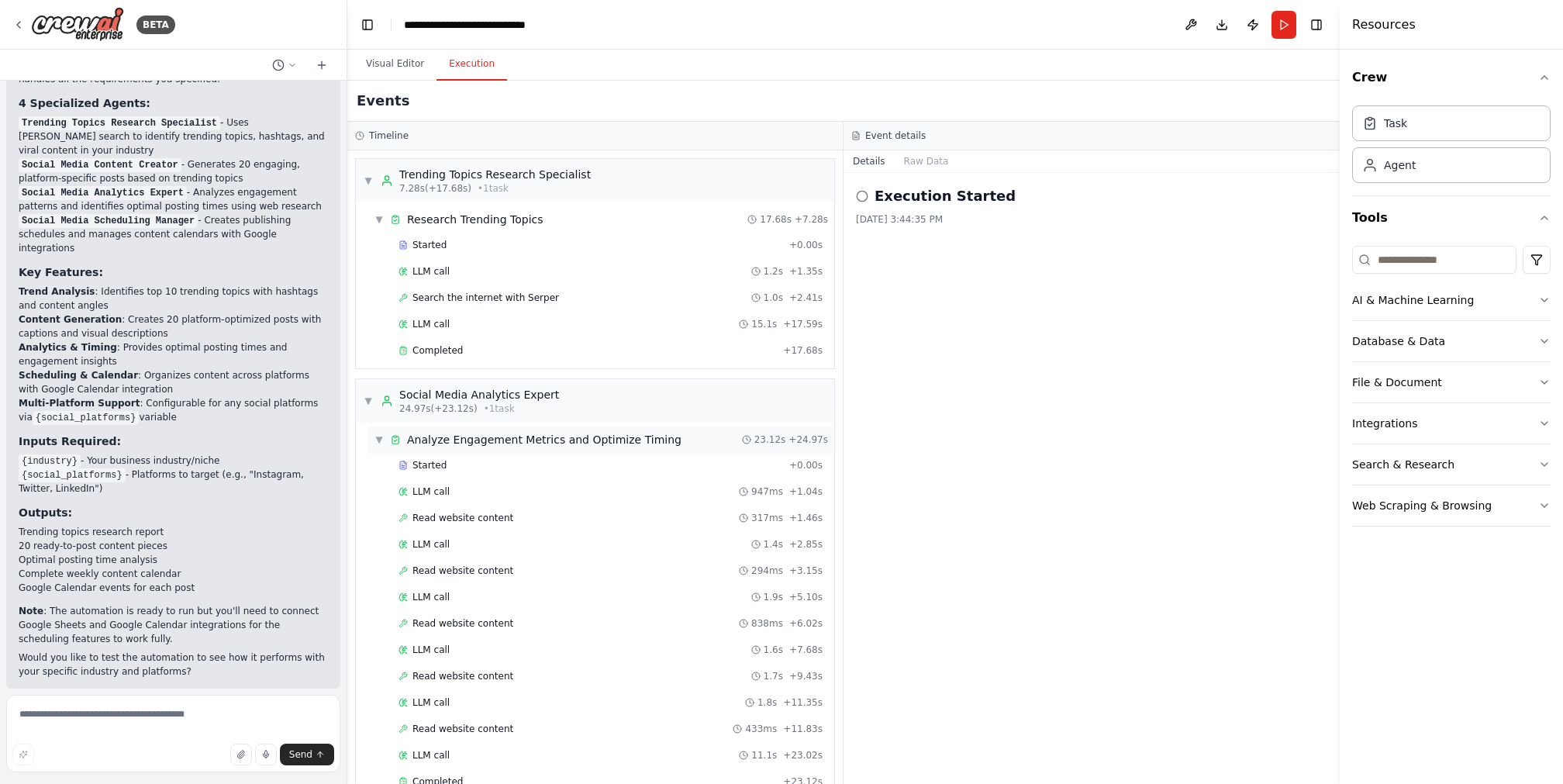
click at [378, 436] on span "▼" at bounding box center [380, 439] width 10 height 12
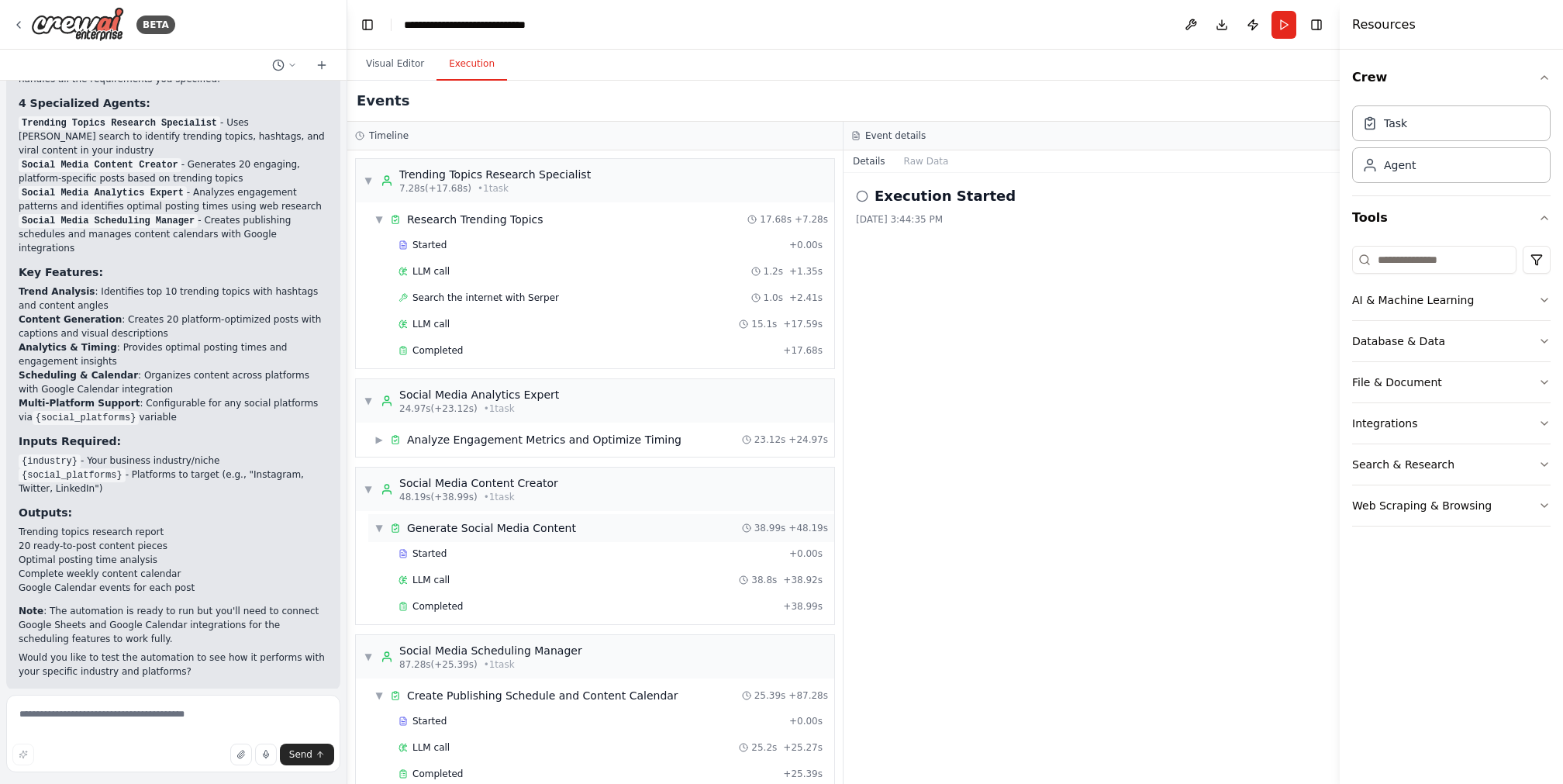
click at [379, 522] on span "▼" at bounding box center [380, 527] width 10 height 12
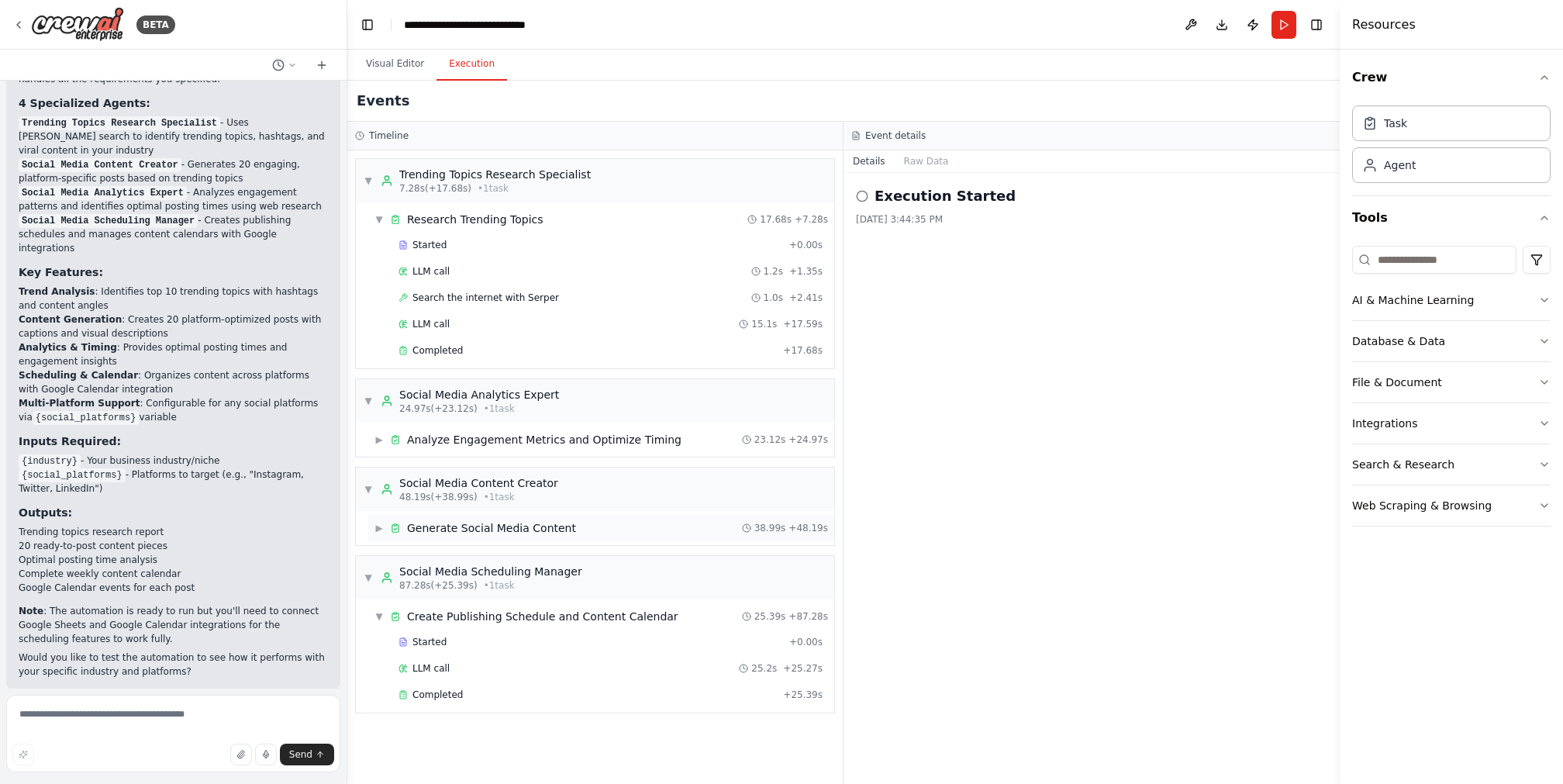
click at [381, 522] on span "▶" at bounding box center [380, 527] width 10 height 12
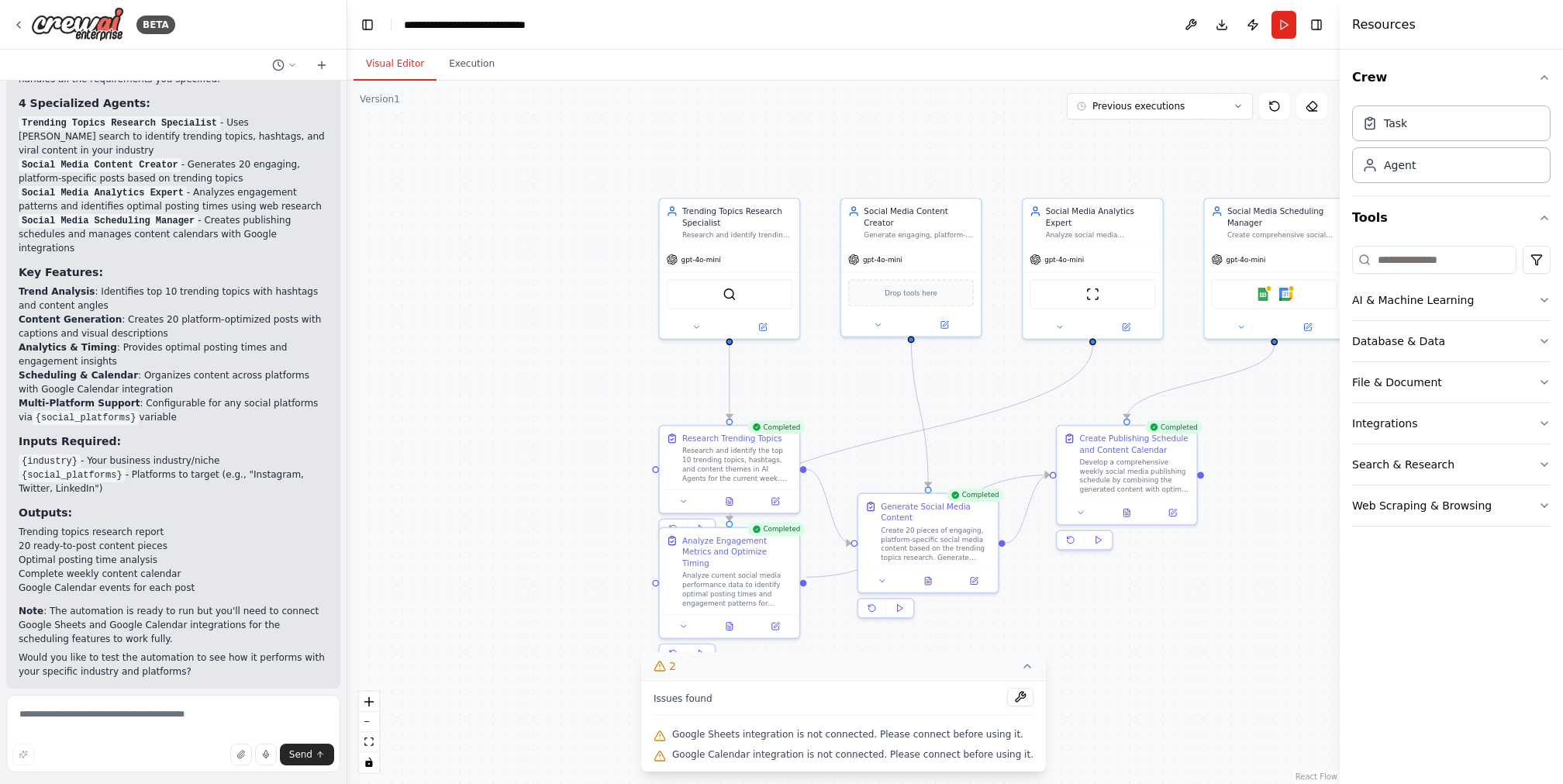
click at [399, 64] on button "Visual Editor" at bounding box center [395, 64] width 83 height 32
click at [1172, 470] on div ".deletable-edge-delete-btn { width: 20px; height: 20px; border: 0px solid #ffff…" at bounding box center [844, 432] width 992 height 703
click at [931, 579] on icon at bounding box center [927, 578] width 7 height 8
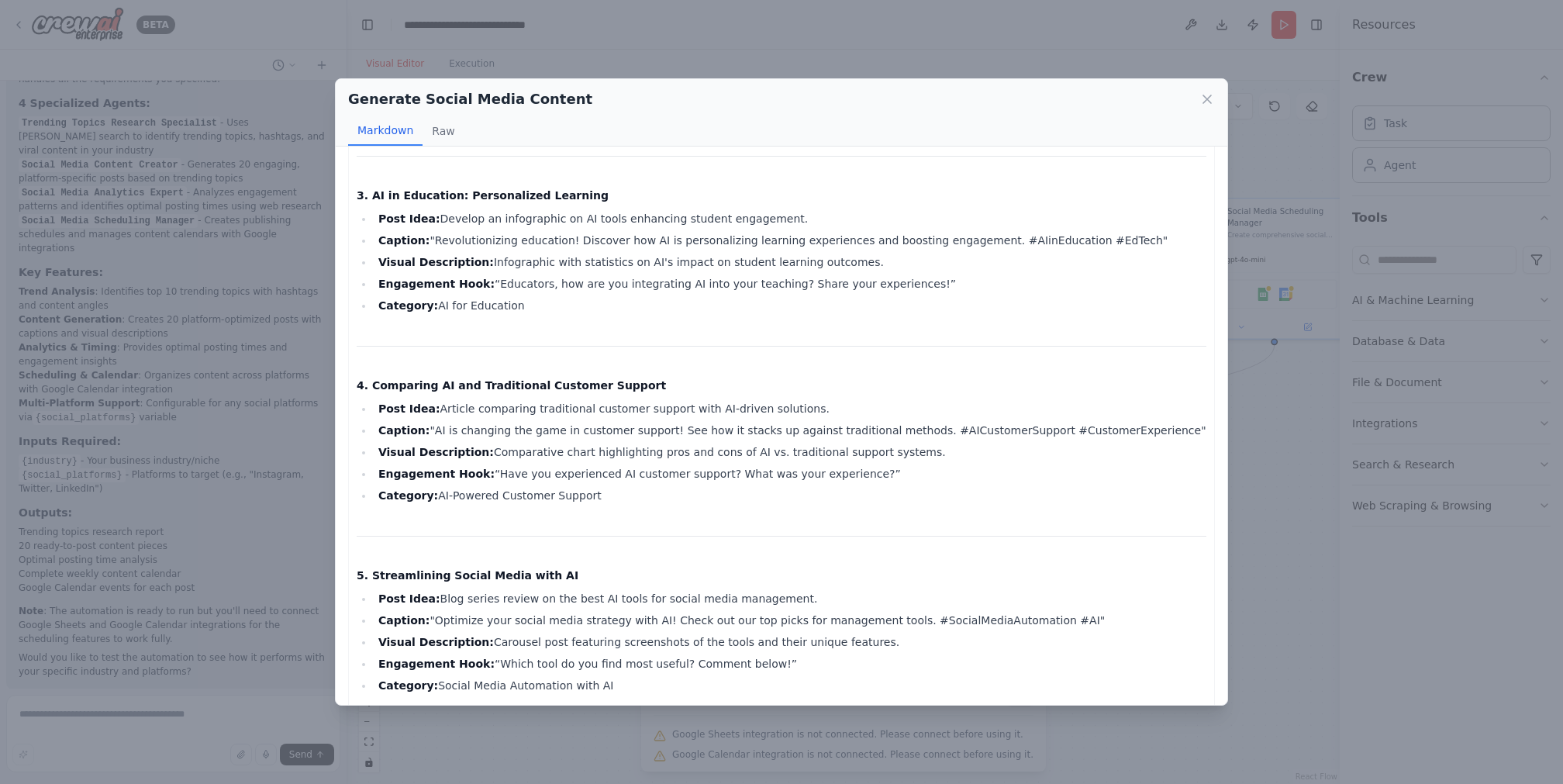
scroll to position [417, 0]
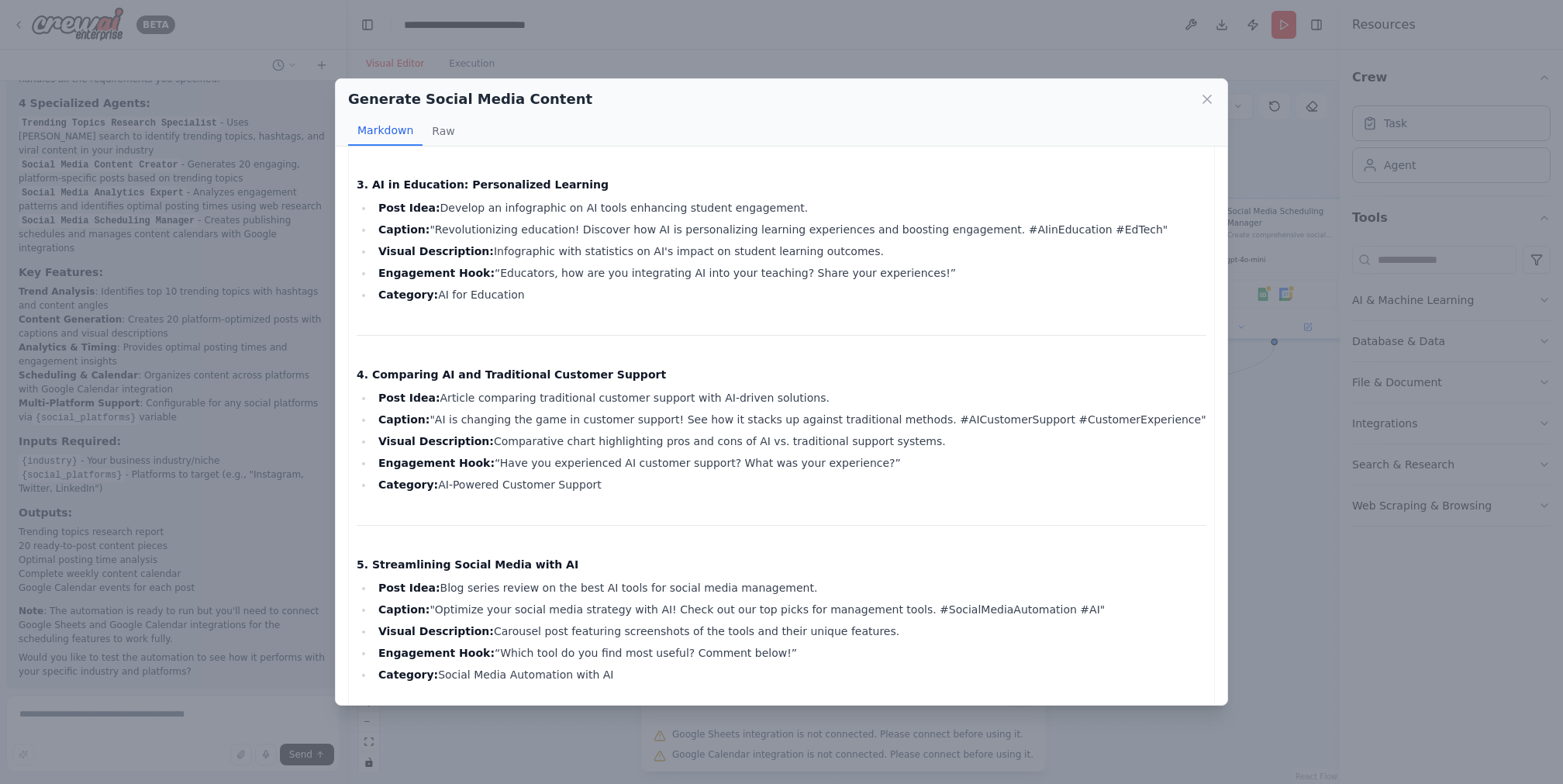
drag, startPoint x: 1232, startPoint y: 247, endPoint x: 1235, endPoint y: 273, distance: 26.2
click at [1172, 273] on div "Generate Social Media Content Markdown Raw 20 Ready-to-Post Social Media Conten…" at bounding box center [782, 392] width 1563 height 784
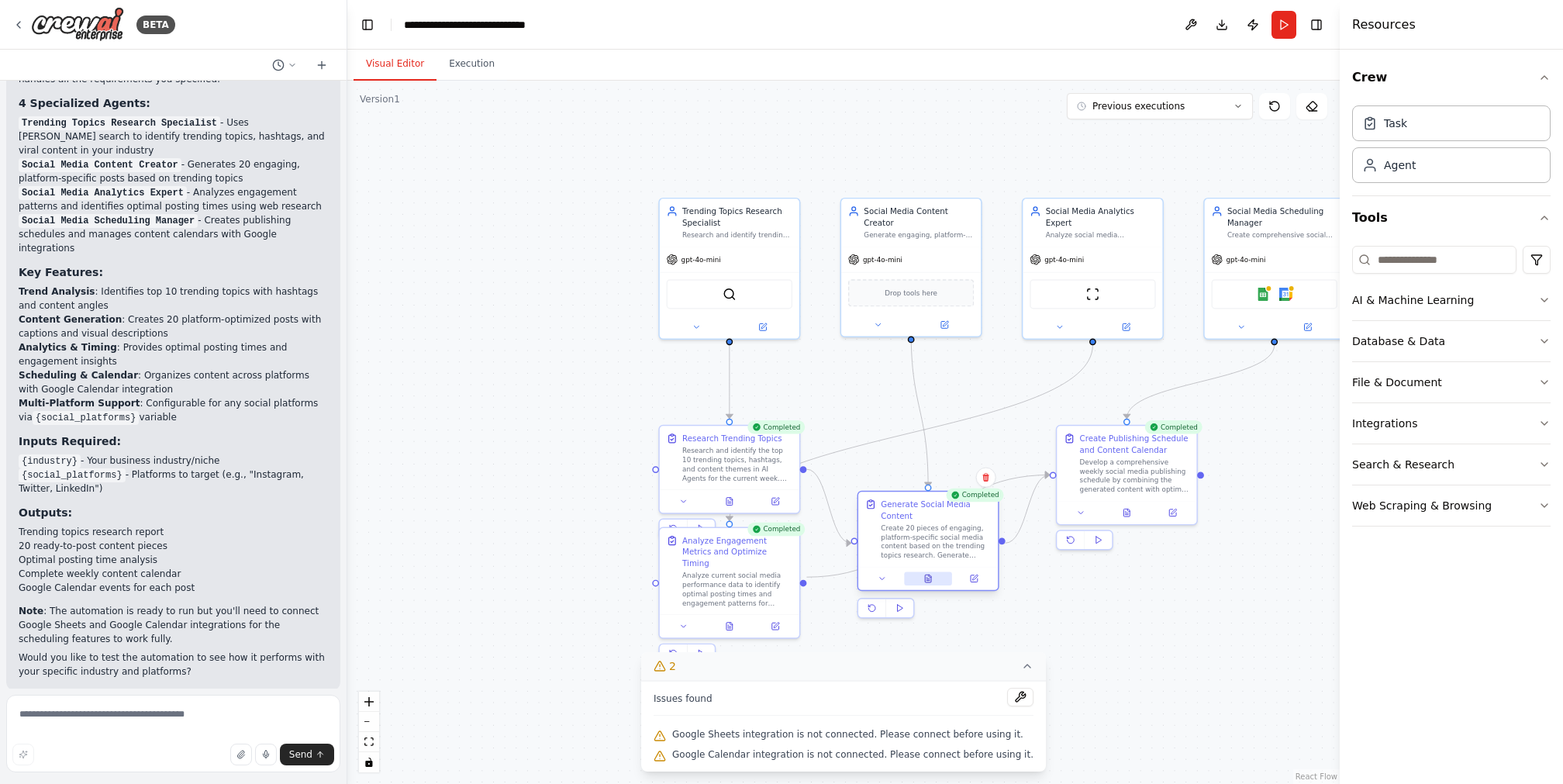
click at [925, 579] on icon at bounding box center [928, 578] width 10 height 10
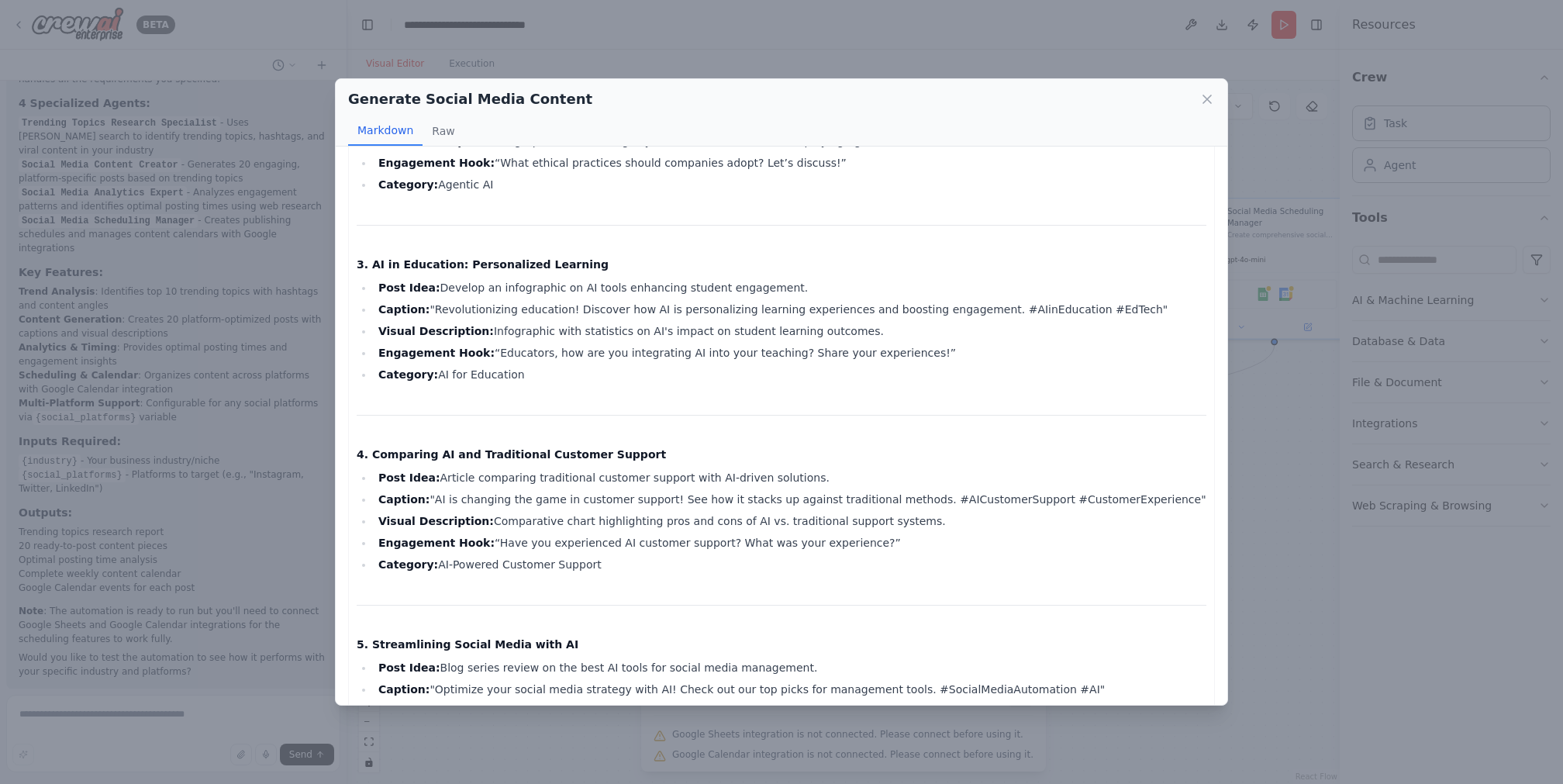
scroll to position [1081, 0]
